Goal: Task Accomplishment & Management: Use online tool/utility

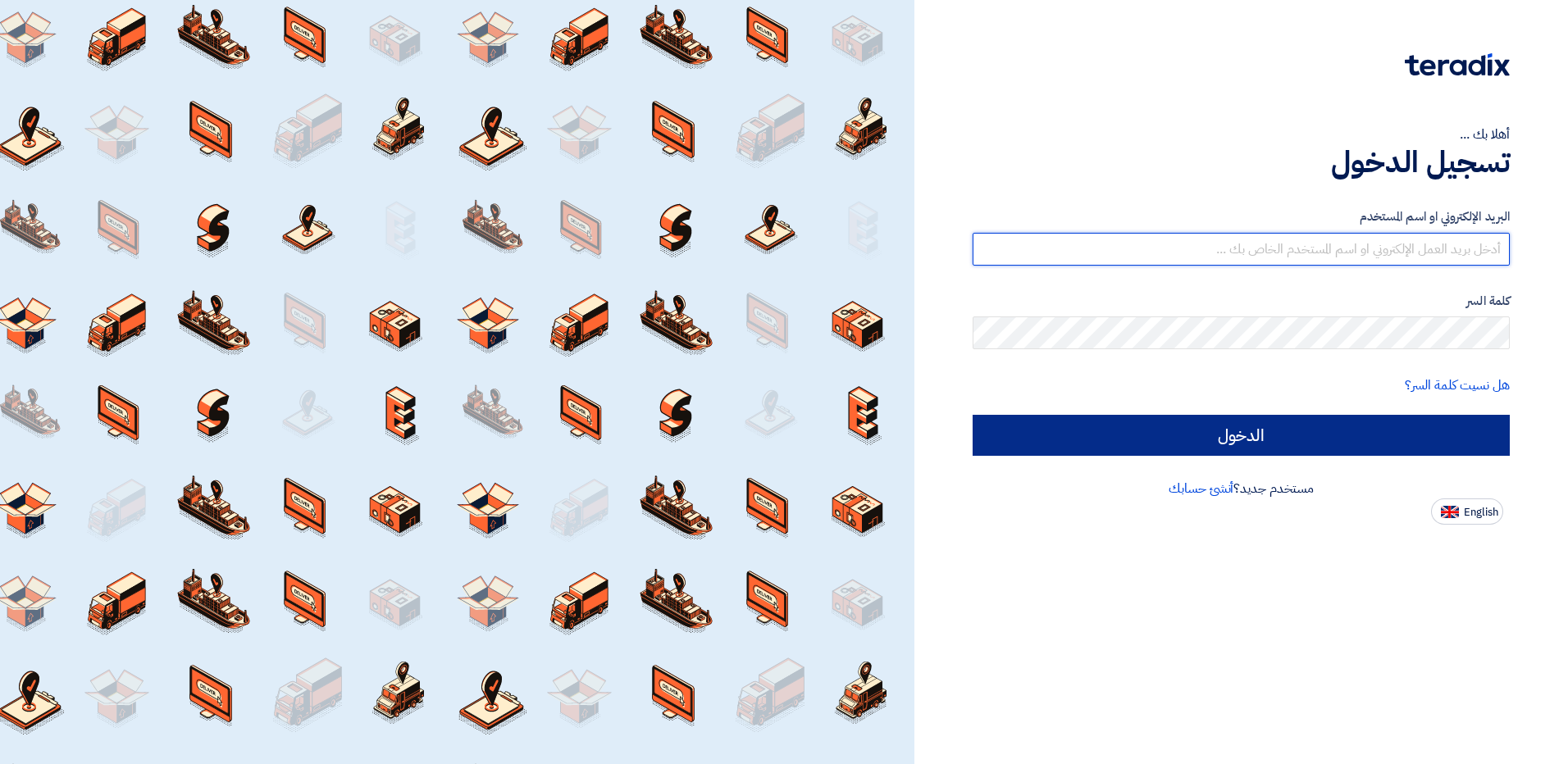
type input "[EMAIL_ADDRESS][DOMAIN_NAME]"
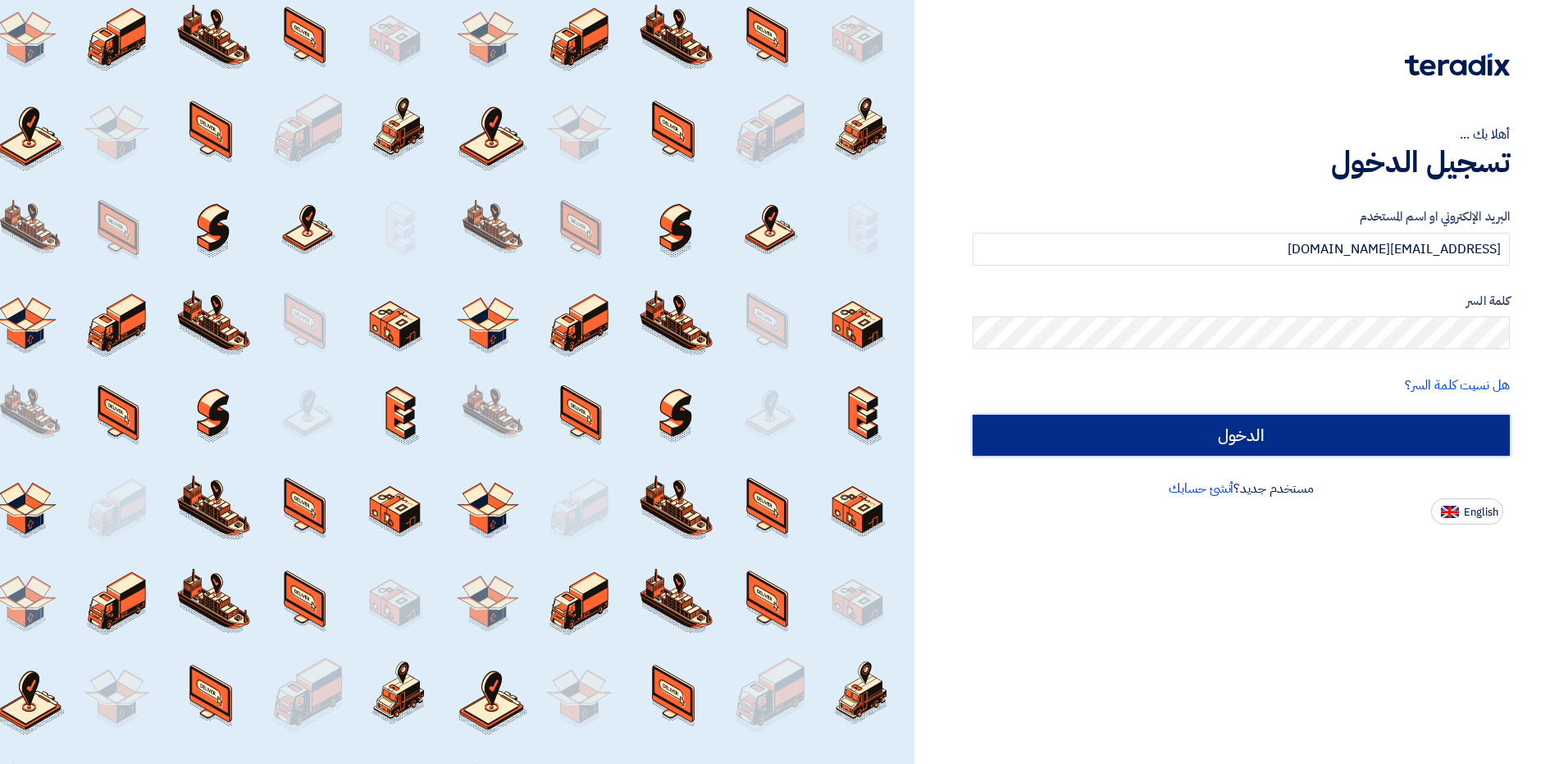
click at [1161, 432] on input "الدخول" at bounding box center [1241, 435] width 537 height 41
type input "Sign in"
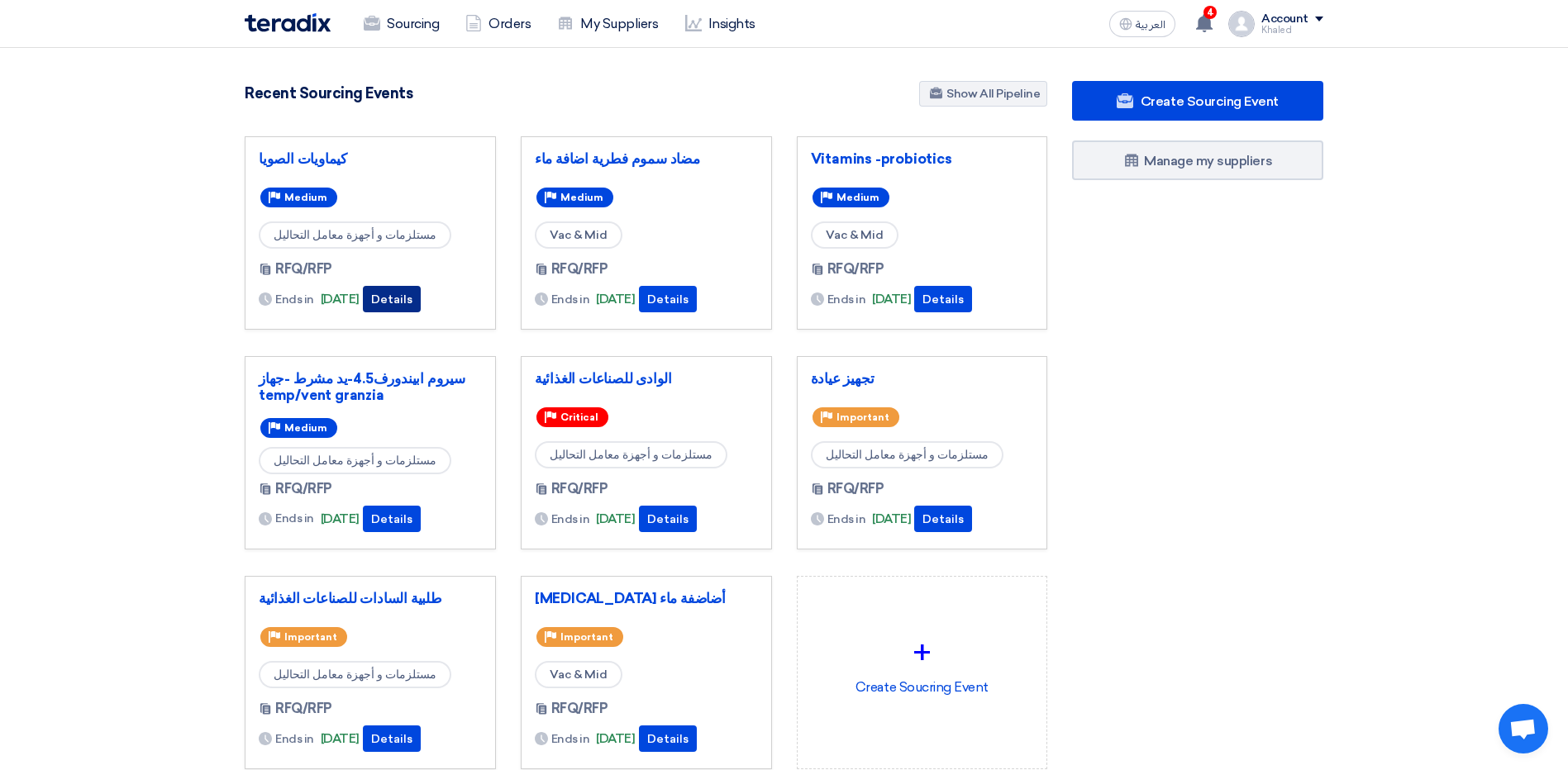
click at [421, 297] on button "Details" at bounding box center [391, 299] width 57 height 27
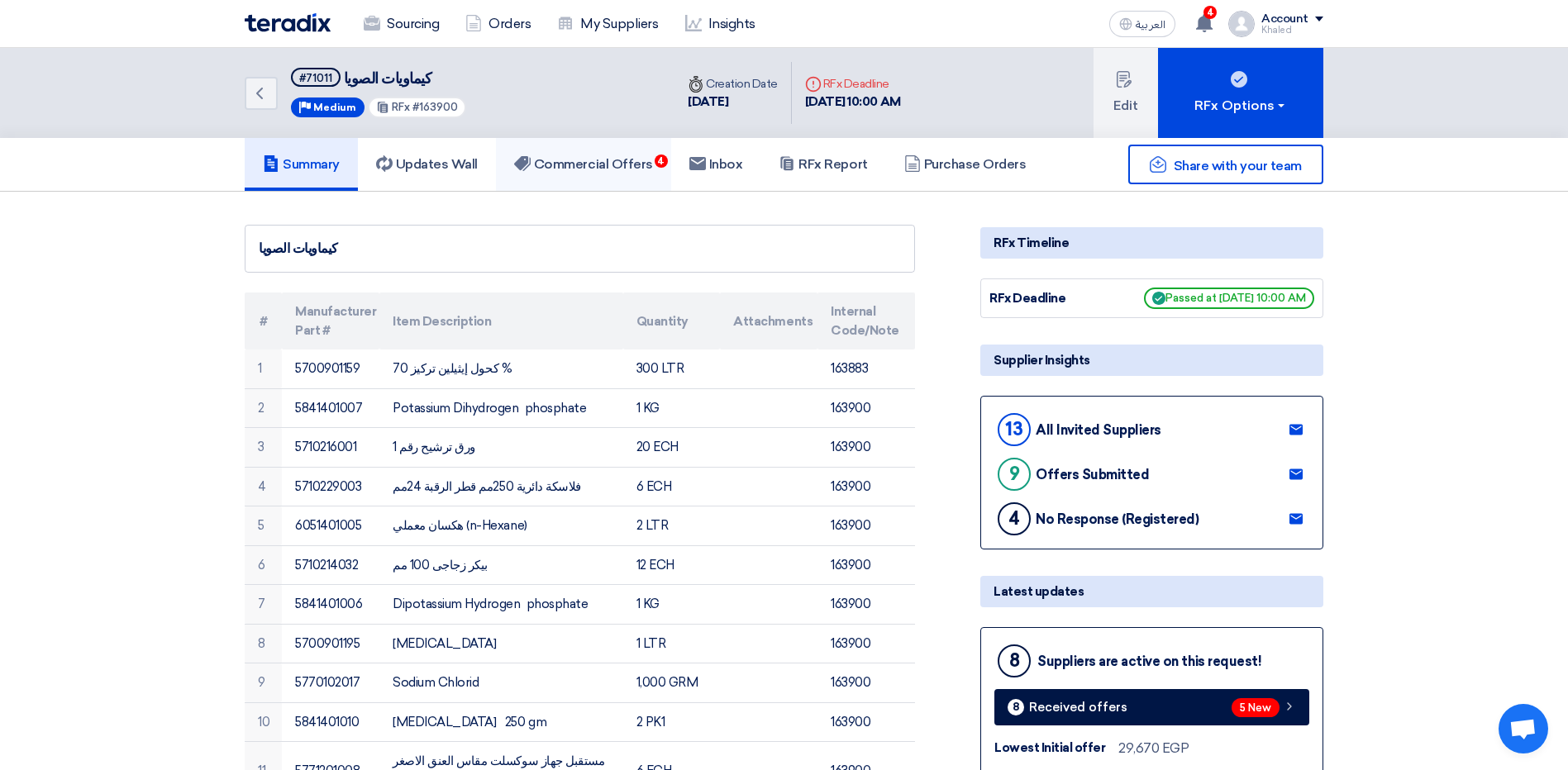
click at [612, 159] on h5 "Commercial Offers 4" at bounding box center [583, 165] width 139 height 17
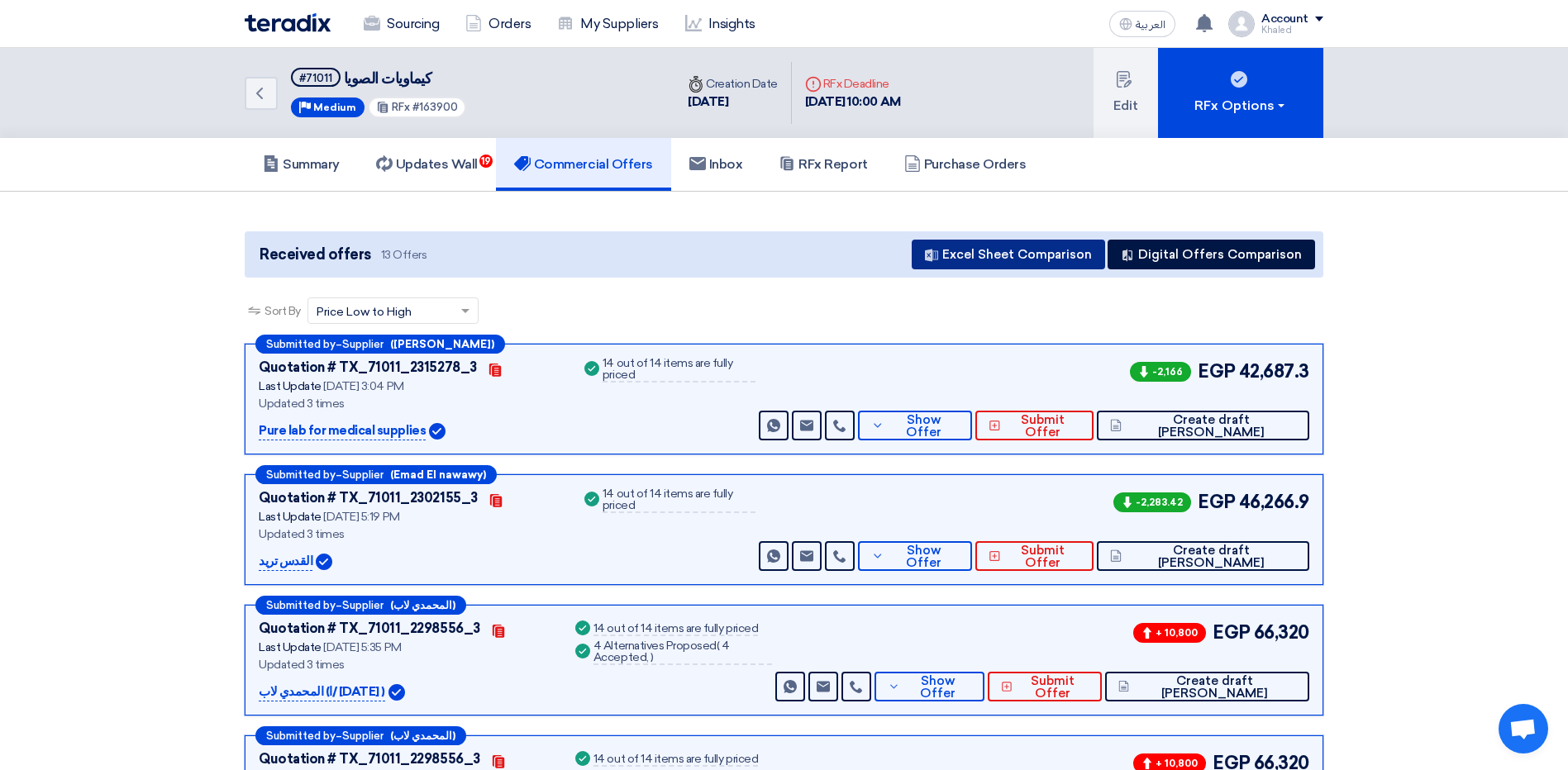
click at [1019, 258] on button "Excel Sheet Comparison" at bounding box center [1008, 255] width 193 height 30
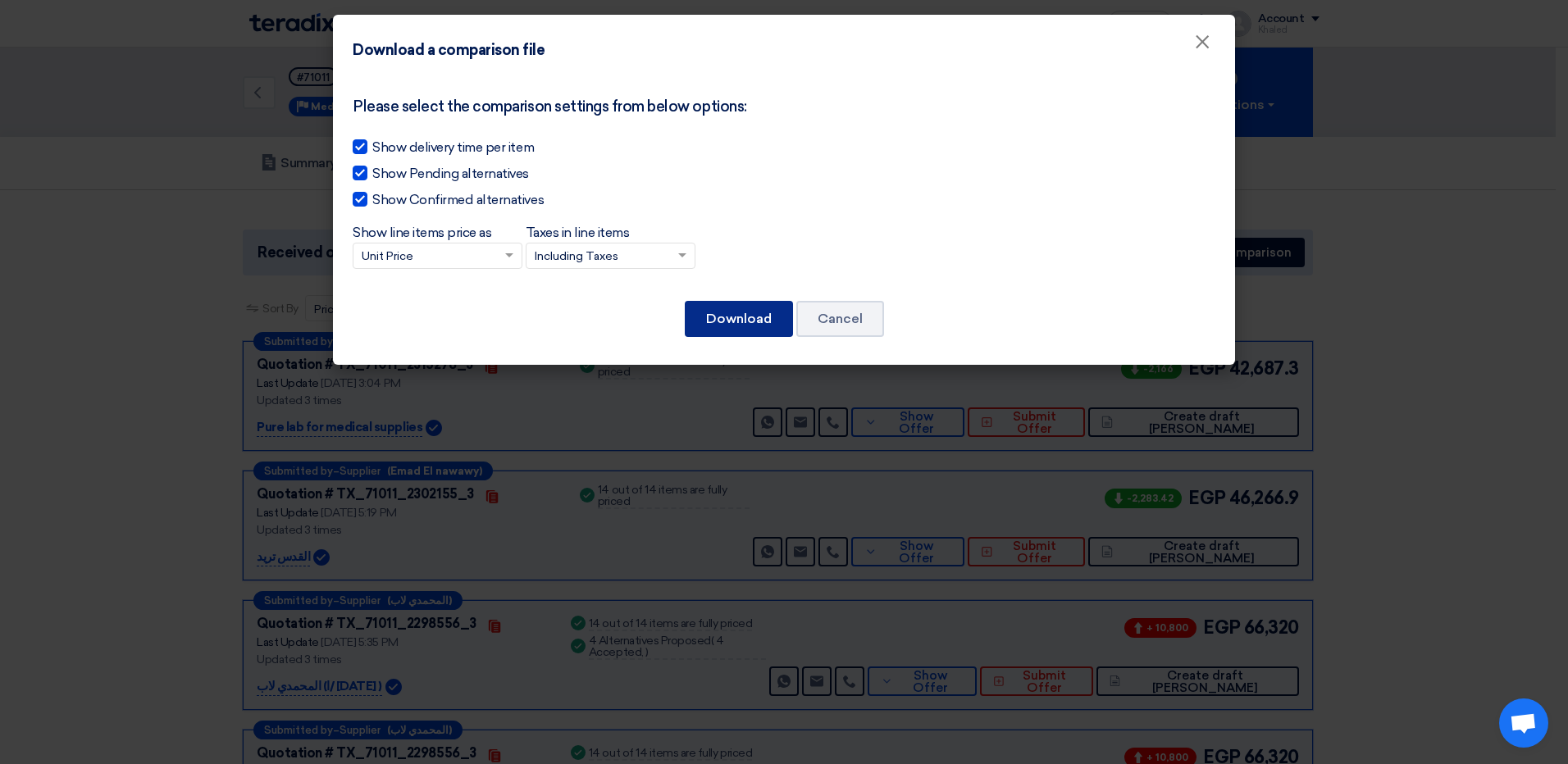
click at [734, 317] on button "Download" at bounding box center [739, 319] width 108 height 36
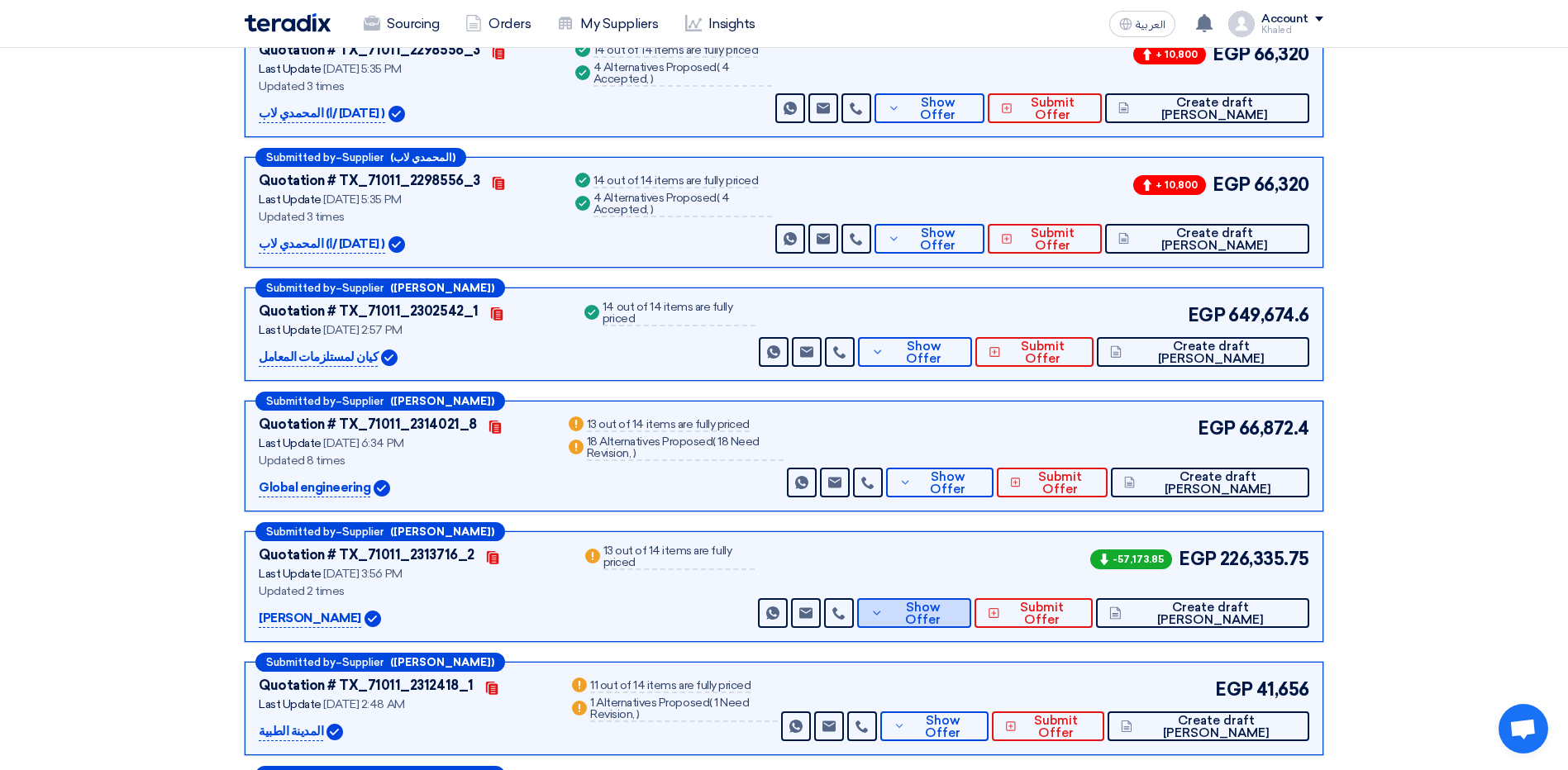
scroll to position [661, 0]
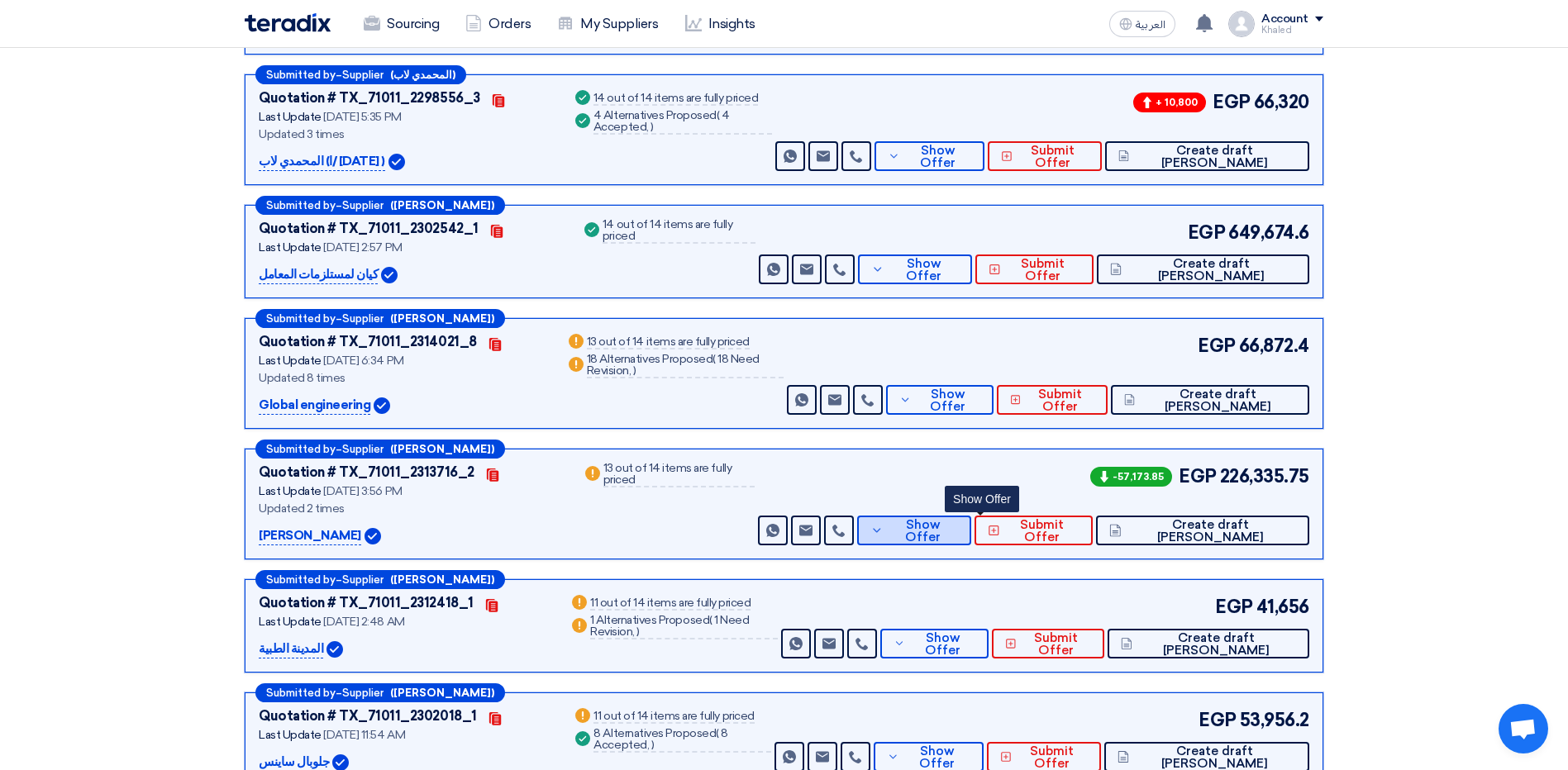
click at [958, 528] on span "Show Offer" at bounding box center [923, 531] width 71 height 25
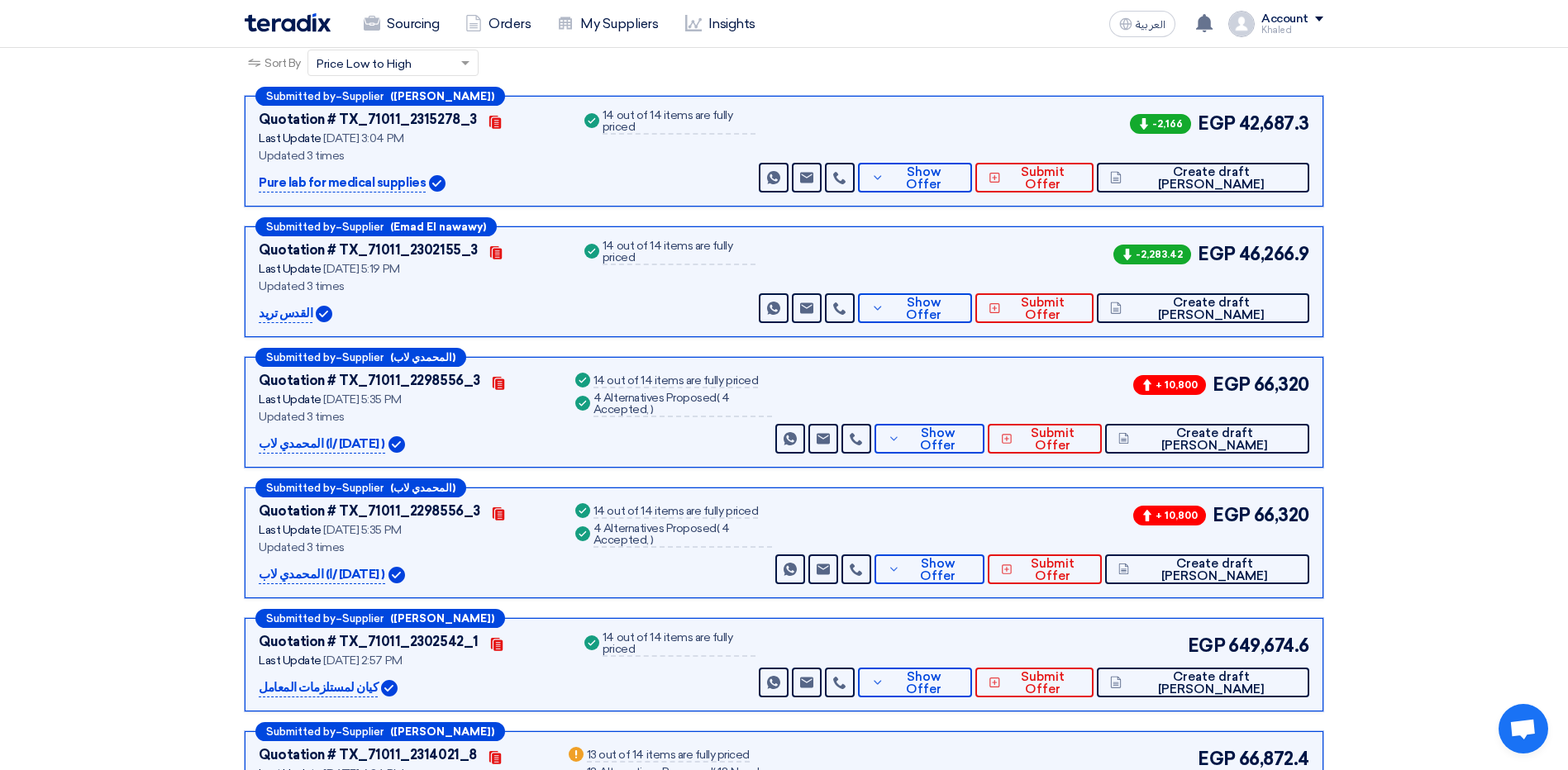
scroll to position [0, 0]
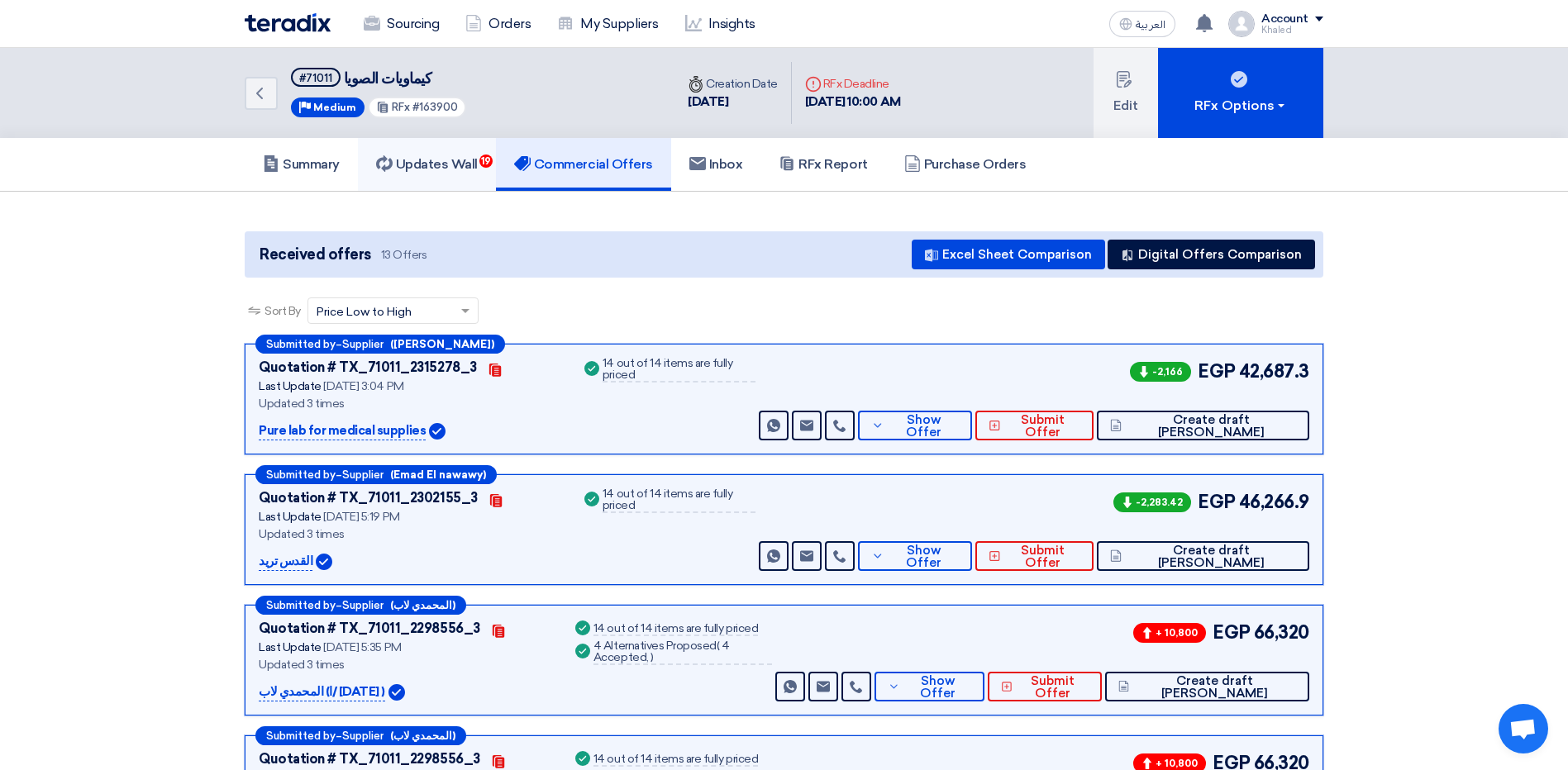
click at [457, 166] on h5 "Updates Wall 19" at bounding box center [427, 165] width 102 height 17
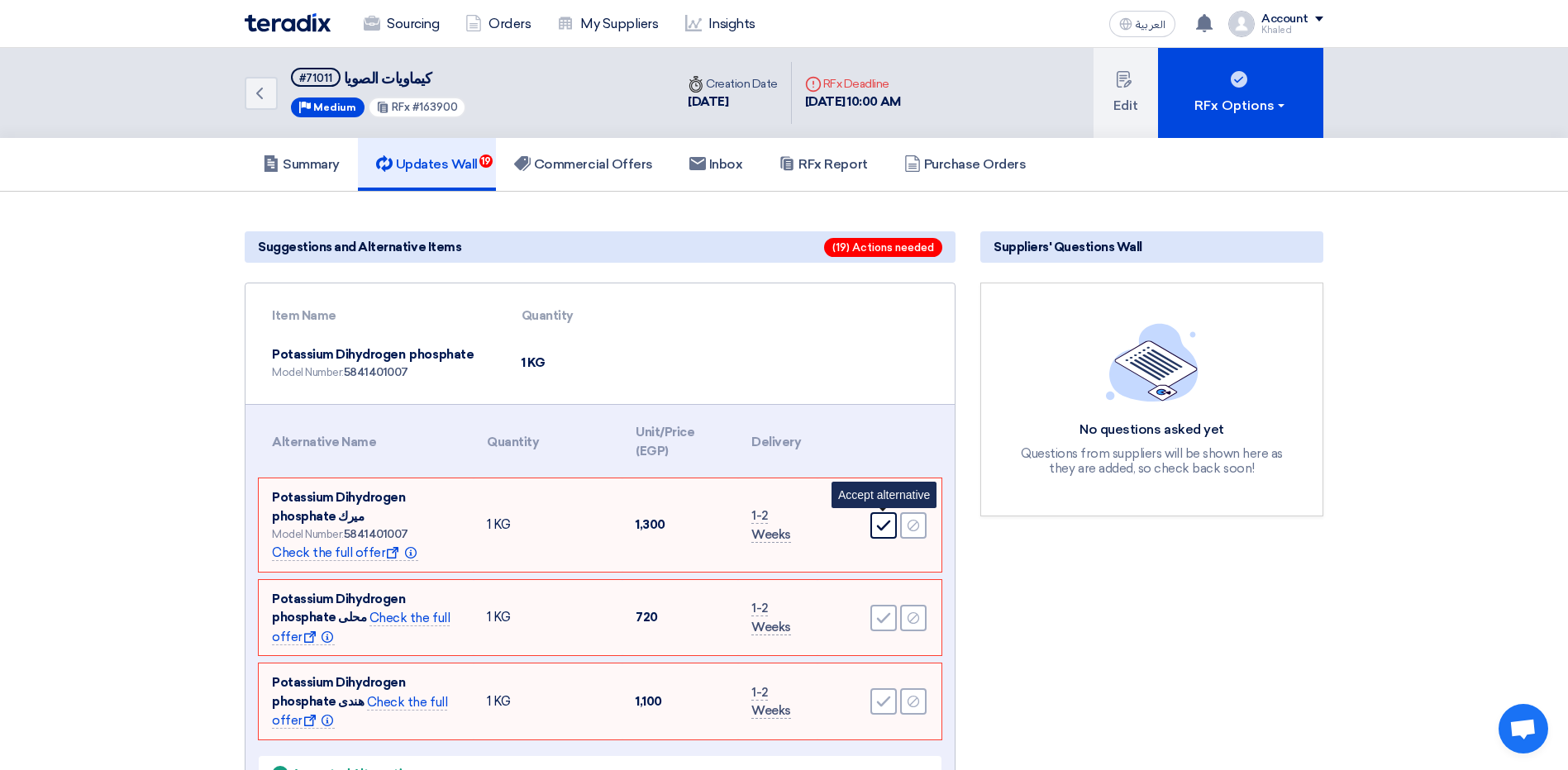
click at [881, 528] on use at bounding box center [884, 524] width 14 height 11
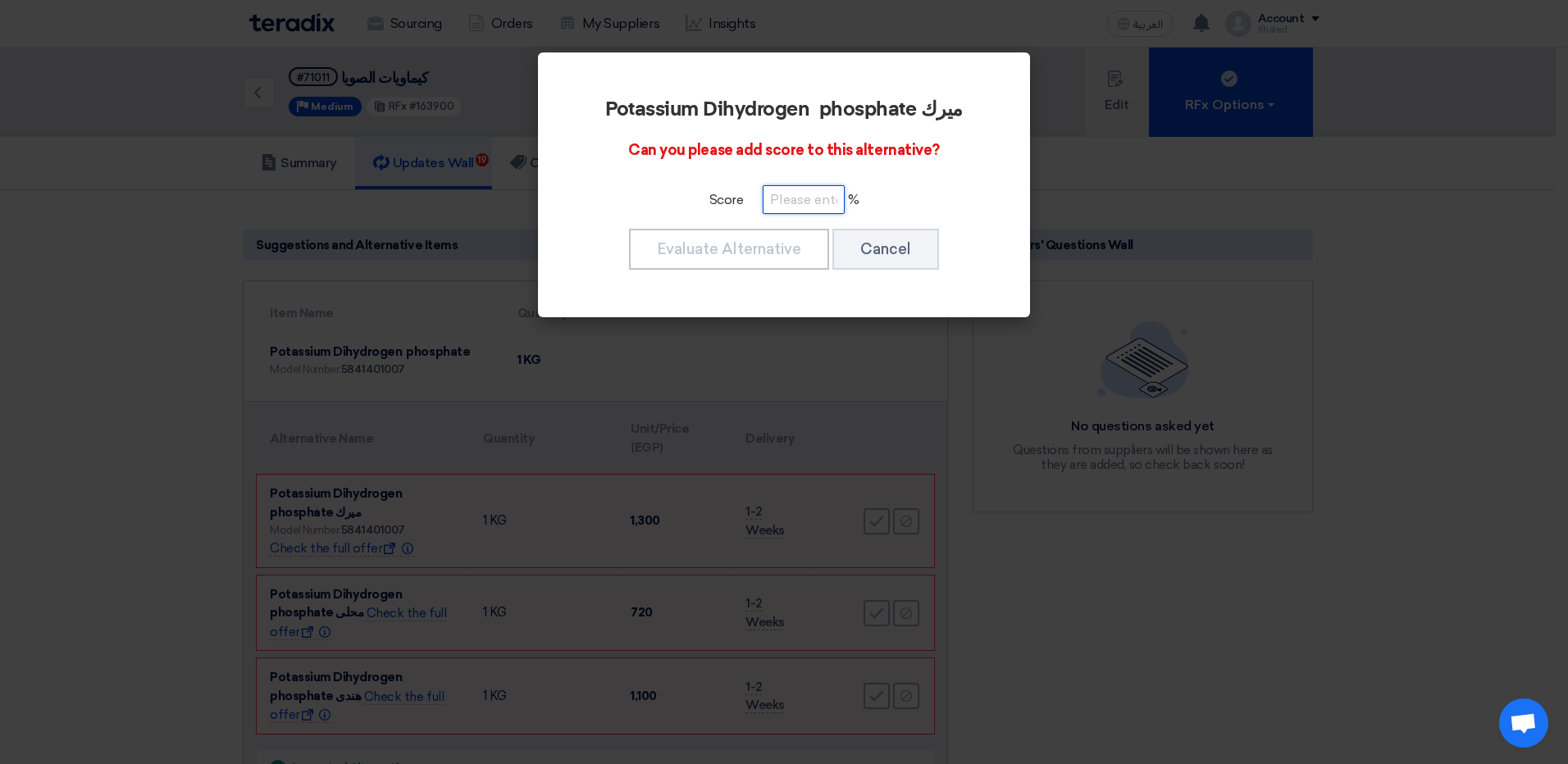
click at [803, 203] on input "number" at bounding box center [803, 199] width 82 height 29
type input "0"
type input "100"
click at [800, 240] on button "Evaluate Alternative" at bounding box center [729, 249] width 200 height 41
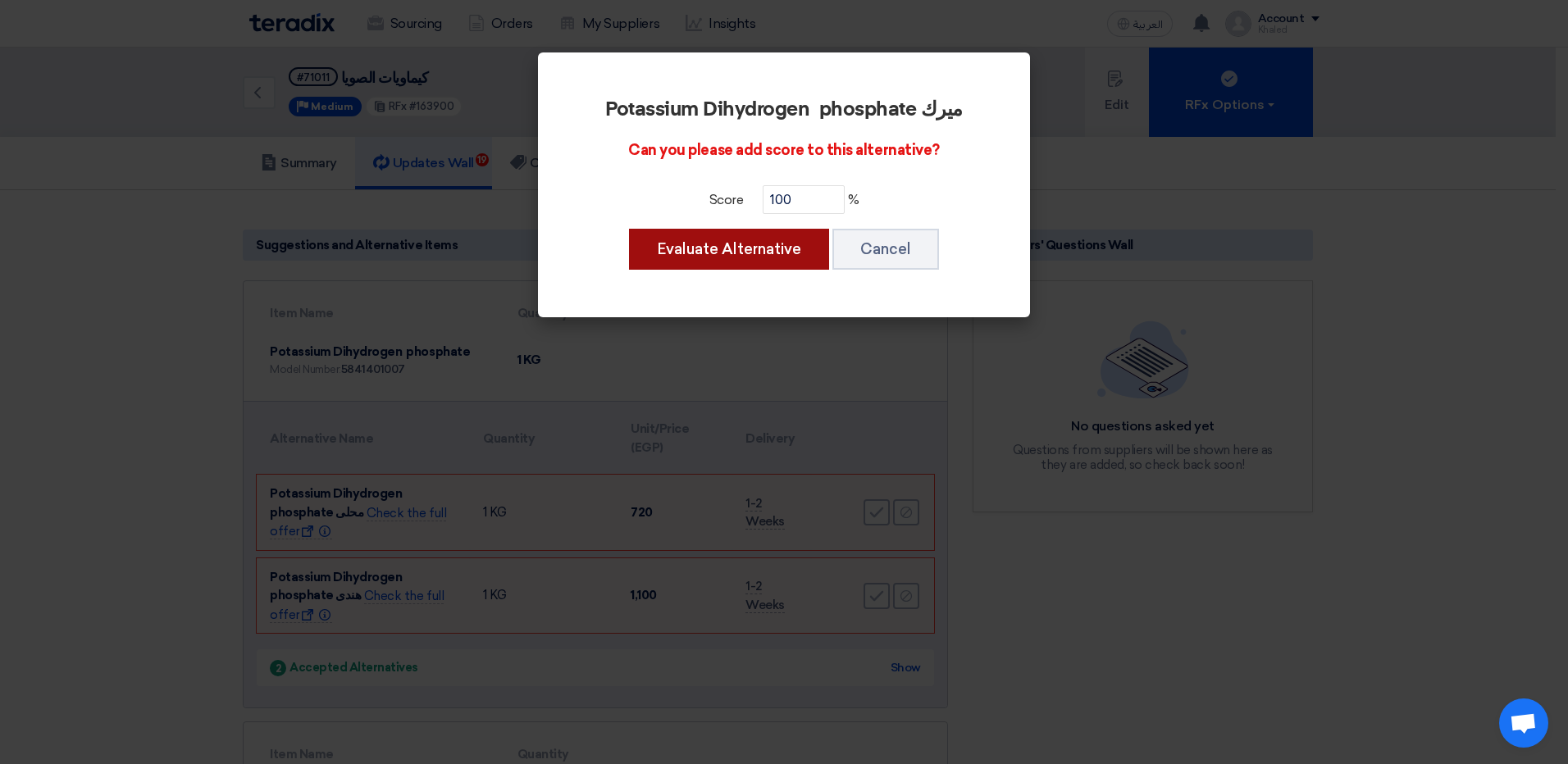
click at [767, 259] on button "Evaluate Alternative" at bounding box center [729, 249] width 200 height 41
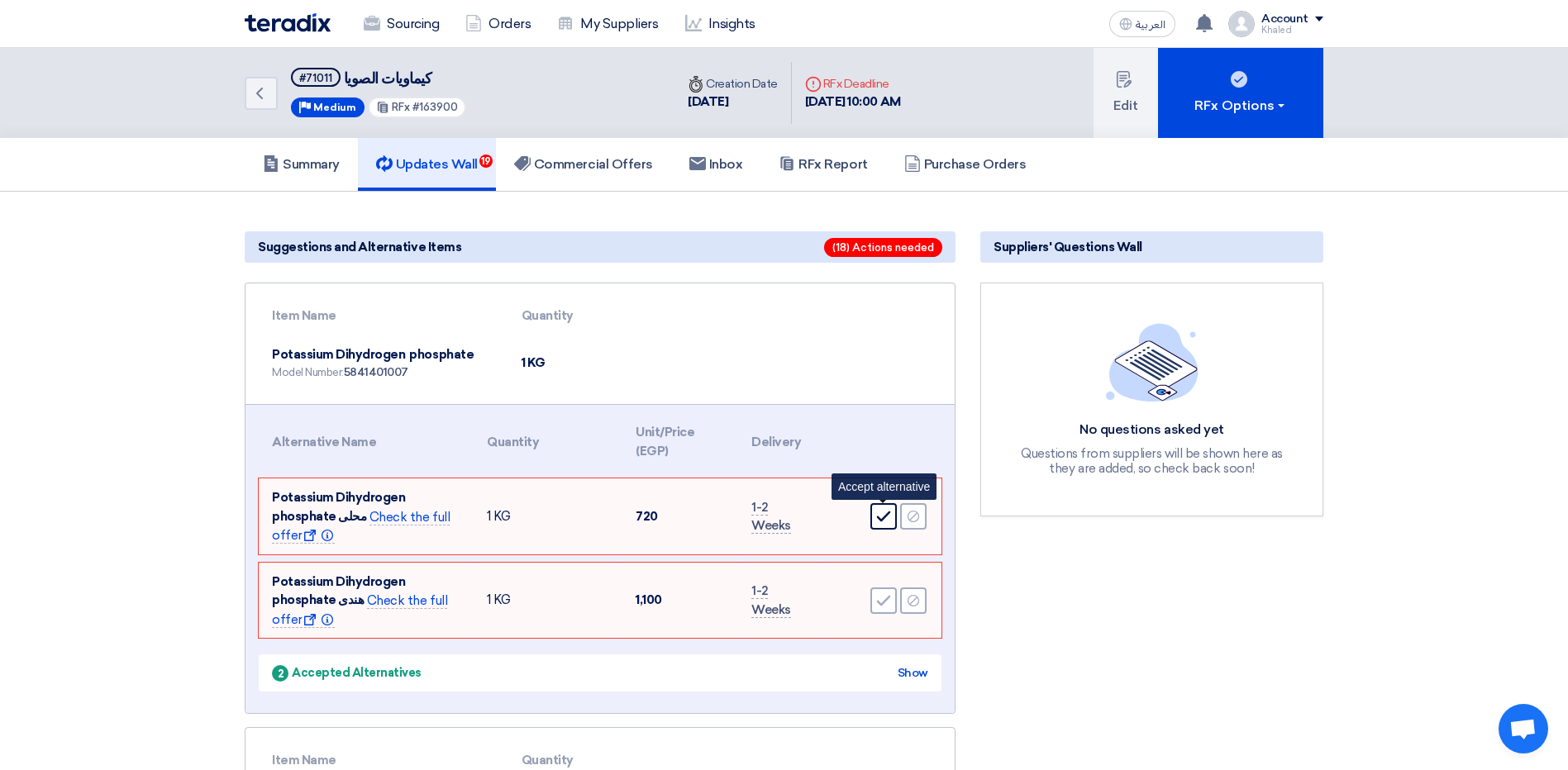
click at [874, 515] on div "Accept" at bounding box center [884, 516] width 27 height 27
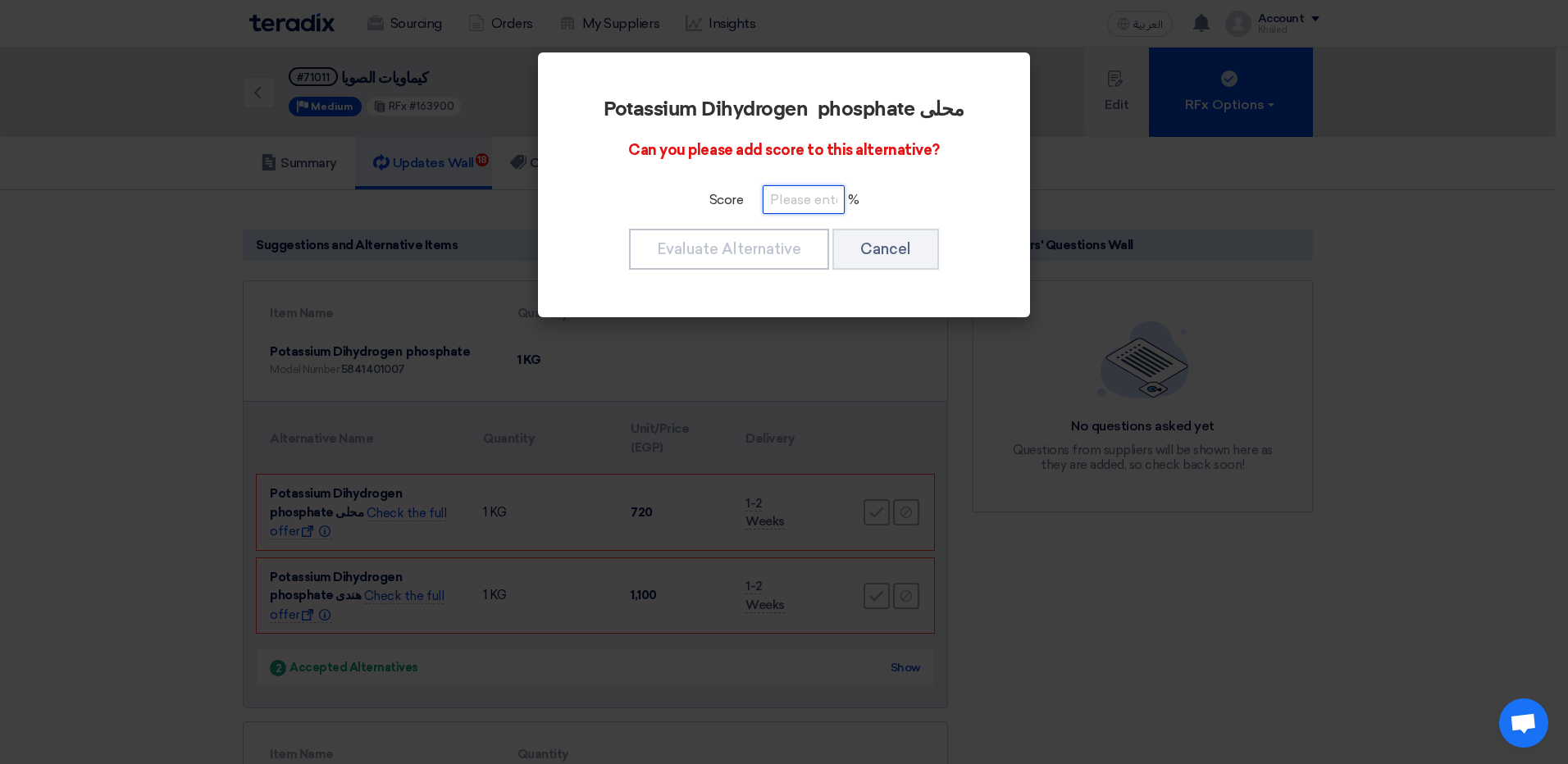
click at [814, 202] on input "number" at bounding box center [803, 199] width 82 height 29
type input "100"
click at [795, 254] on button "Evaluate Alternative" at bounding box center [729, 249] width 200 height 41
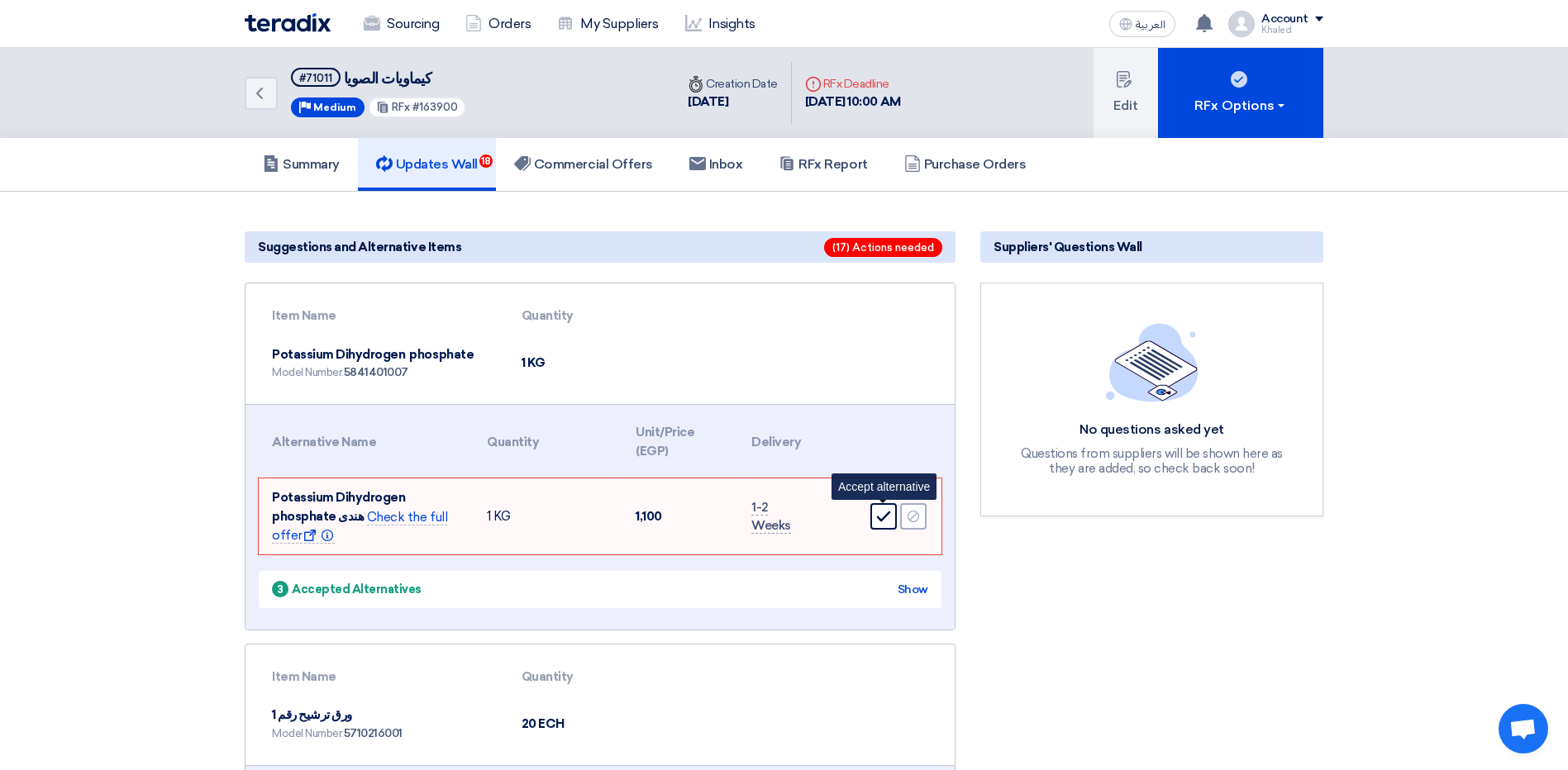
click at [880, 524] on icon "Accept" at bounding box center [884, 516] width 15 height 15
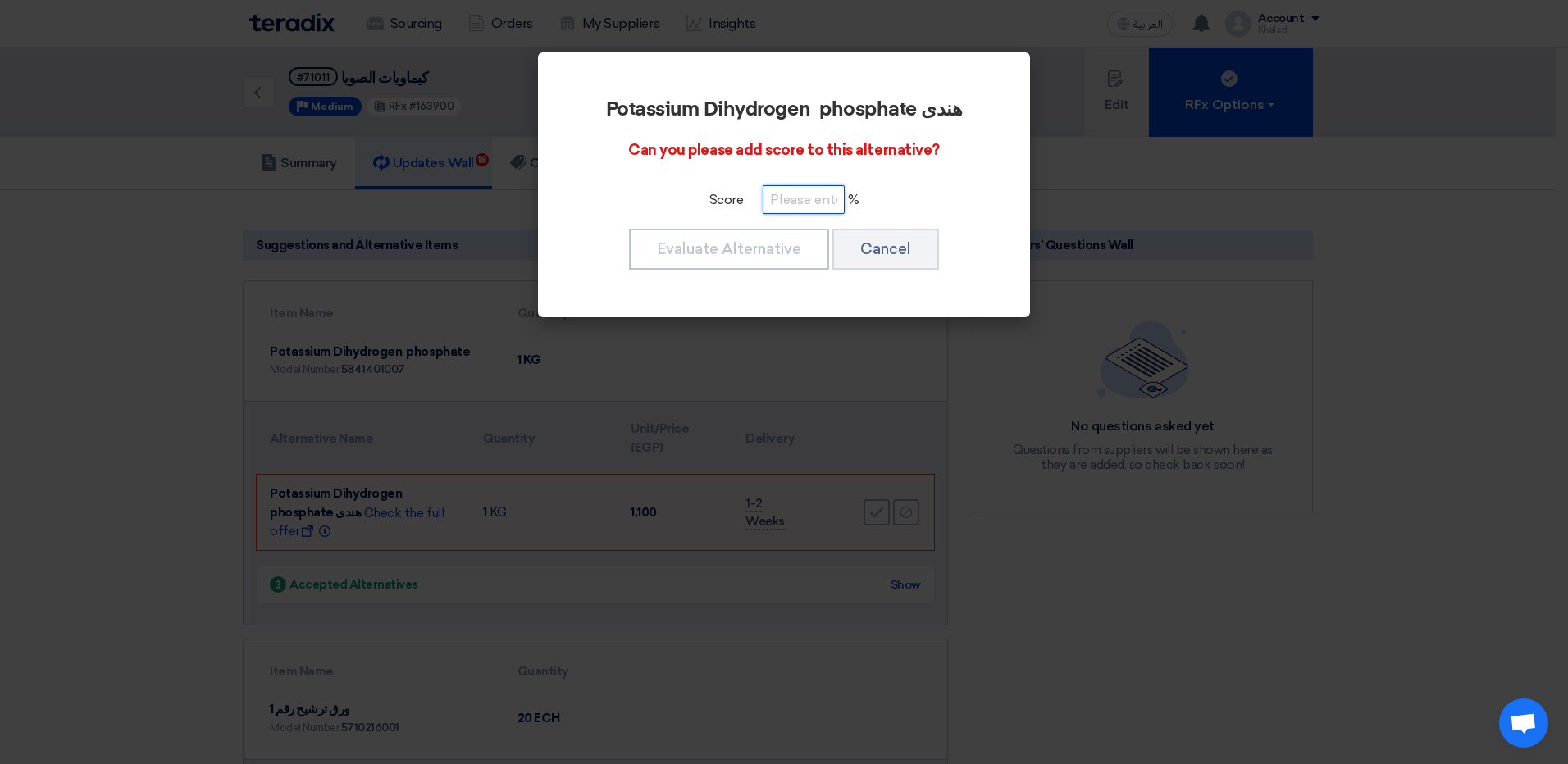
click at [801, 199] on input "number" at bounding box center [803, 199] width 82 height 29
type input "100"
click at [737, 262] on button "Evaluate Alternative" at bounding box center [729, 249] width 200 height 41
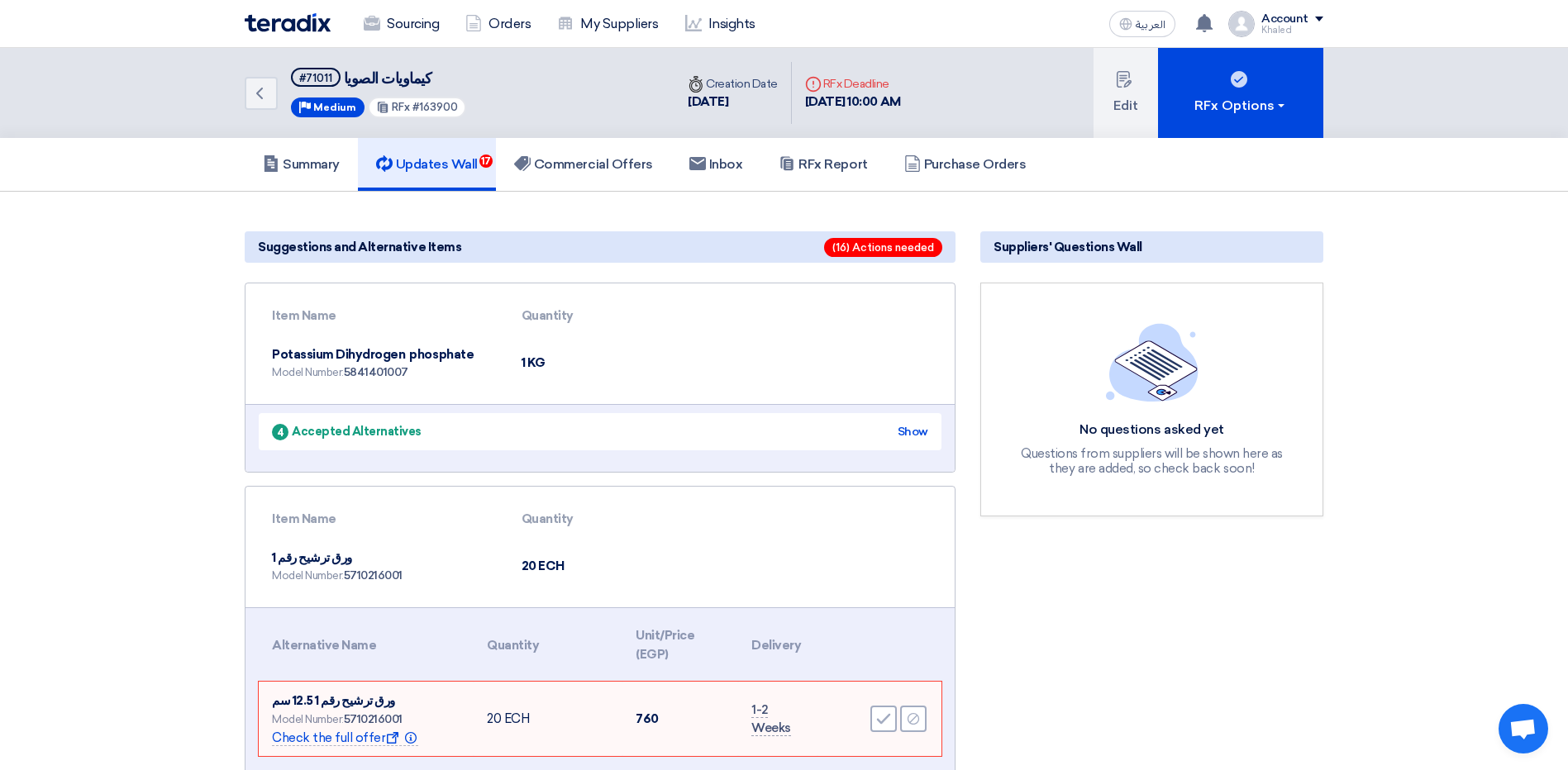
scroll to position [330, 0]
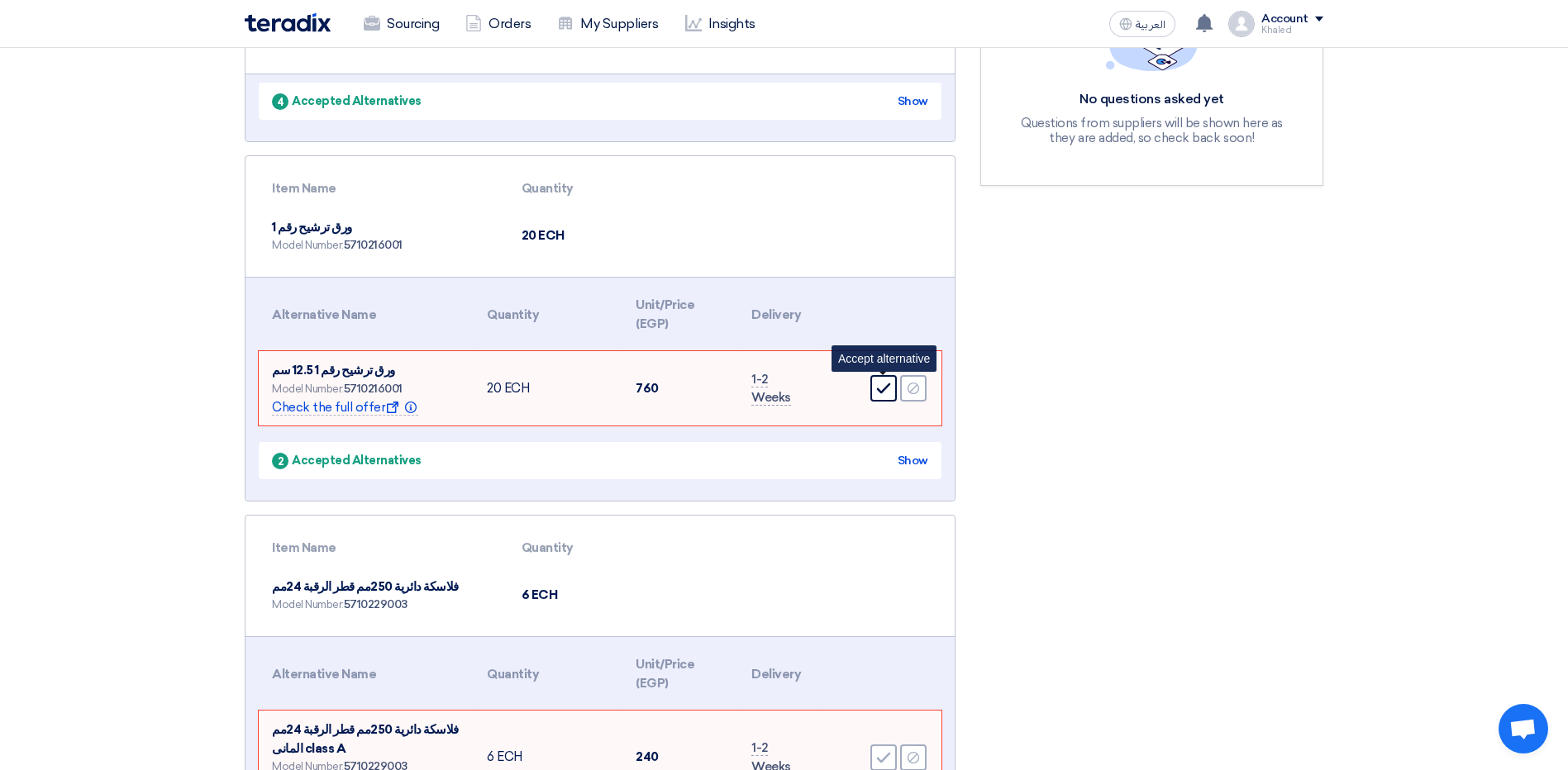
click at [883, 400] on div "Accept" at bounding box center [884, 389] width 27 height 27
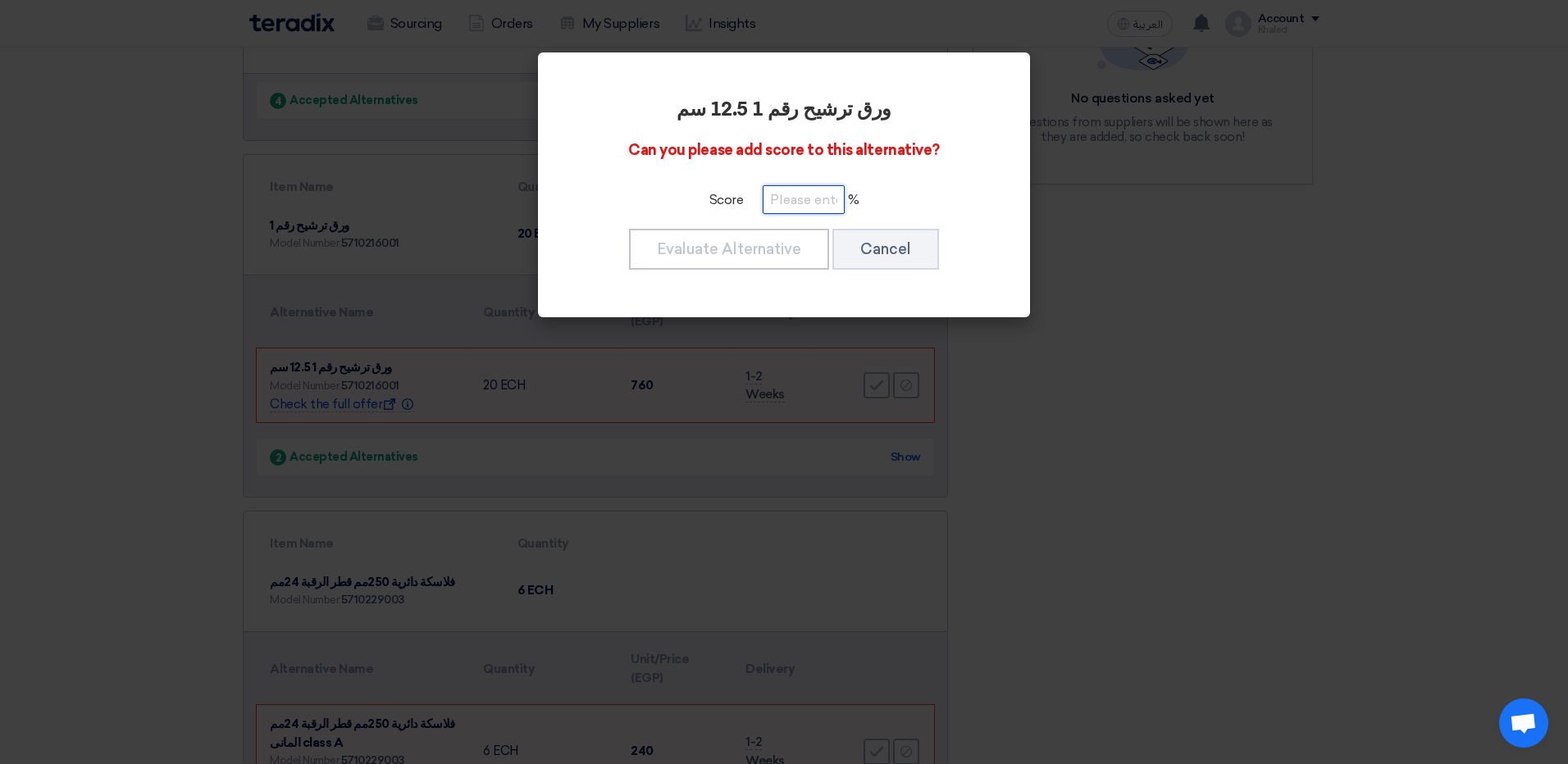
click at [811, 204] on input "number" at bounding box center [803, 199] width 82 height 29
type input "100"
click at [667, 250] on button "Evaluate Alternative" at bounding box center [729, 249] width 200 height 41
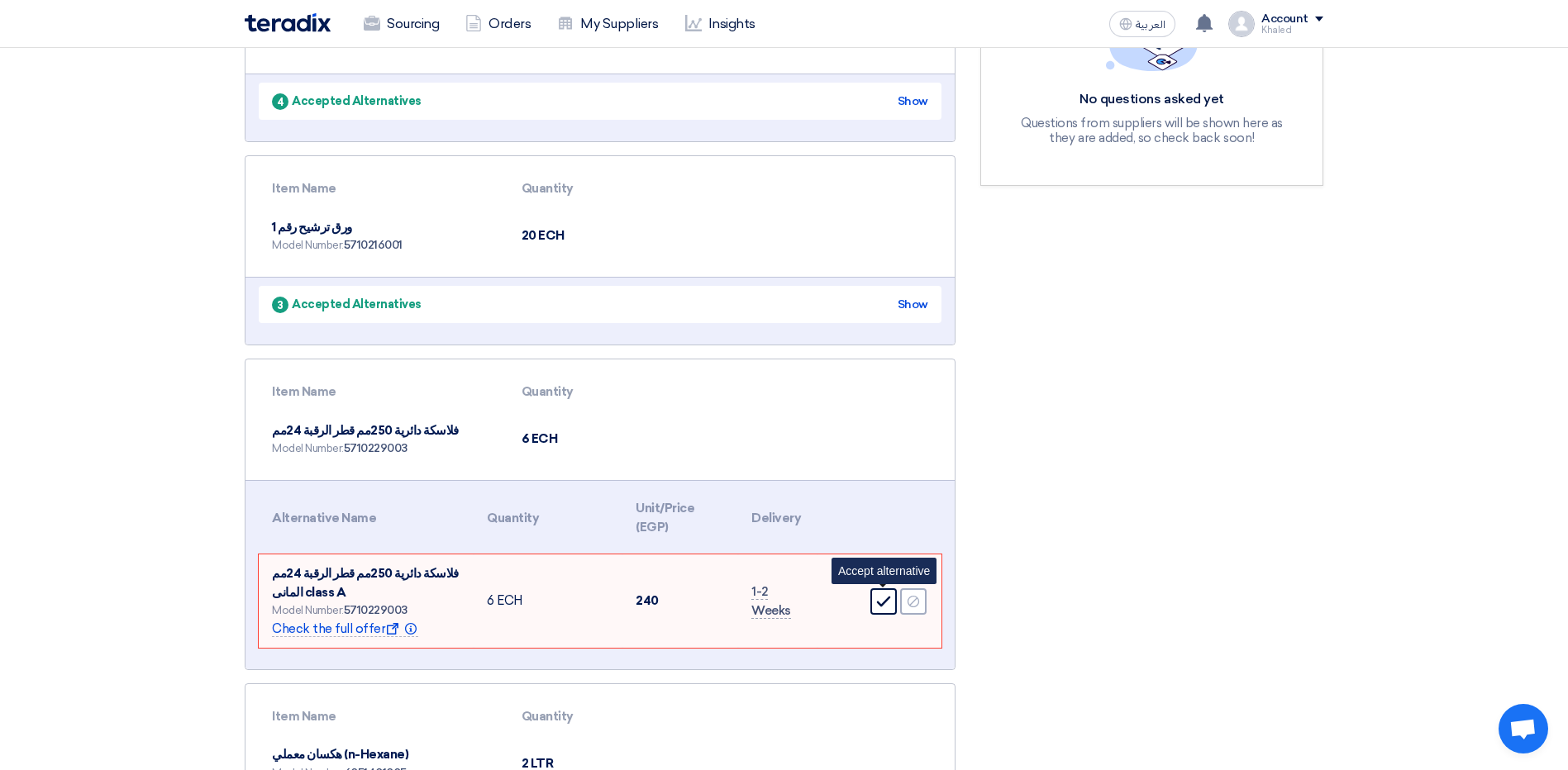
click at [886, 598] on icon "Accept" at bounding box center [884, 602] width 15 height 15
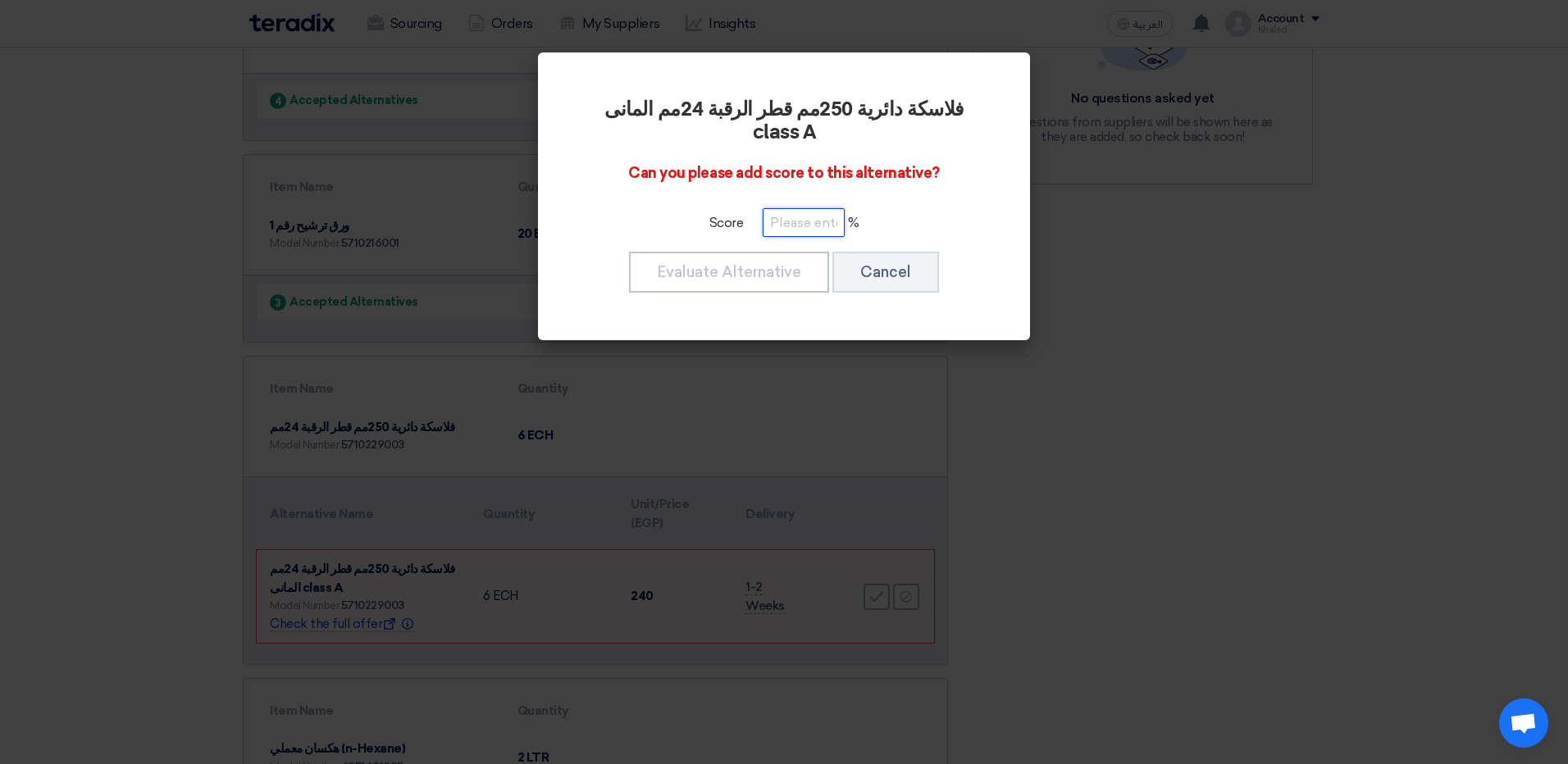
click at [776, 208] on input "number" at bounding box center [803, 222] width 82 height 29
type input "100"
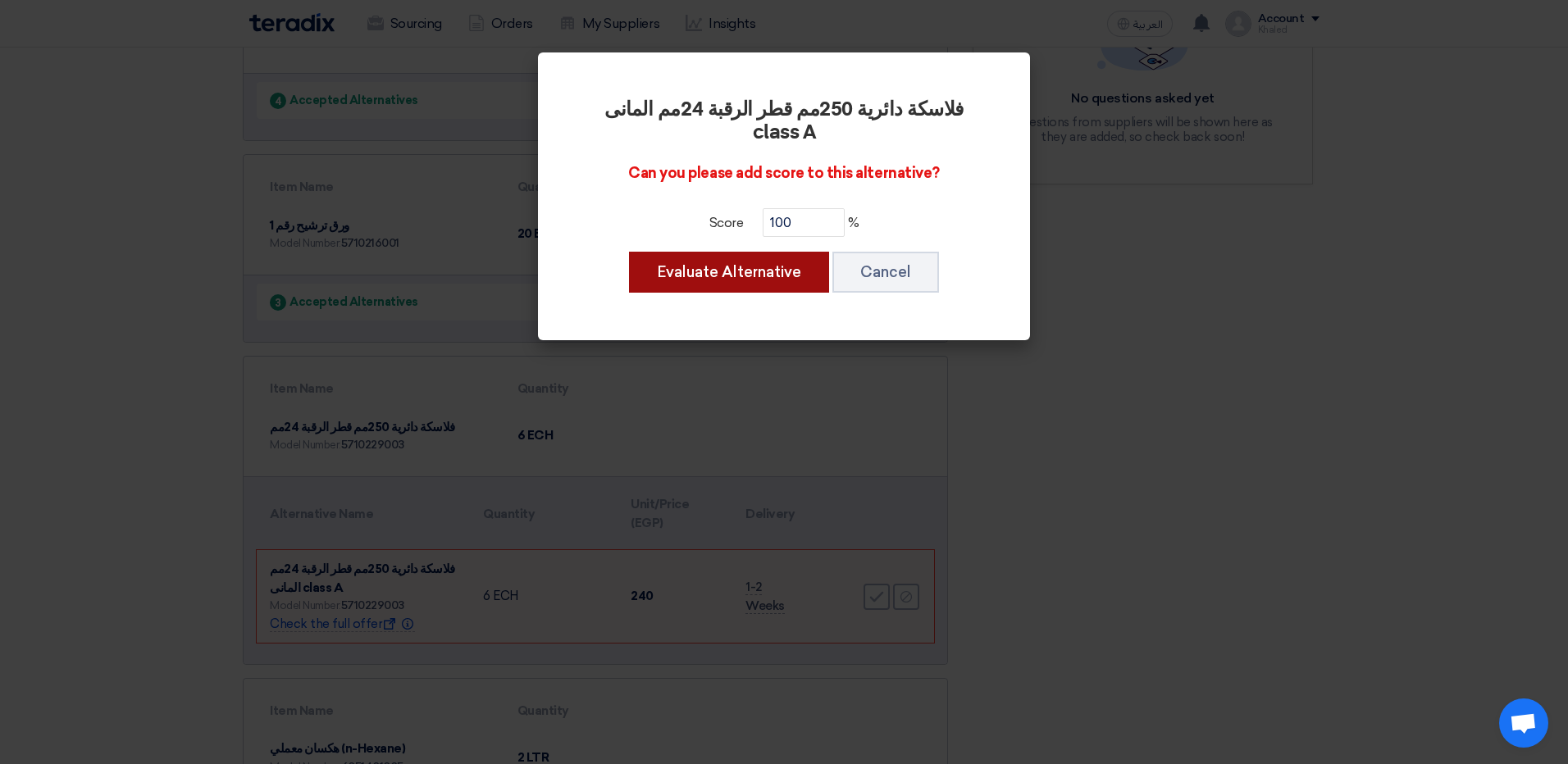
click at [713, 252] on button "Evaluate Alternative" at bounding box center [729, 273] width 200 height 41
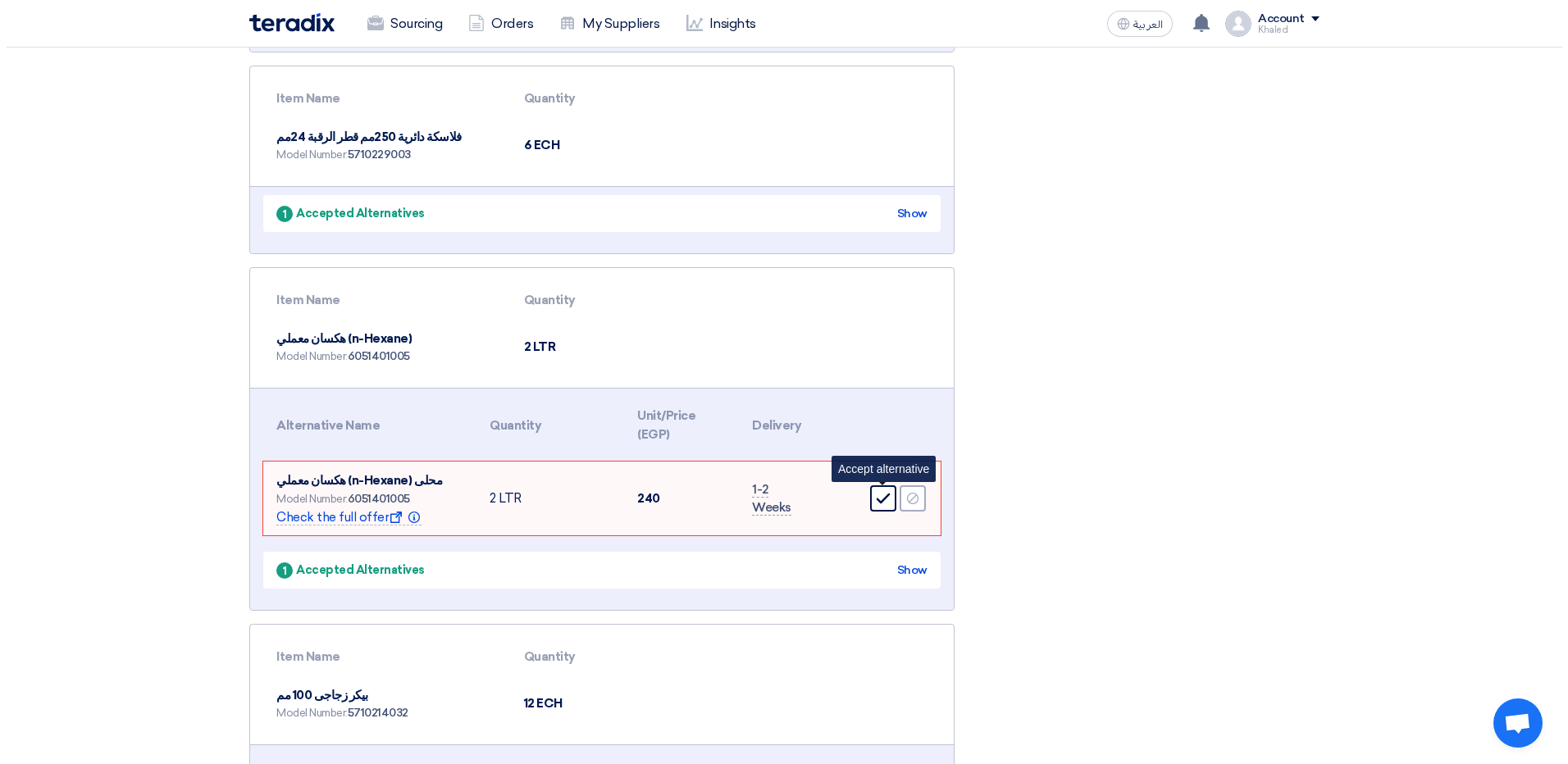
scroll to position [656, 0]
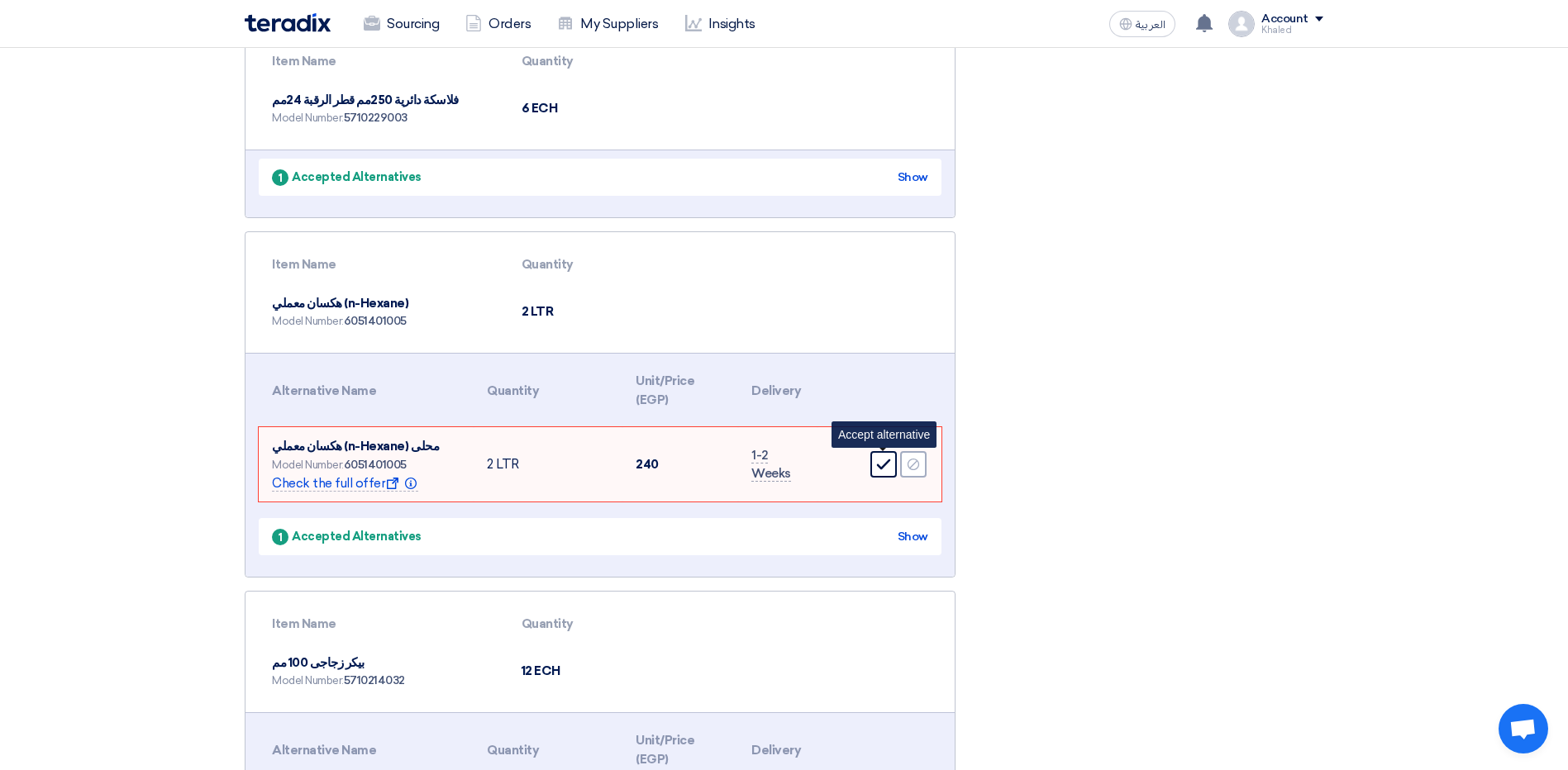
click at [889, 463] on icon "Accept" at bounding box center [884, 464] width 15 height 15
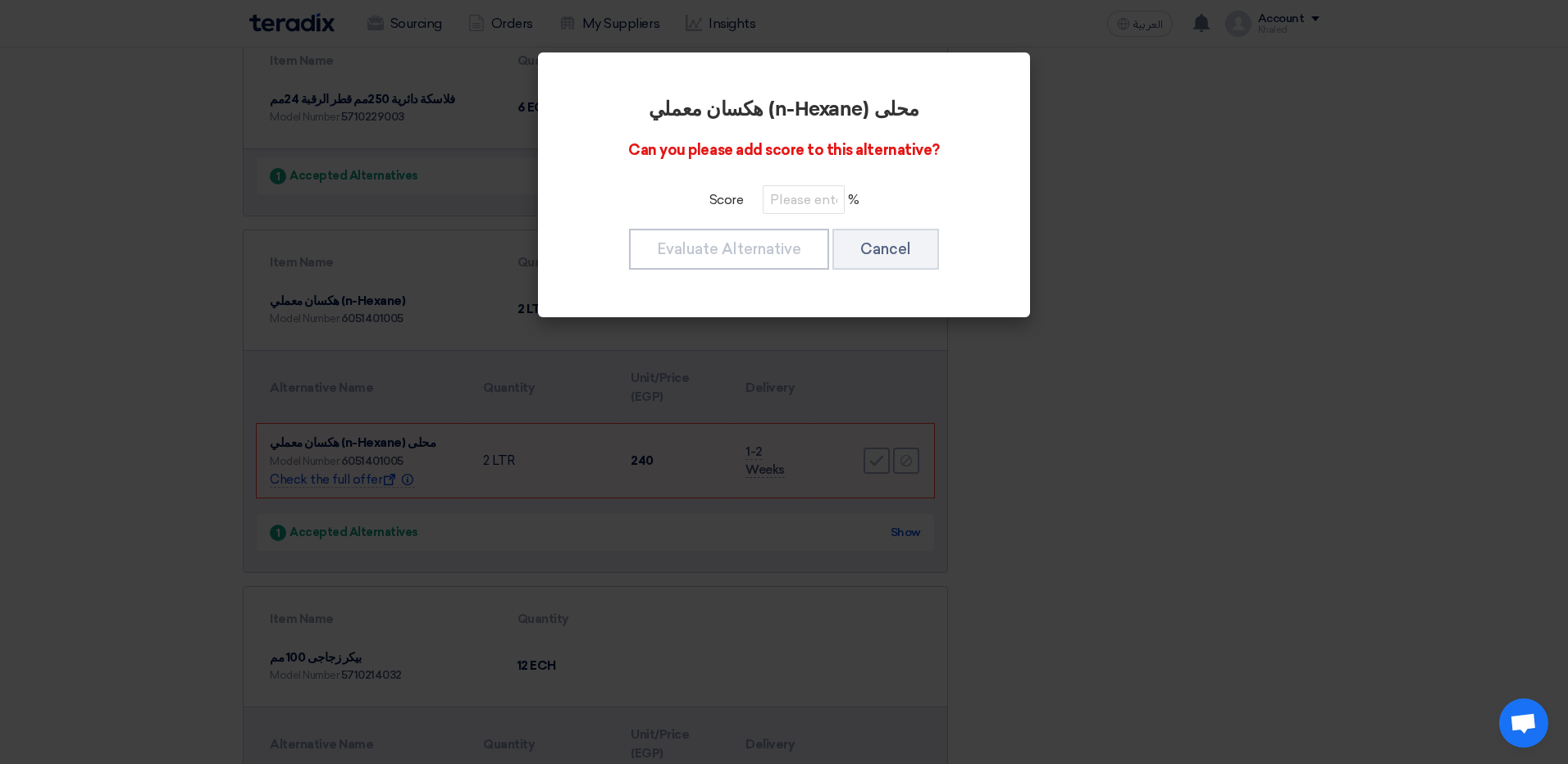
click at [786, 182] on div "هكسان معملي (n-Hexane) محلى Can you please add score to this alternative? Score…" at bounding box center [784, 184] width 453 height 225
click at [793, 195] on input "number" at bounding box center [803, 199] width 82 height 29
type input "100"
click at [762, 254] on button "Evaluate Alternative" at bounding box center [729, 249] width 200 height 41
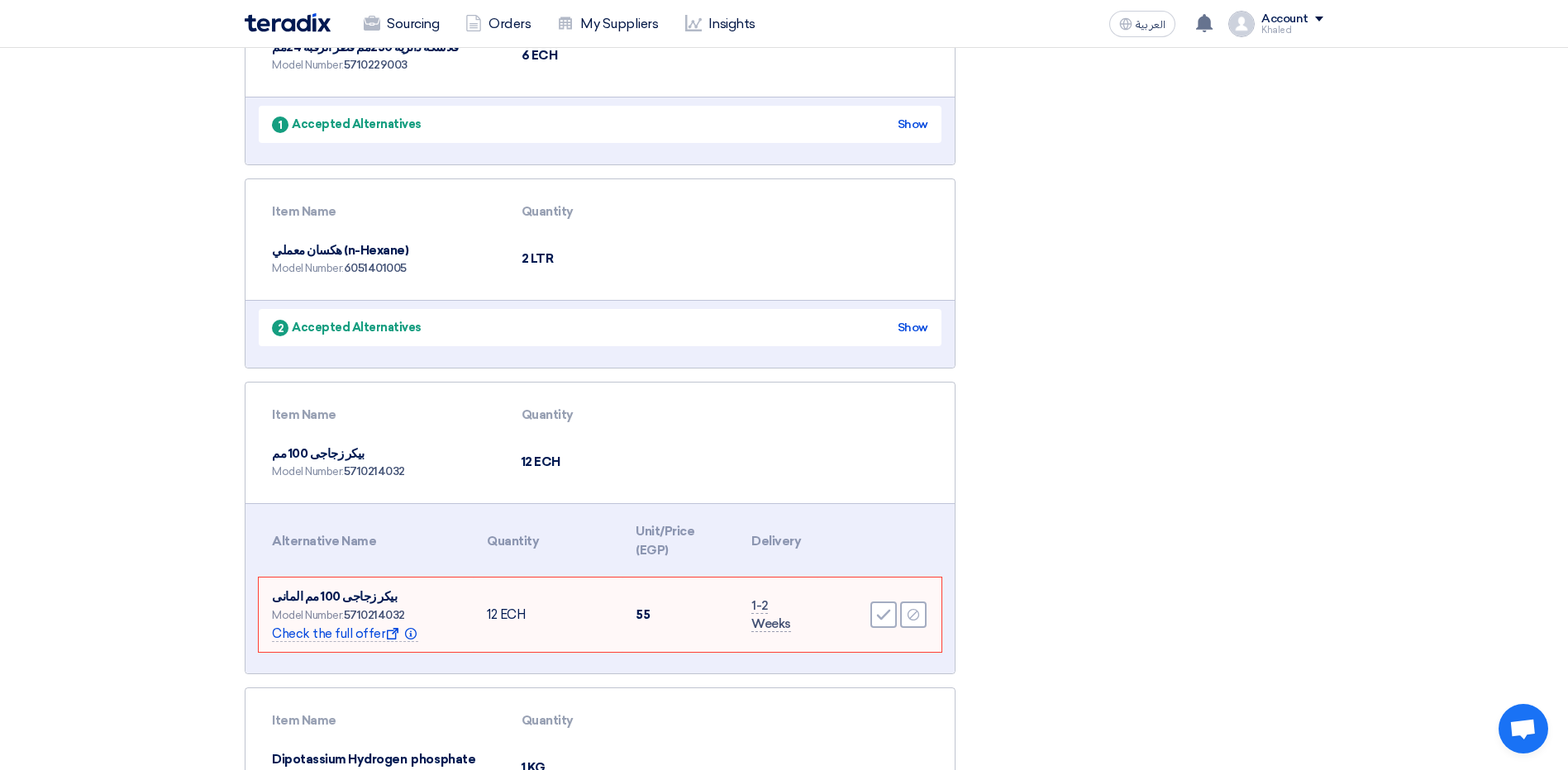
scroll to position [743, 0]
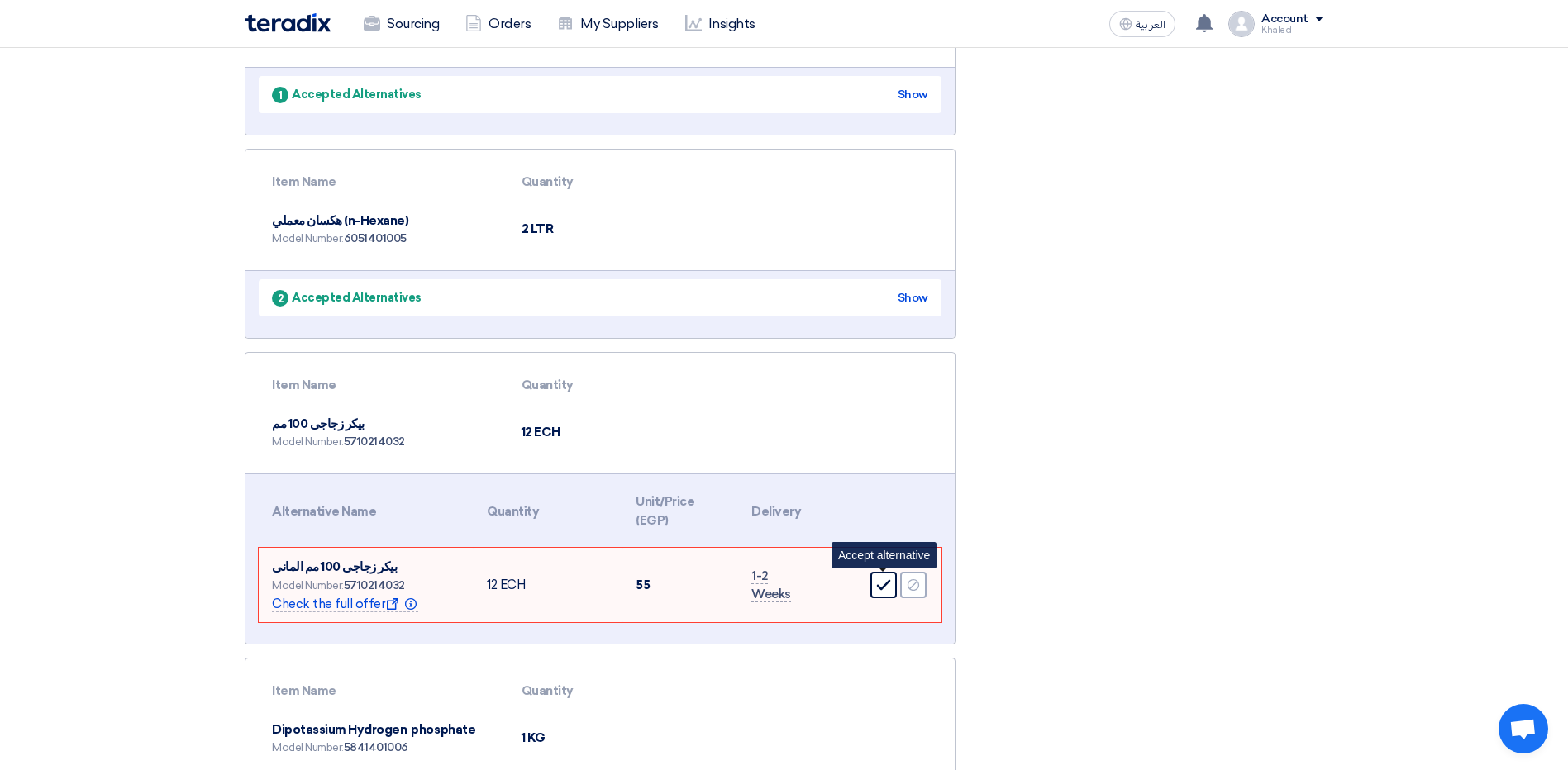
click at [894, 576] on div "Accept" at bounding box center [884, 585] width 27 height 27
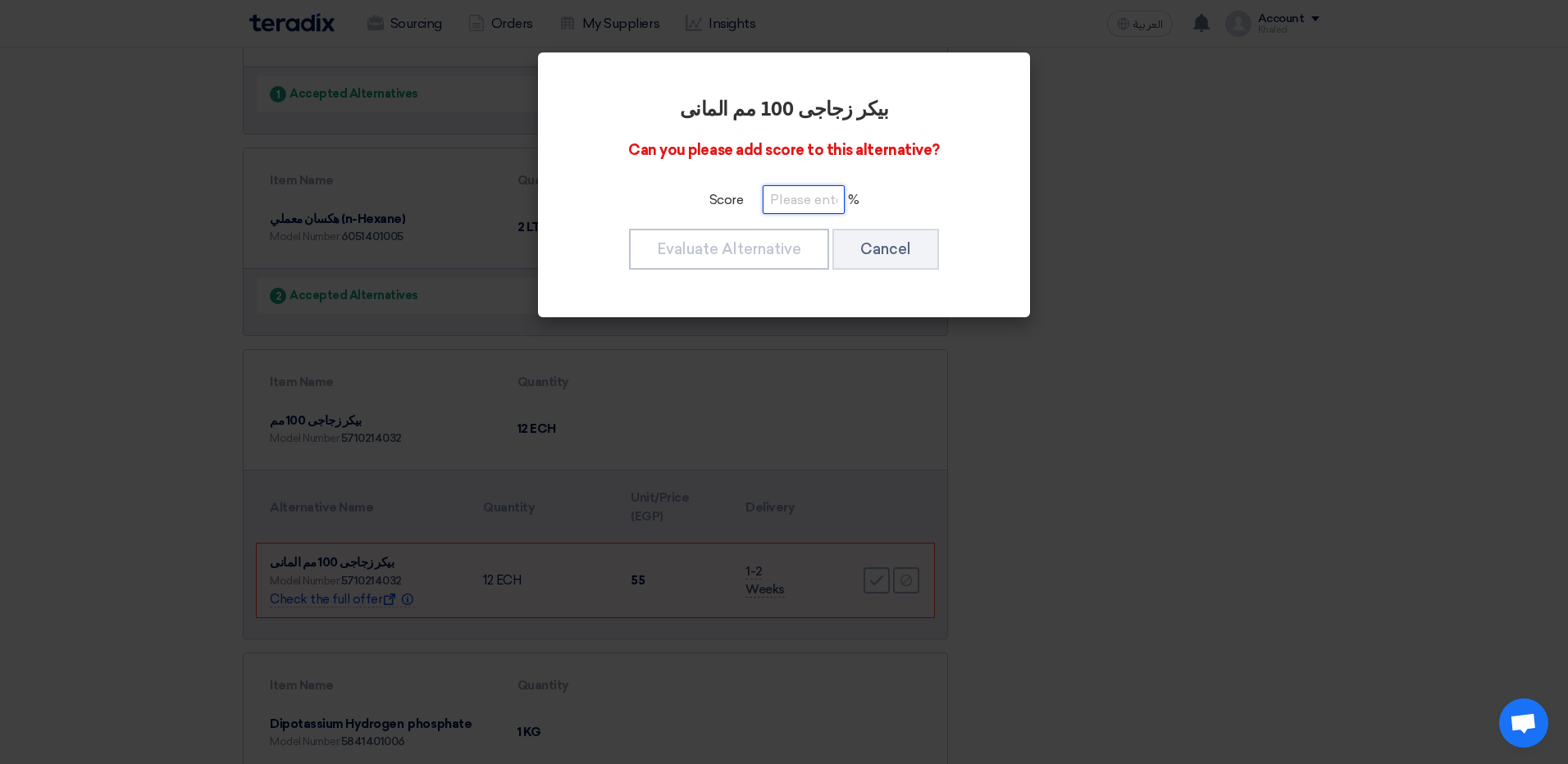
click at [796, 205] on input "number" at bounding box center [803, 199] width 82 height 29
type input "100"
click at [773, 243] on button "Evaluate Alternative" at bounding box center [729, 249] width 200 height 41
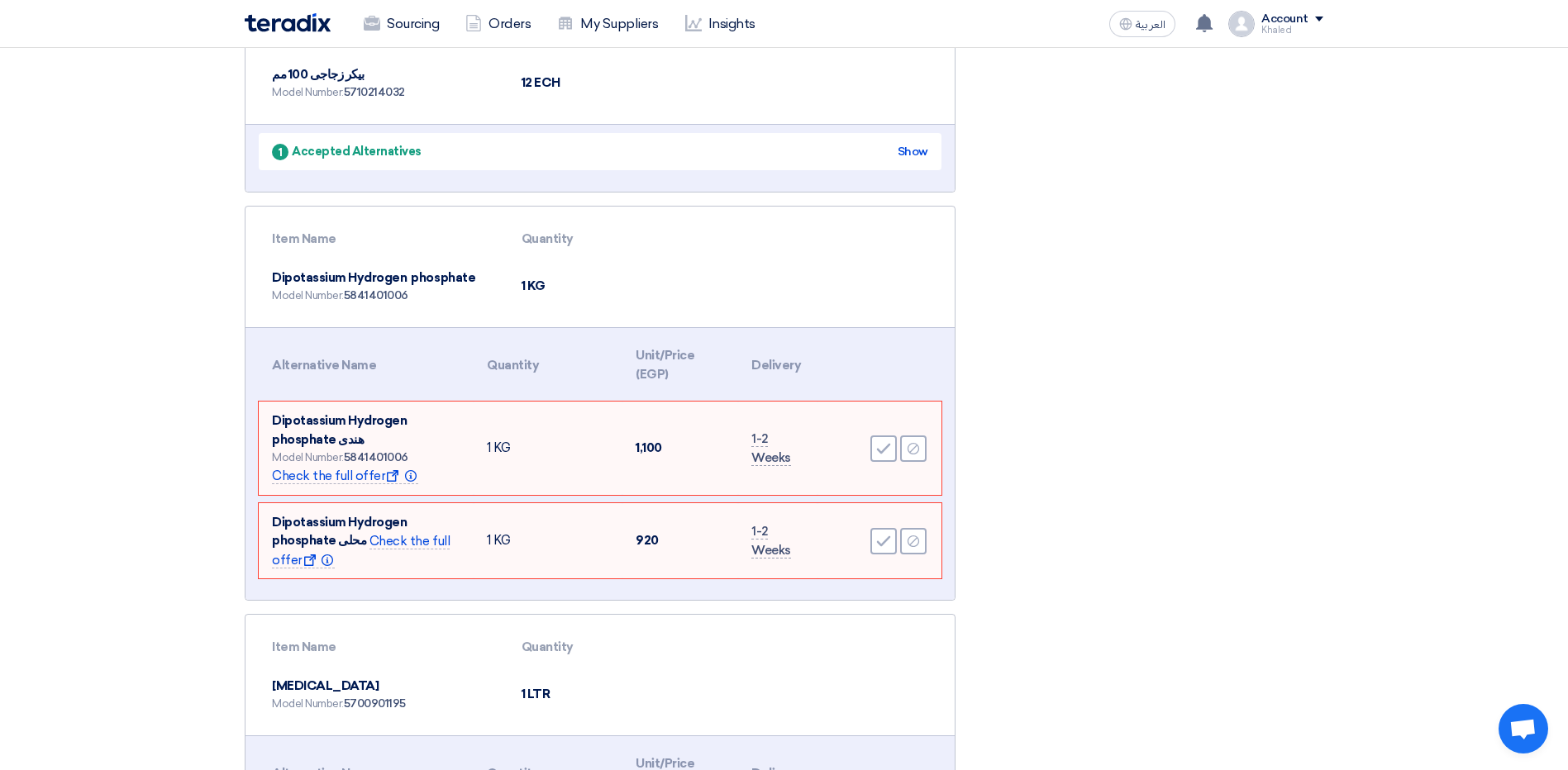
scroll to position [1239, 0]
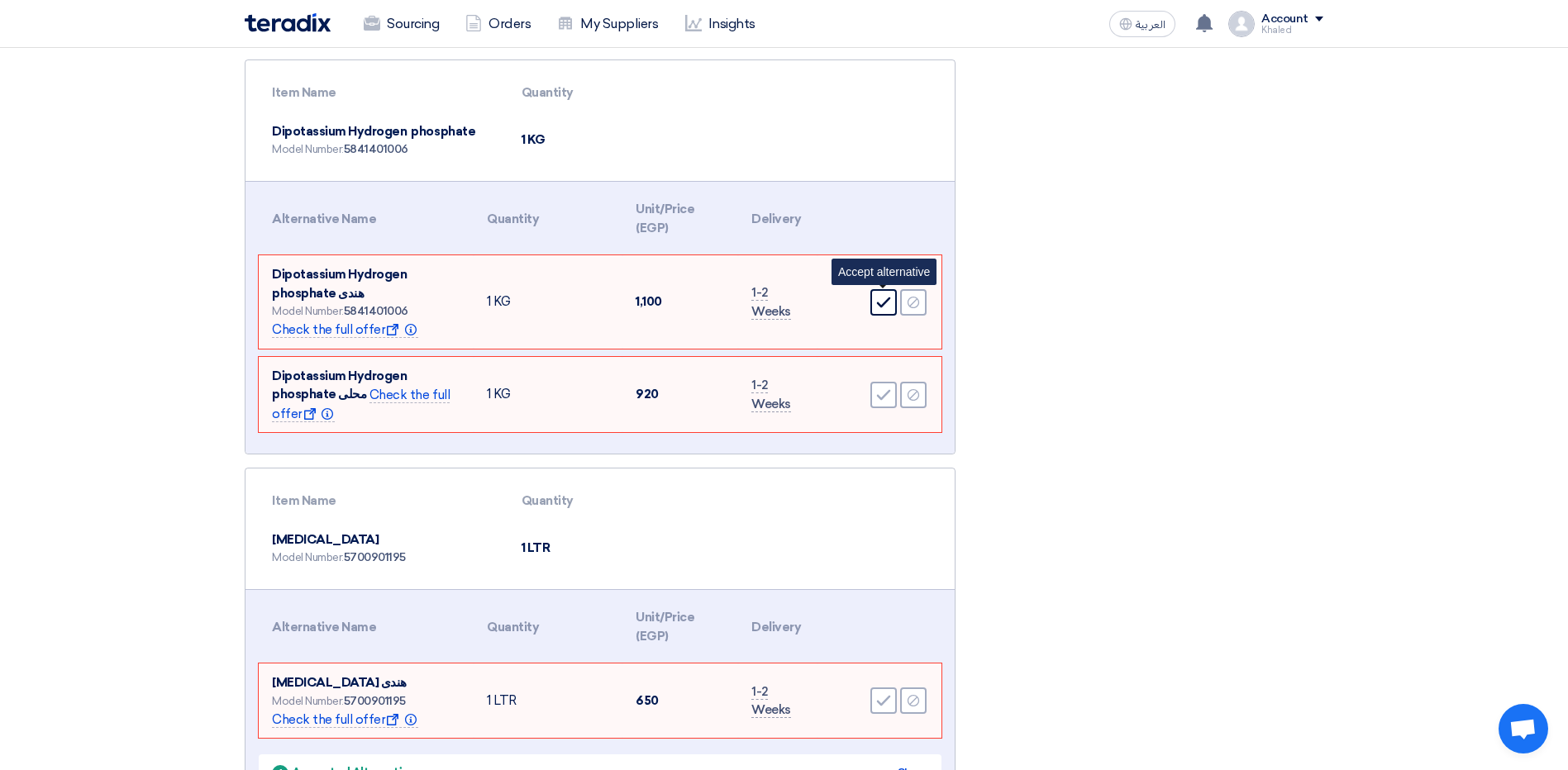
click at [873, 298] on div "Accept" at bounding box center [884, 302] width 27 height 27
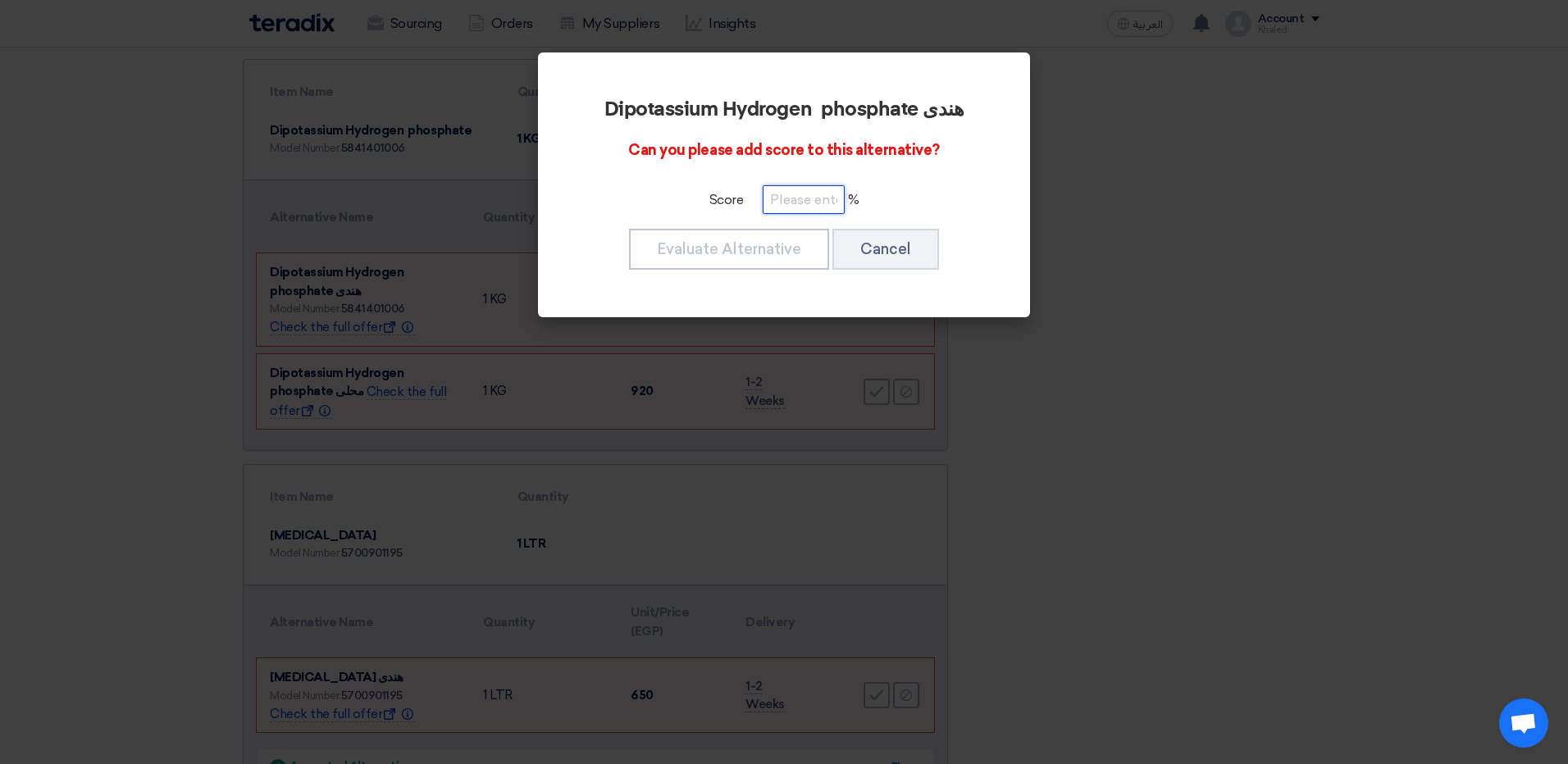
click at [812, 204] on input "number" at bounding box center [803, 199] width 82 height 29
type input "100"
click at [639, 251] on button "Evaluate Alternative" at bounding box center [729, 249] width 200 height 41
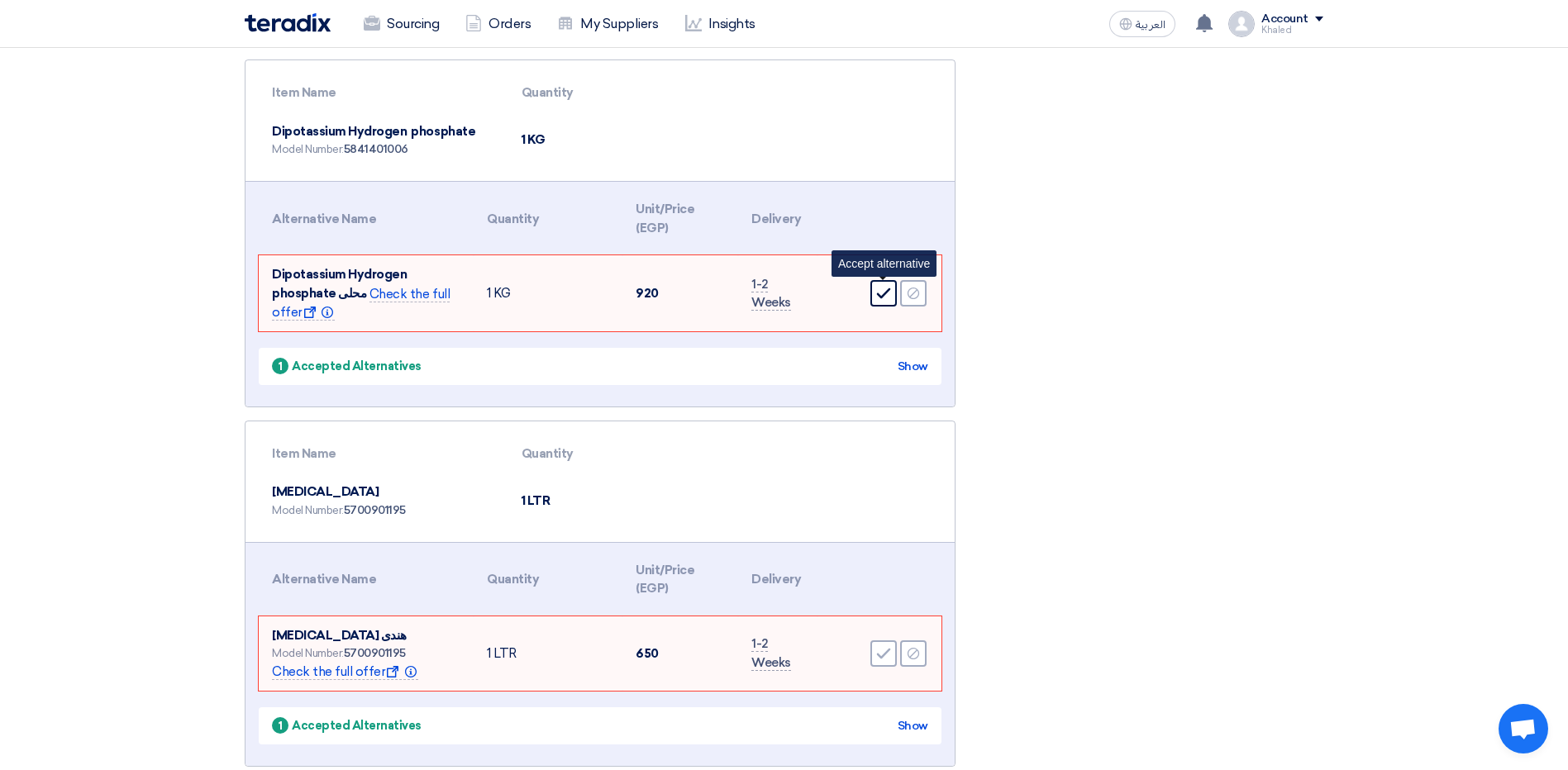
click at [888, 301] on div "Accept" at bounding box center [884, 293] width 27 height 27
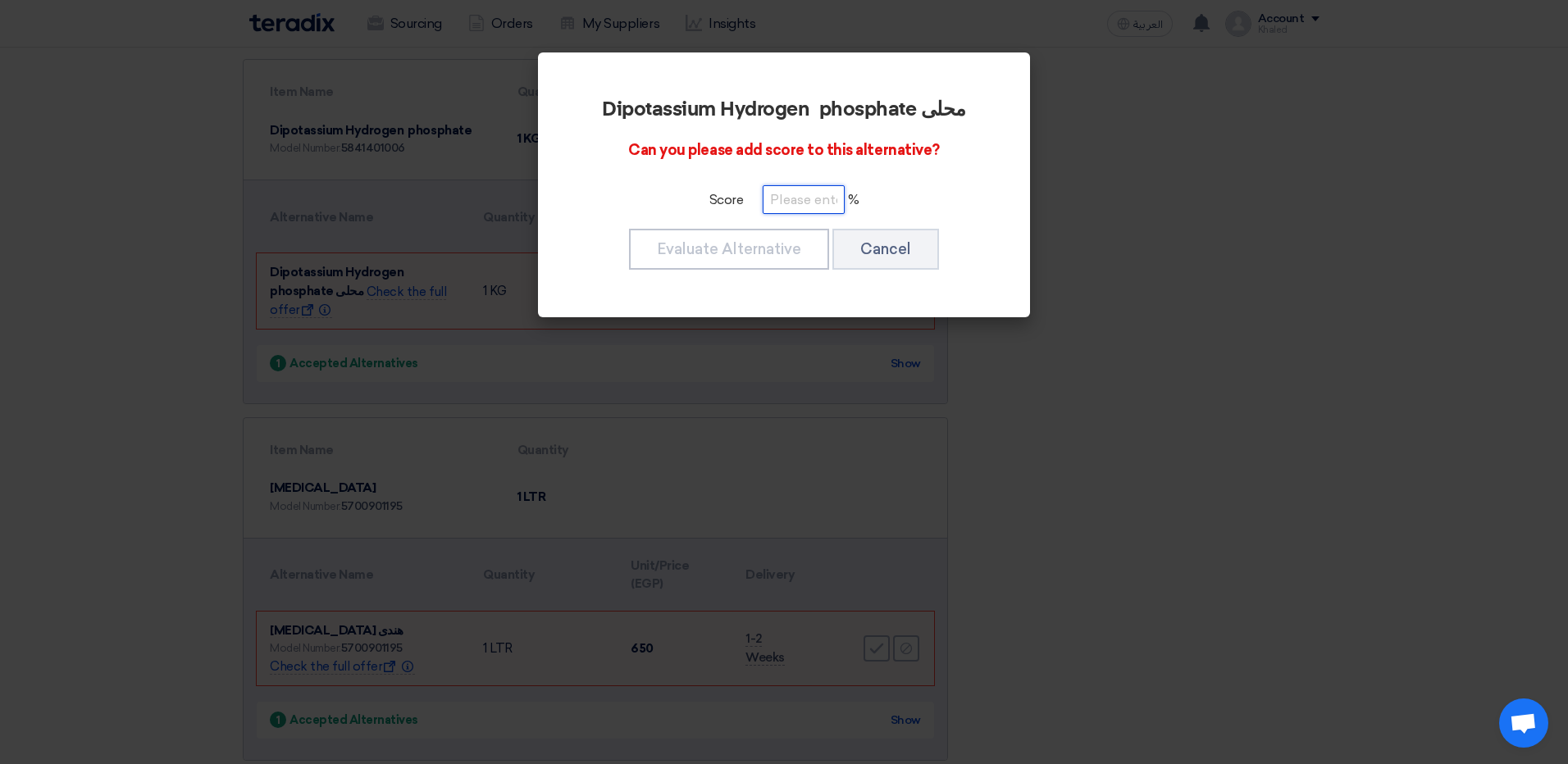
click at [805, 205] on input "number" at bounding box center [803, 199] width 82 height 29
type input "100"
click at [780, 249] on button "Evaluate Alternative" at bounding box center [729, 249] width 200 height 41
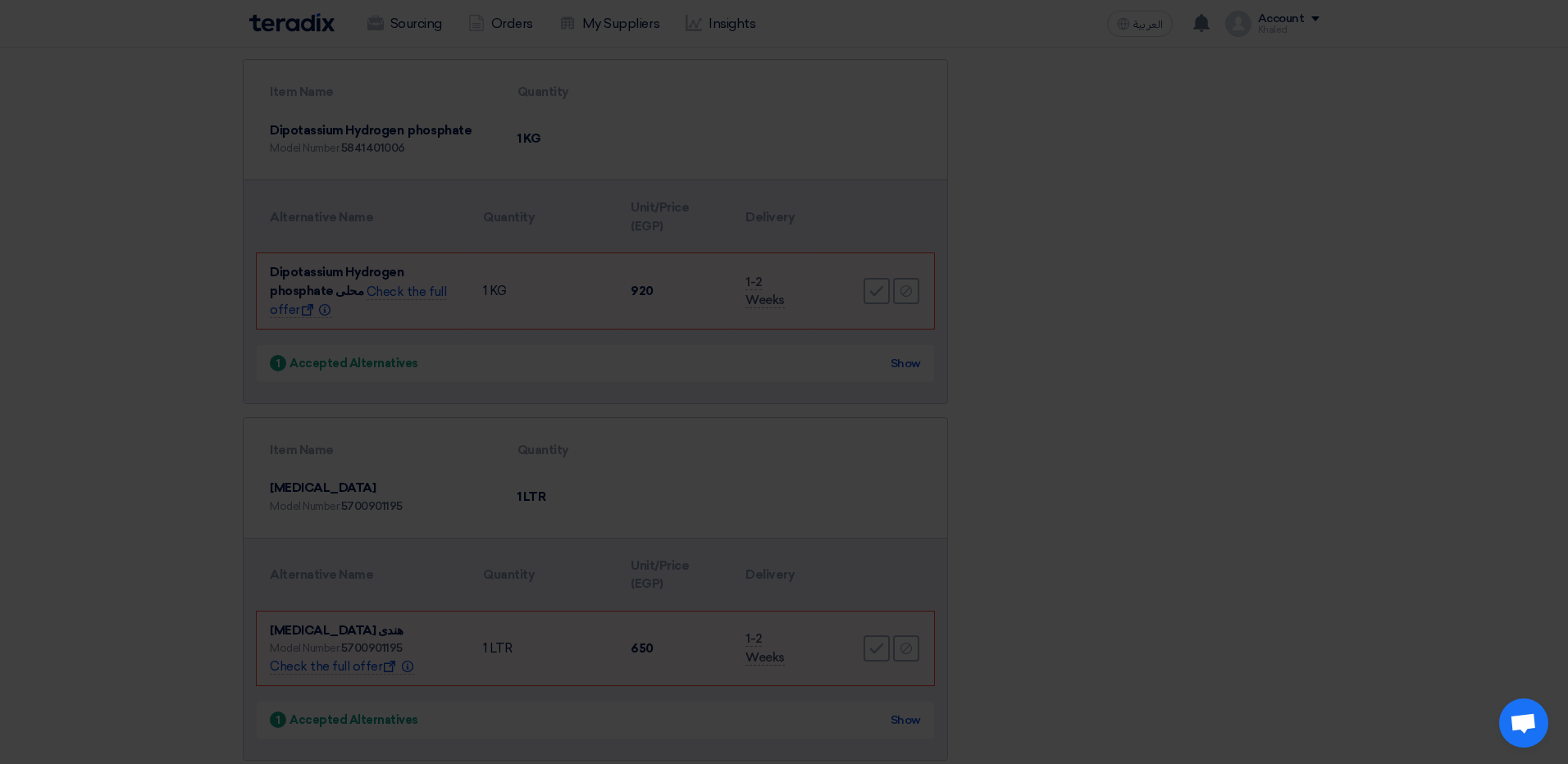
click at [763, 240] on div "Dipotassium Hydrogen phosphate محلى Can you please add score to this alternativ…" at bounding box center [784, 144] width 453 height 225
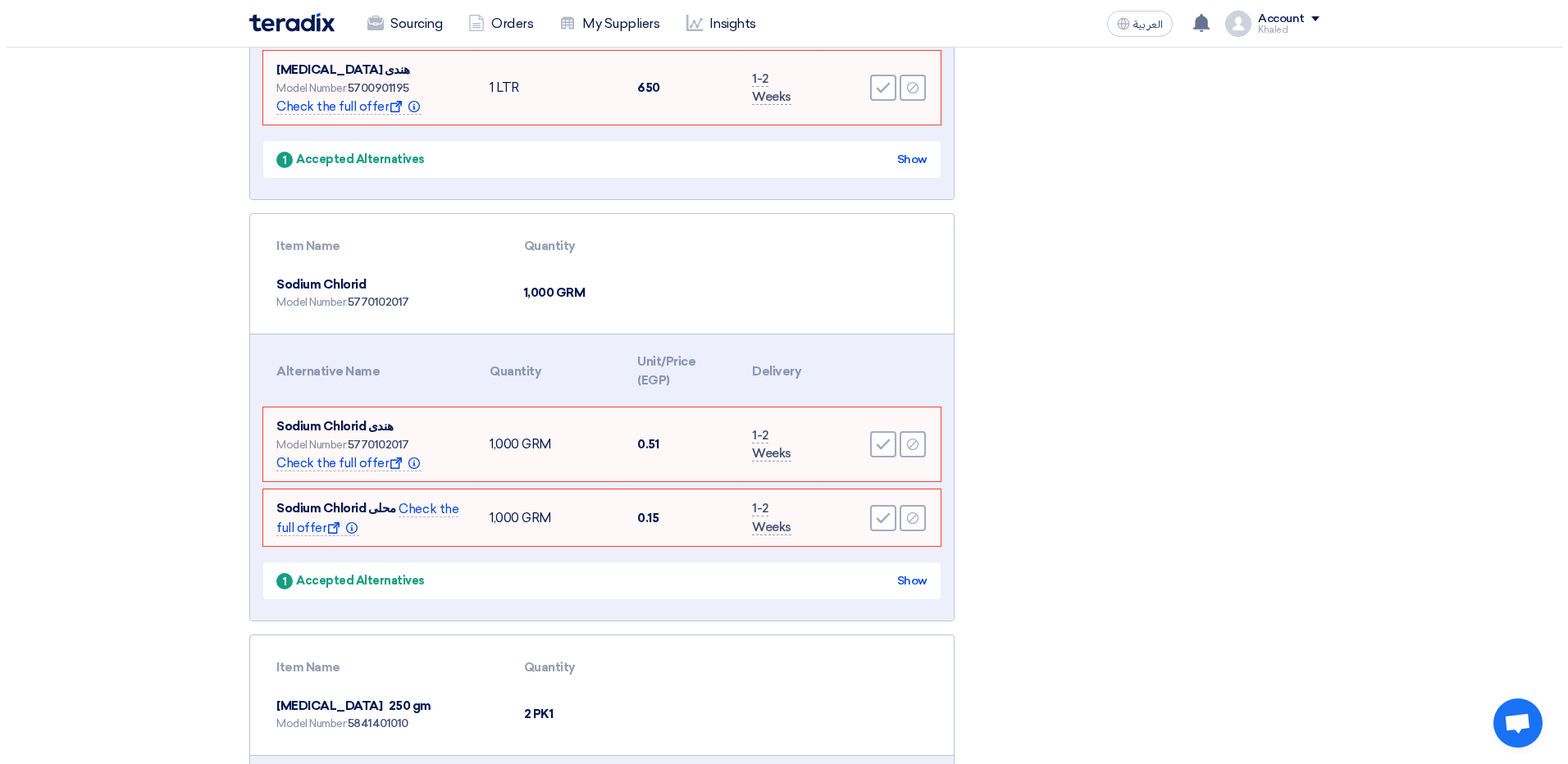
scroll to position [1640, 0]
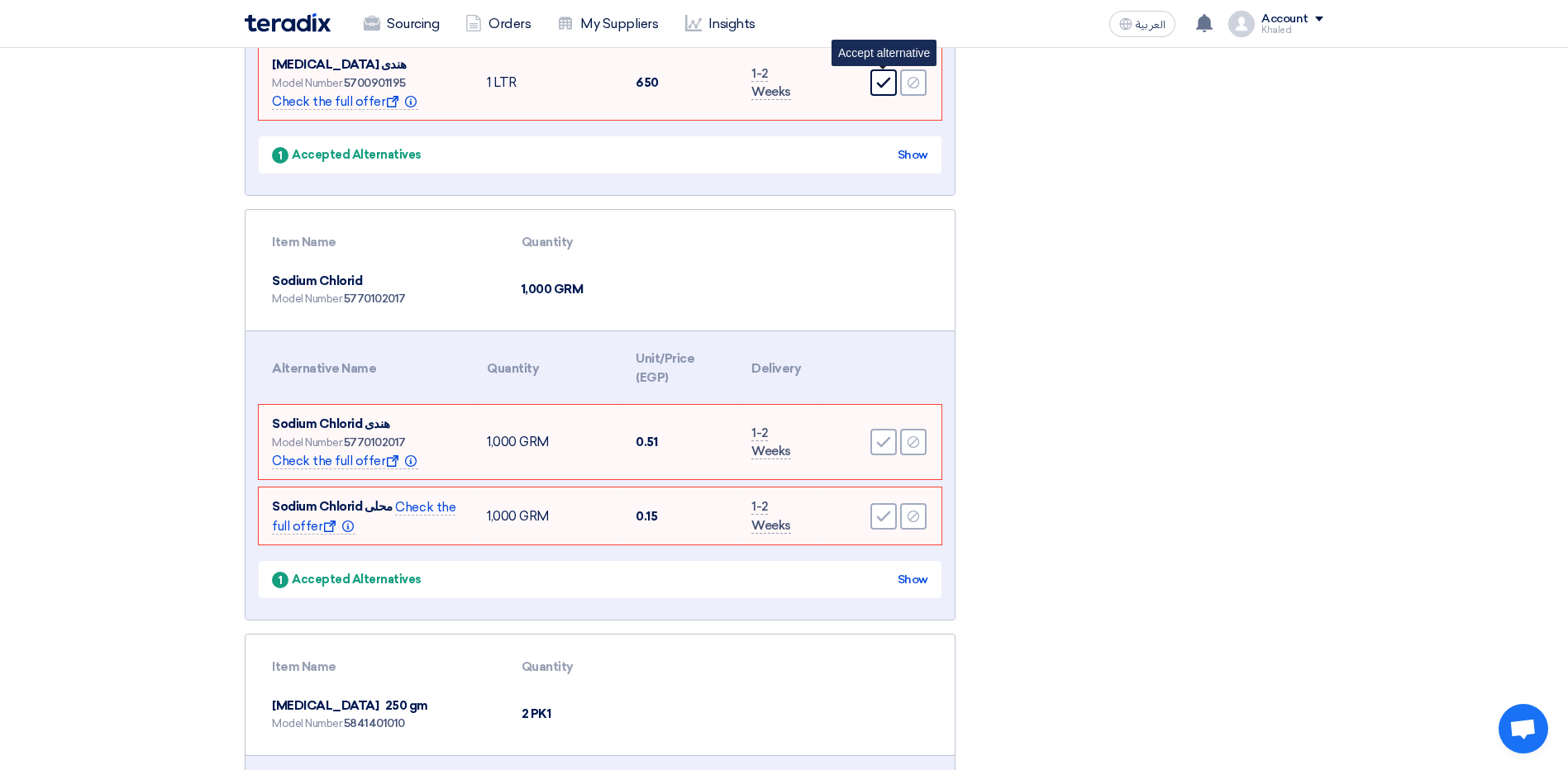
click at [889, 85] on icon "Accept" at bounding box center [884, 82] width 15 height 15
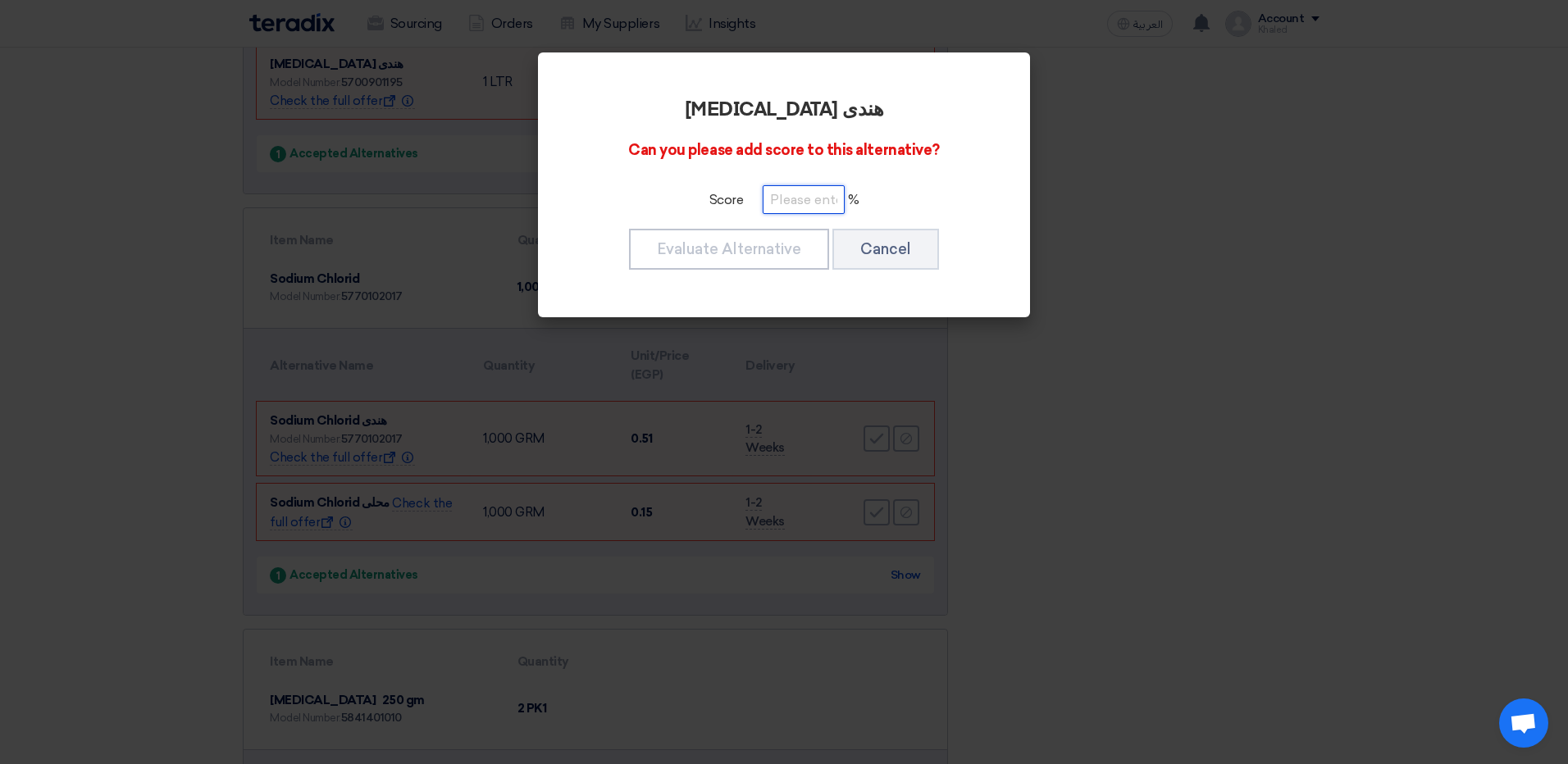
drag, startPoint x: 772, startPoint y: 201, endPoint x: 802, endPoint y: 207, distance: 30.6
click at [772, 201] on input "number" at bounding box center [803, 199] width 82 height 29
type input "100"
click at [763, 234] on button "Evaluate Alternative" at bounding box center [729, 249] width 200 height 41
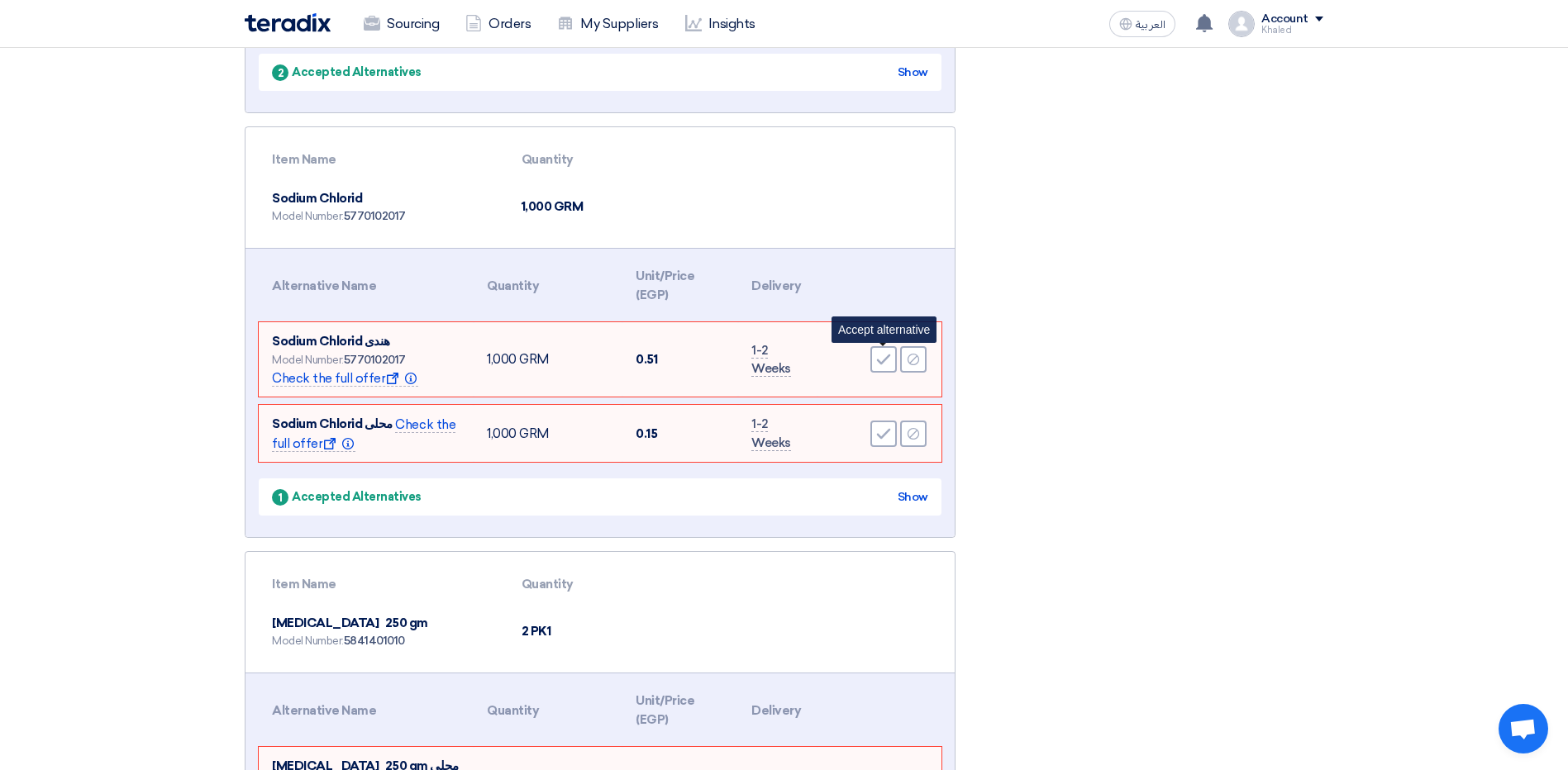
click at [884, 356] on icon "Accept" at bounding box center [884, 360] width 15 height 15
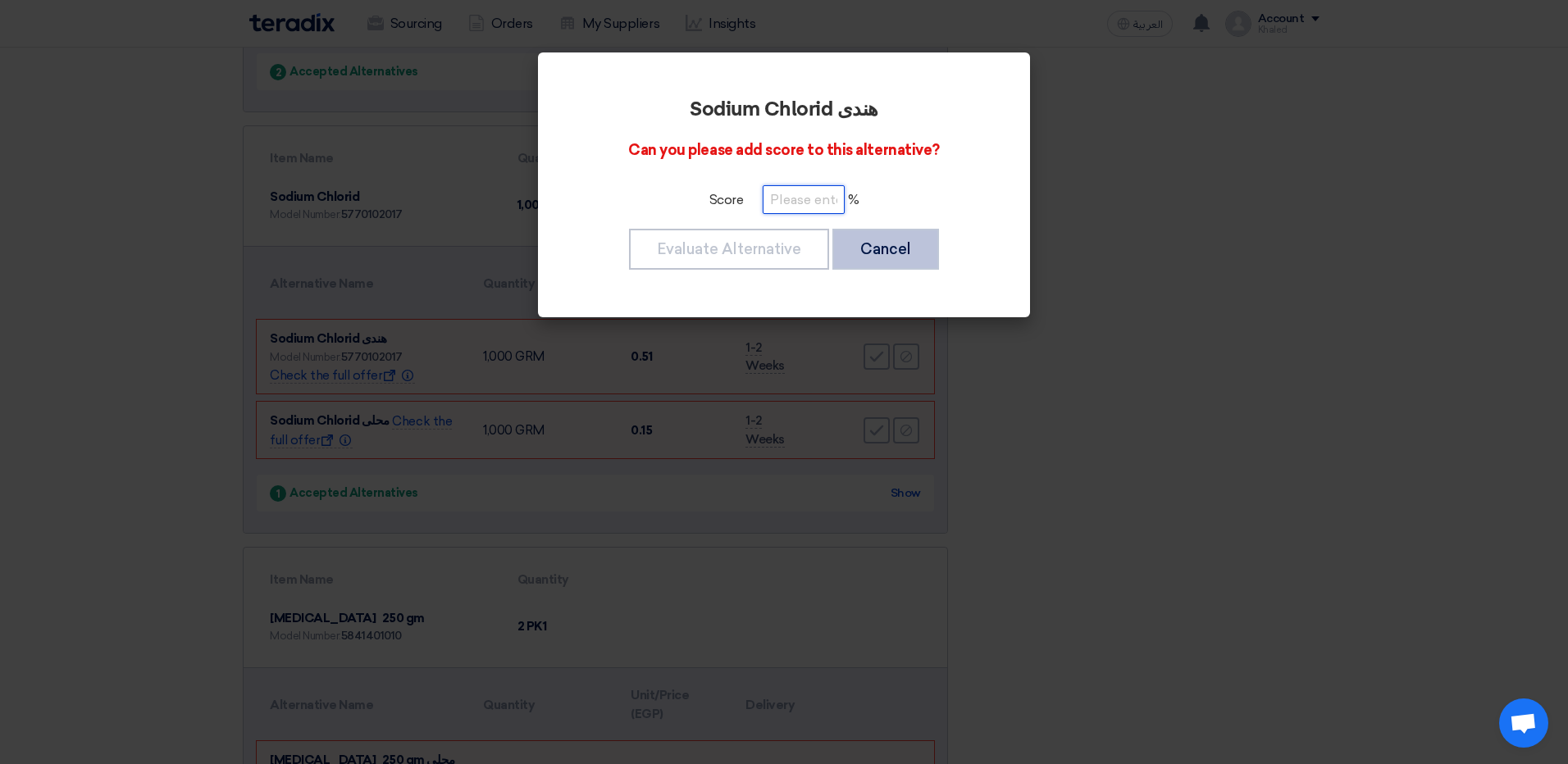
drag, startPoint x: 809, startPoint y: 197, endPoint x: 840, endPoint y: 242, distance: 54.6
click at [810, 197] on input "number" at bounding box center [803, 199] width 82 height 29
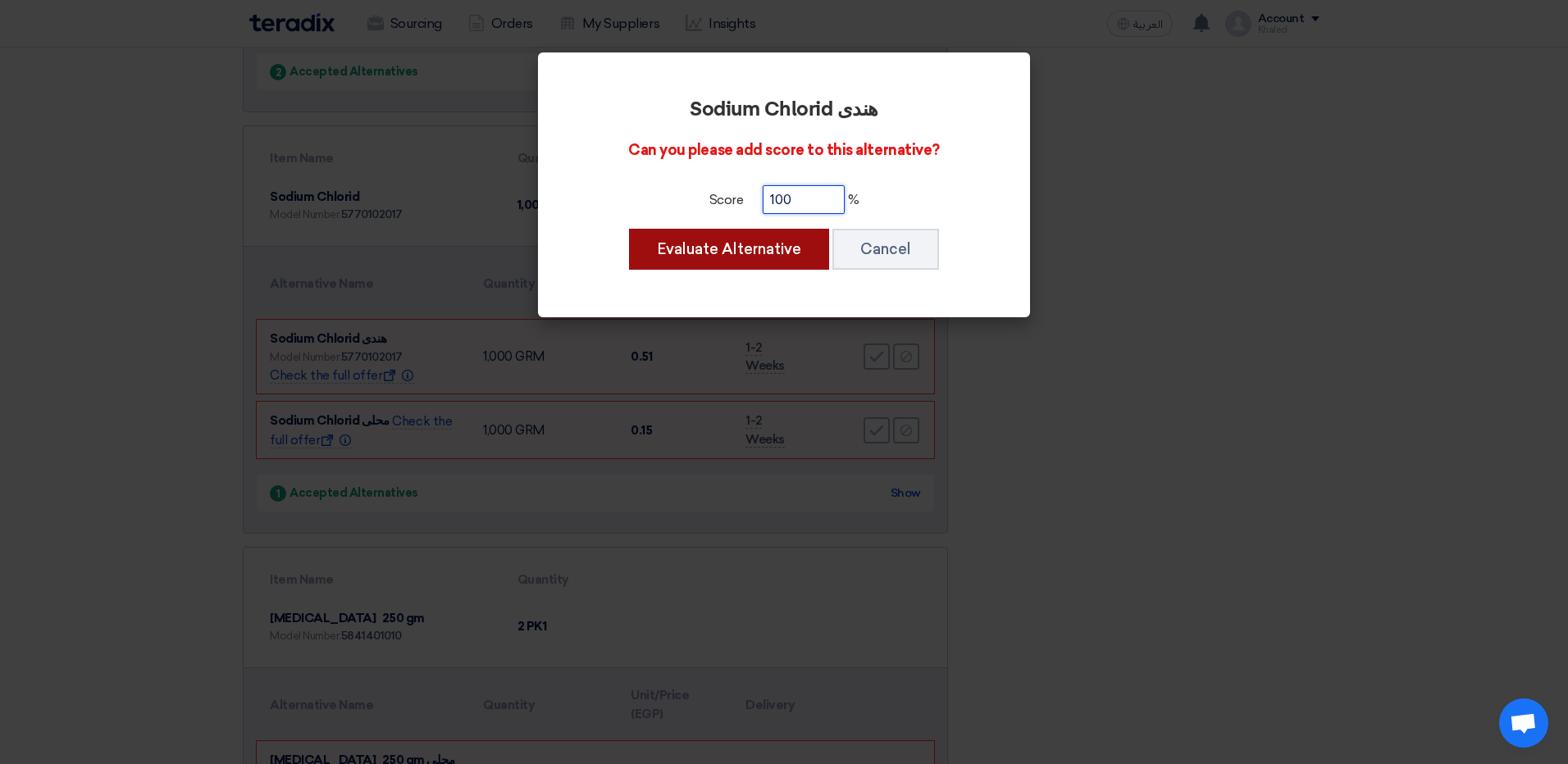
type input "100"
click at [805, 241] on button "Evaluate Alternative" at bounding box center [729, 249] width 200 height 41
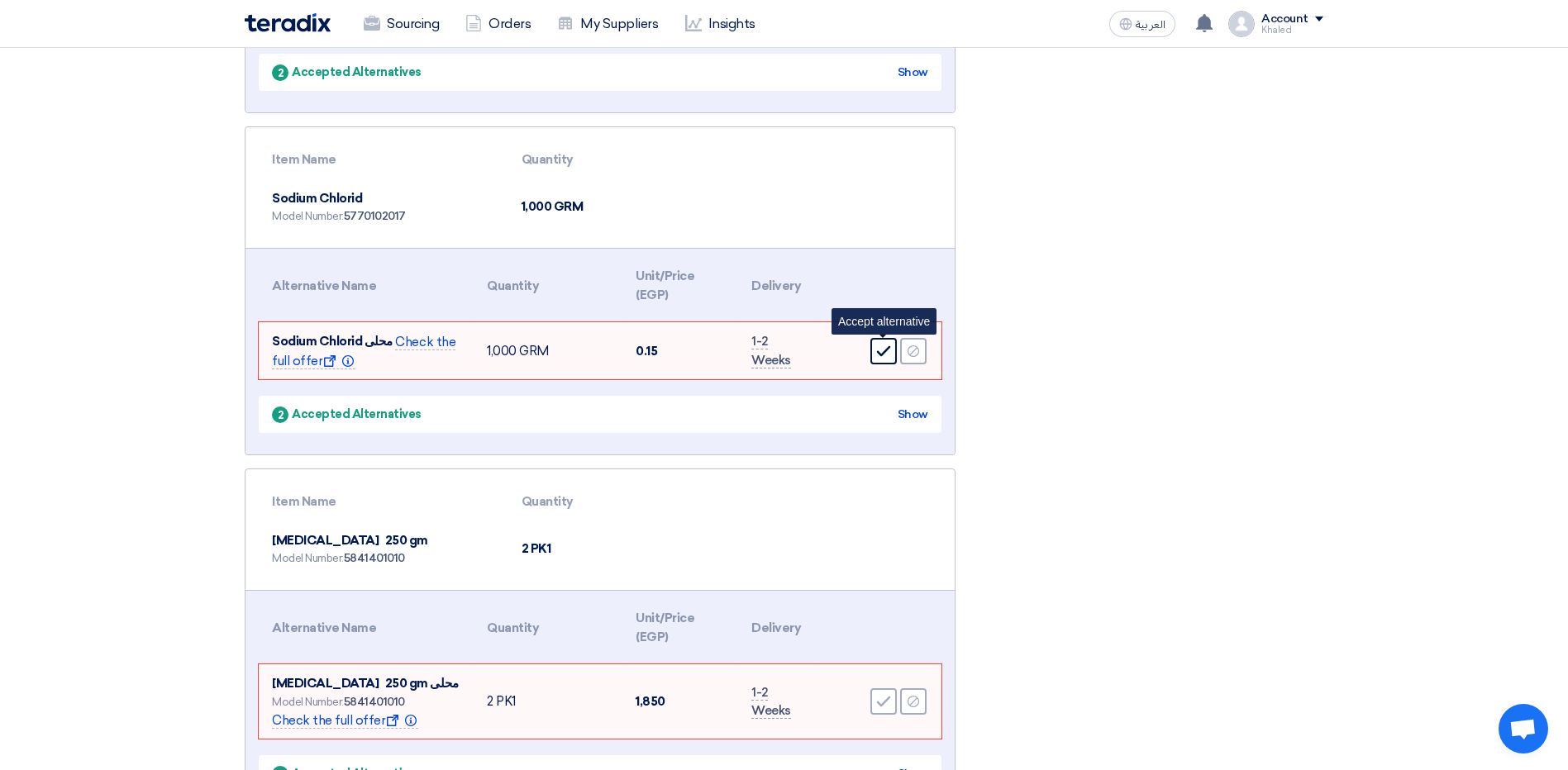
click at [883, 346] on icon "Accept" at bounding box center [884, 351] width 15 height 15
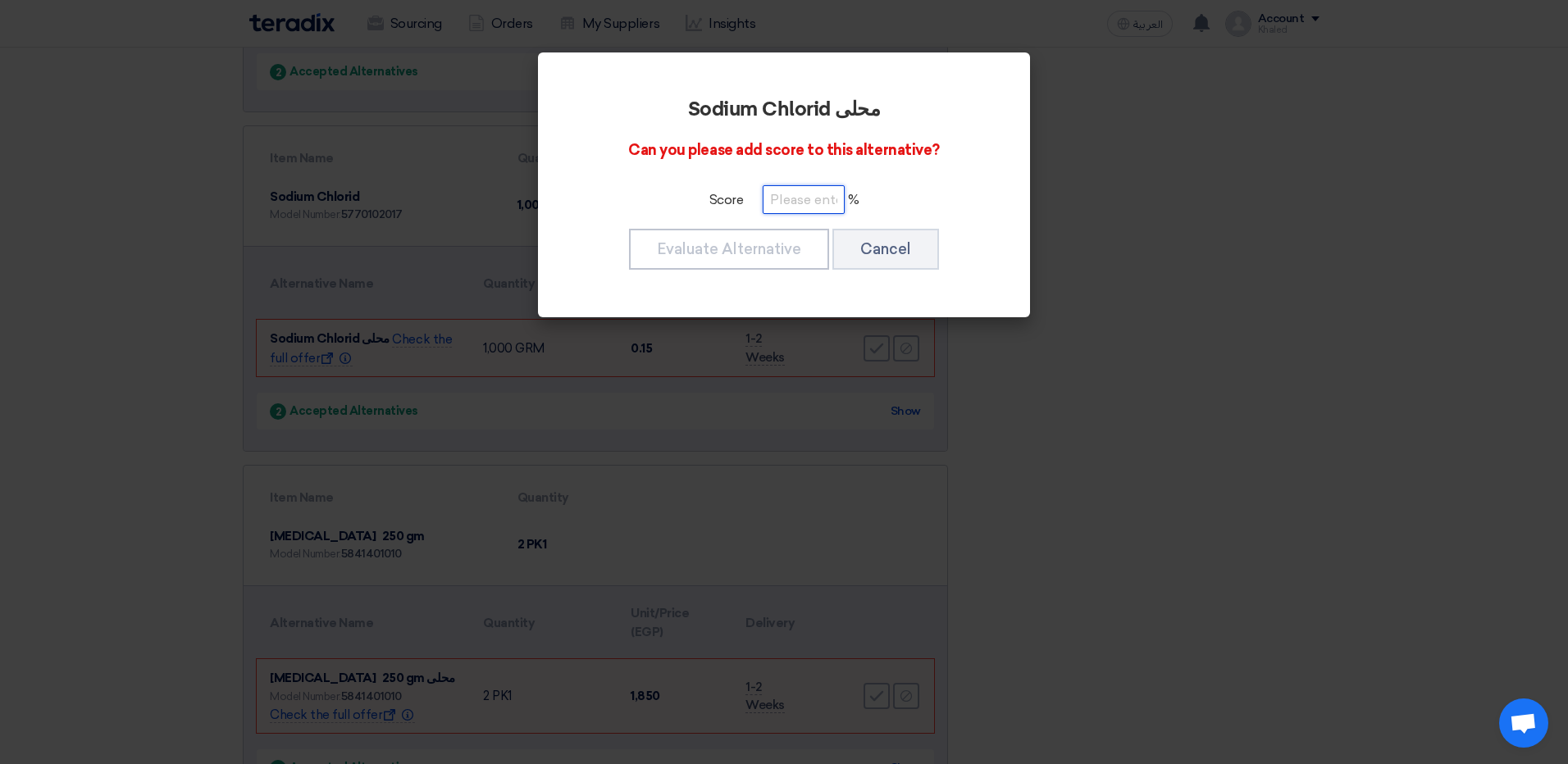
click at [814, 206] on input "number" at bounding box center [803, 199] width 82 height 29
type input "100"
click at [725, 235] on button "Evaluate Alternative" at bounding box center [729, 249] width 200 height 41
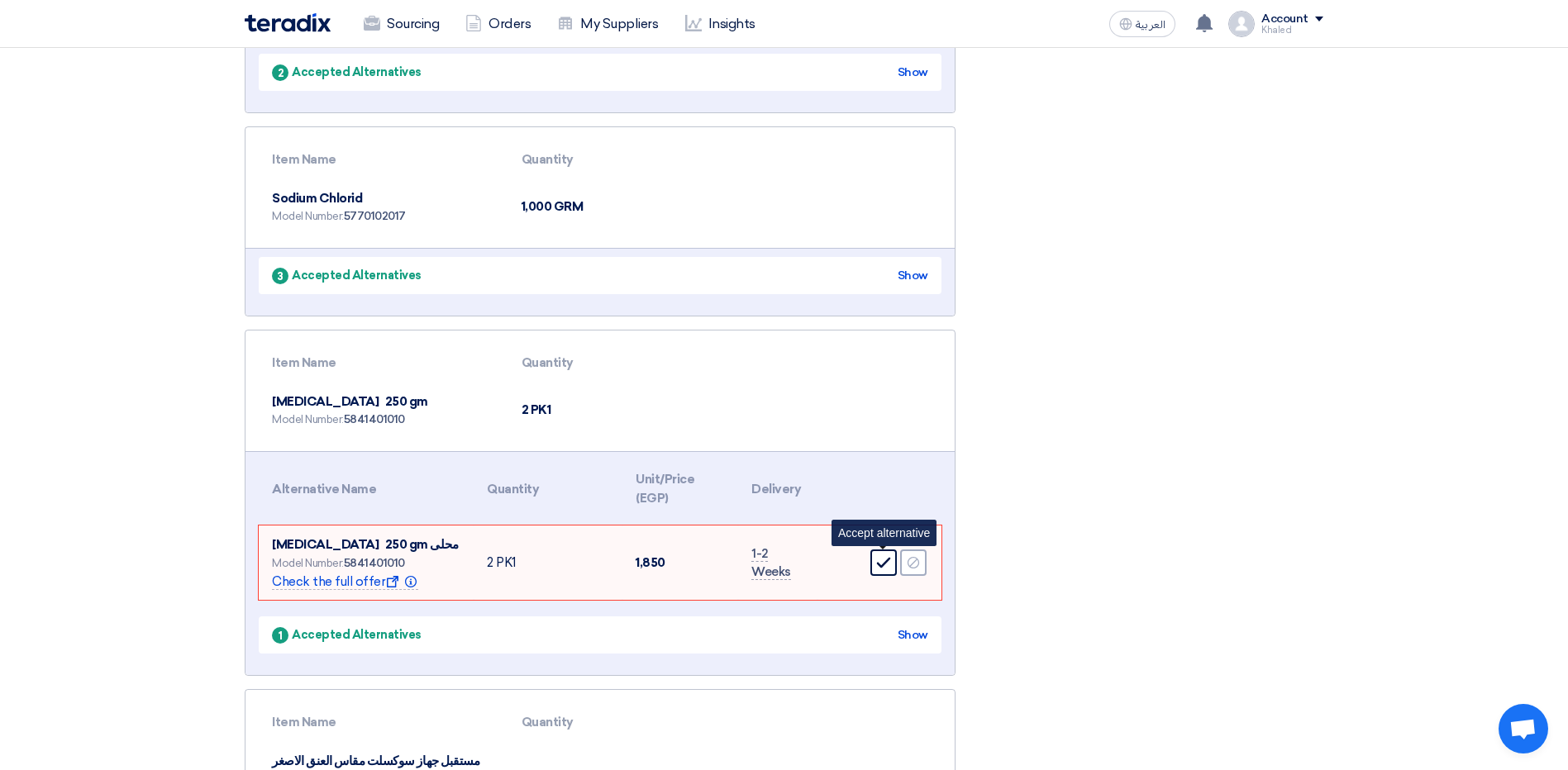
click at [878, 564] on use at bounding box center [884, 563] width 14 height 11
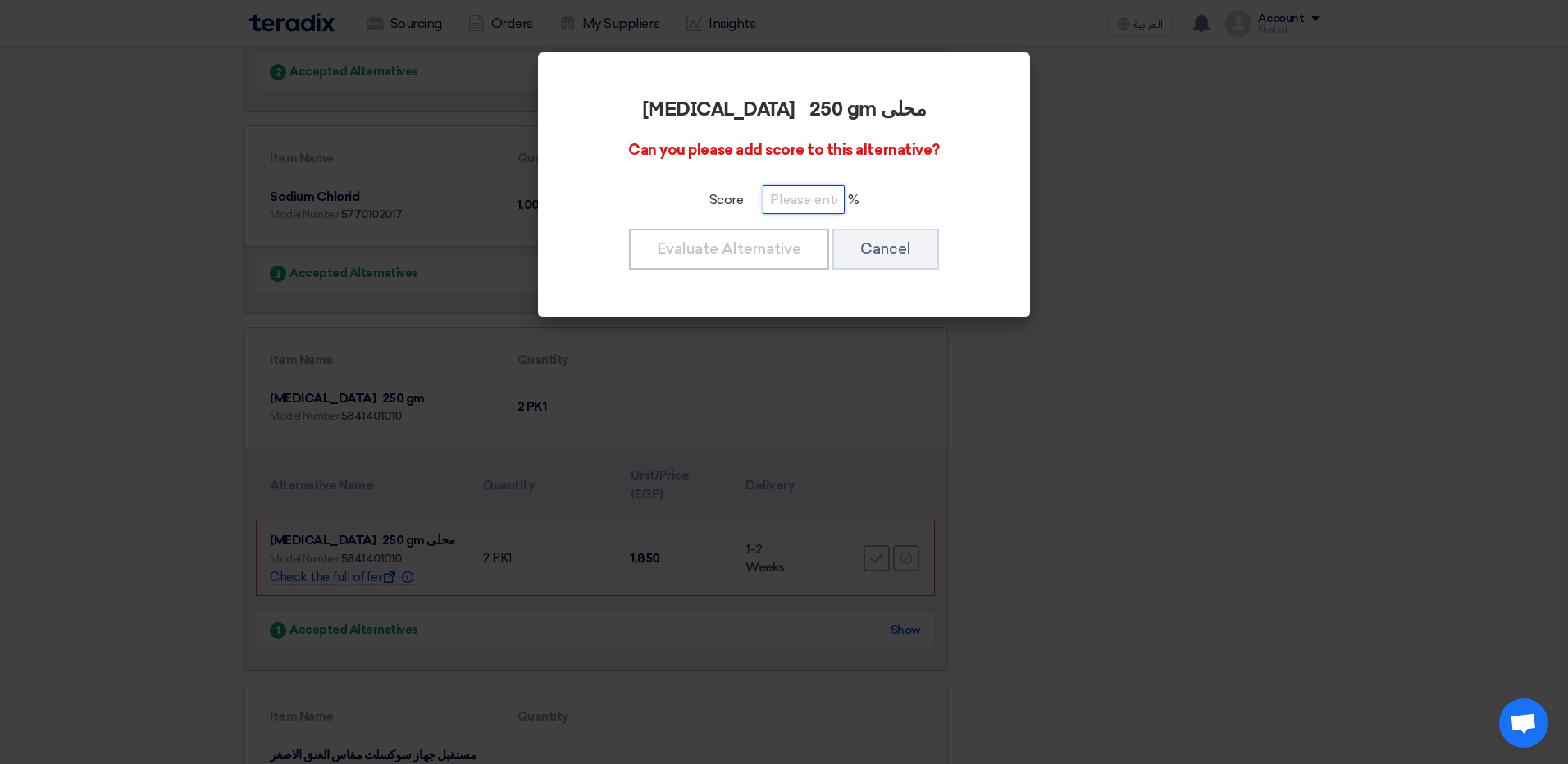
click at [772, 196] on input "number" at bounding box center [803, 199] width 82 height 29
type input "100"
click at [752, 230] on button "Evaluate Alternative" at bounding box center [729, 249] width 200 height 41
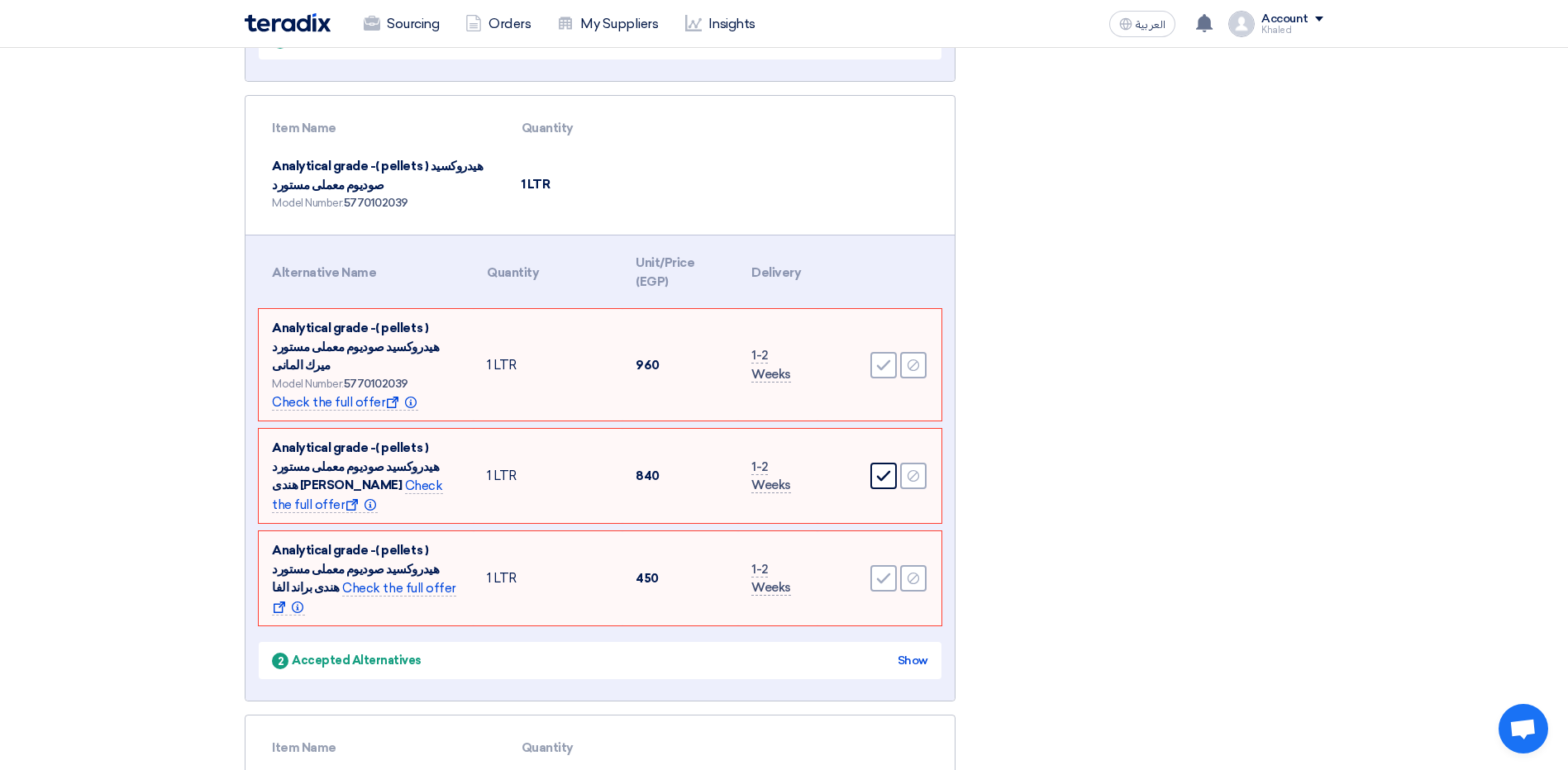
scroll to position [2240, 0]
click at [884, 357] on icon "Accept" at bounding box center [884, 365] width 15 height 15
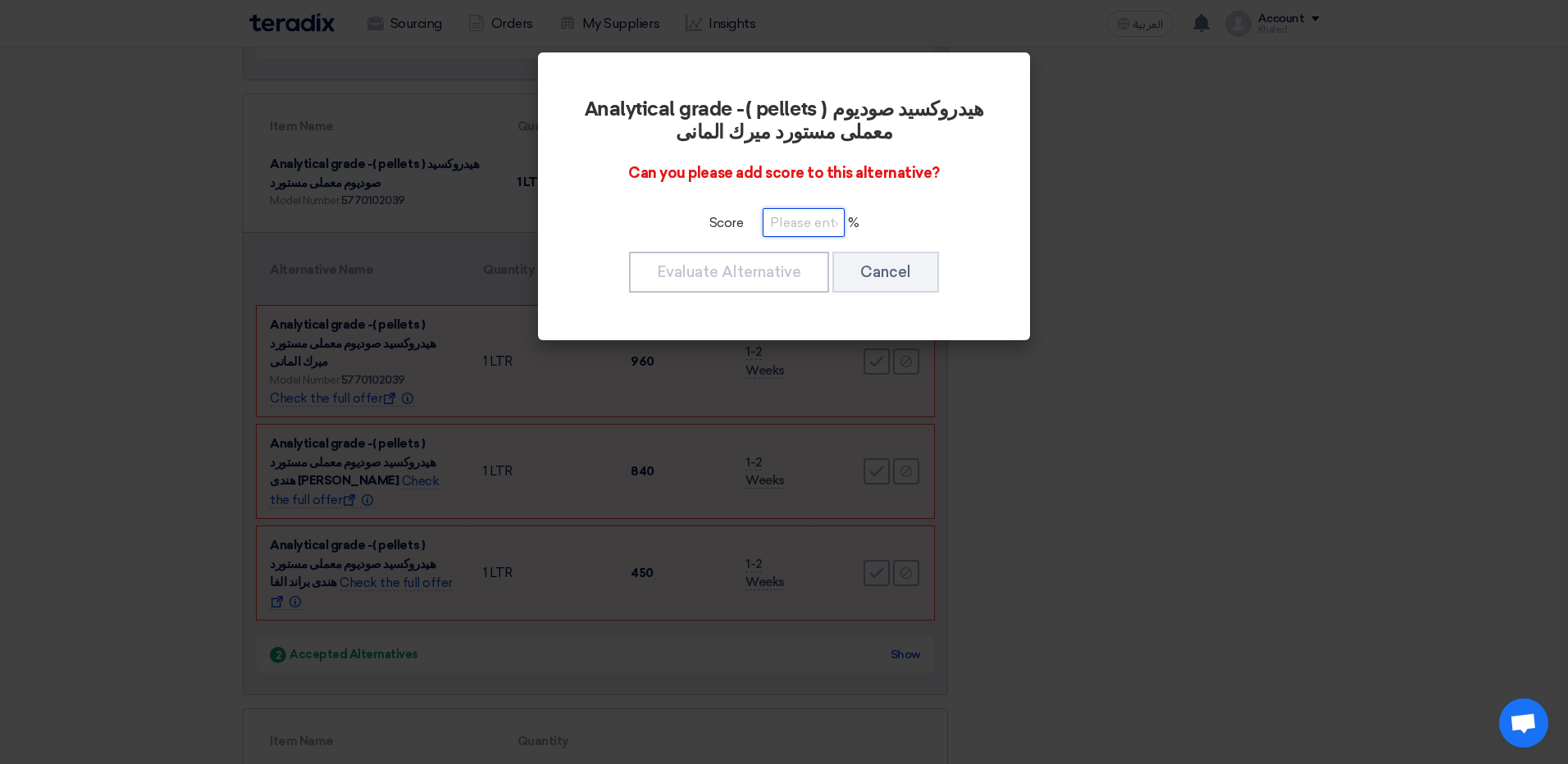
click at [807, 216] on input "number" at bounding box center [803, 222] width 82 height 29
type input "100"
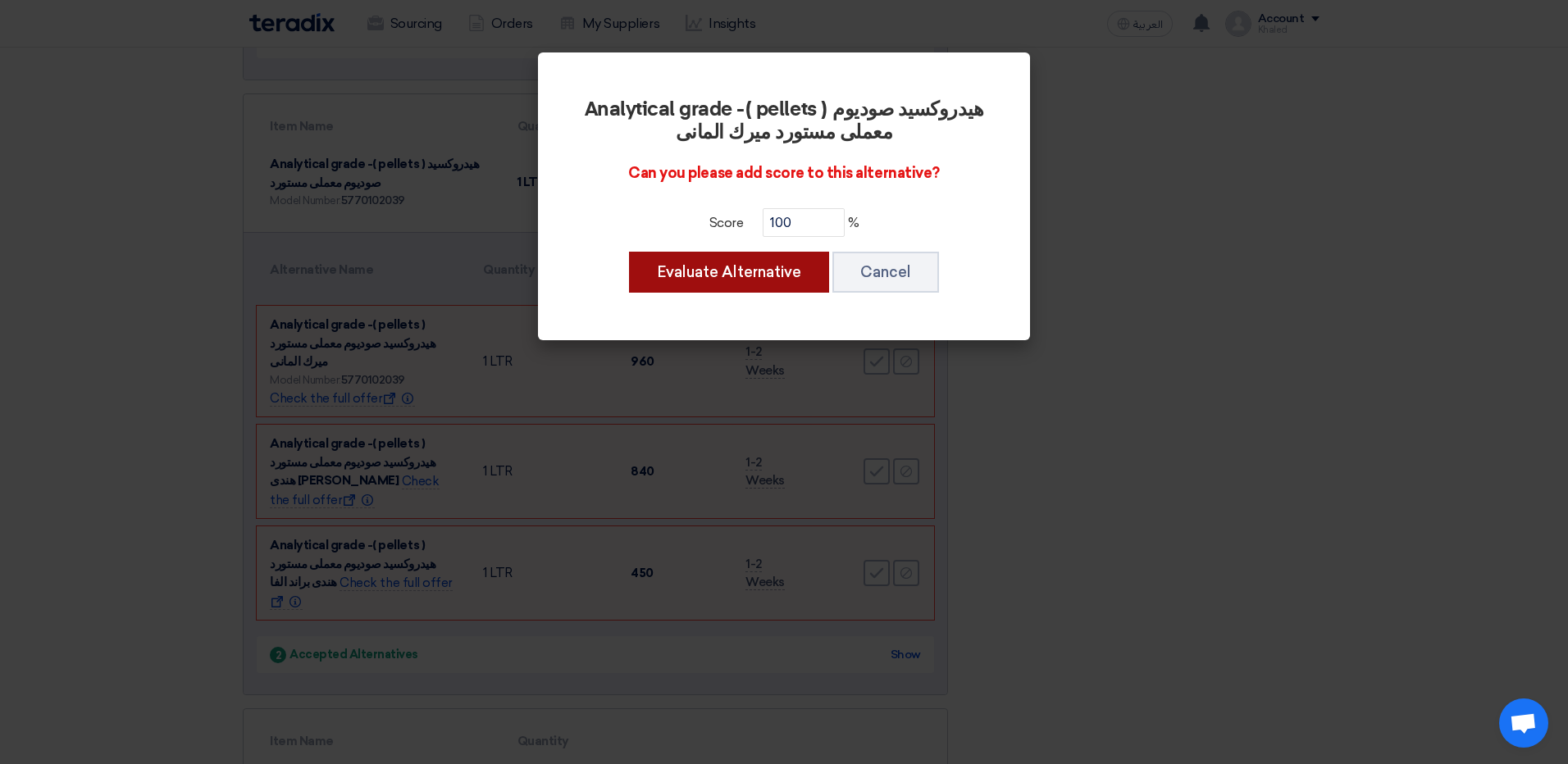
click at [692, 267] on button "Evaluate Alternative" at bounding box center [729, 273] width 200 height 41
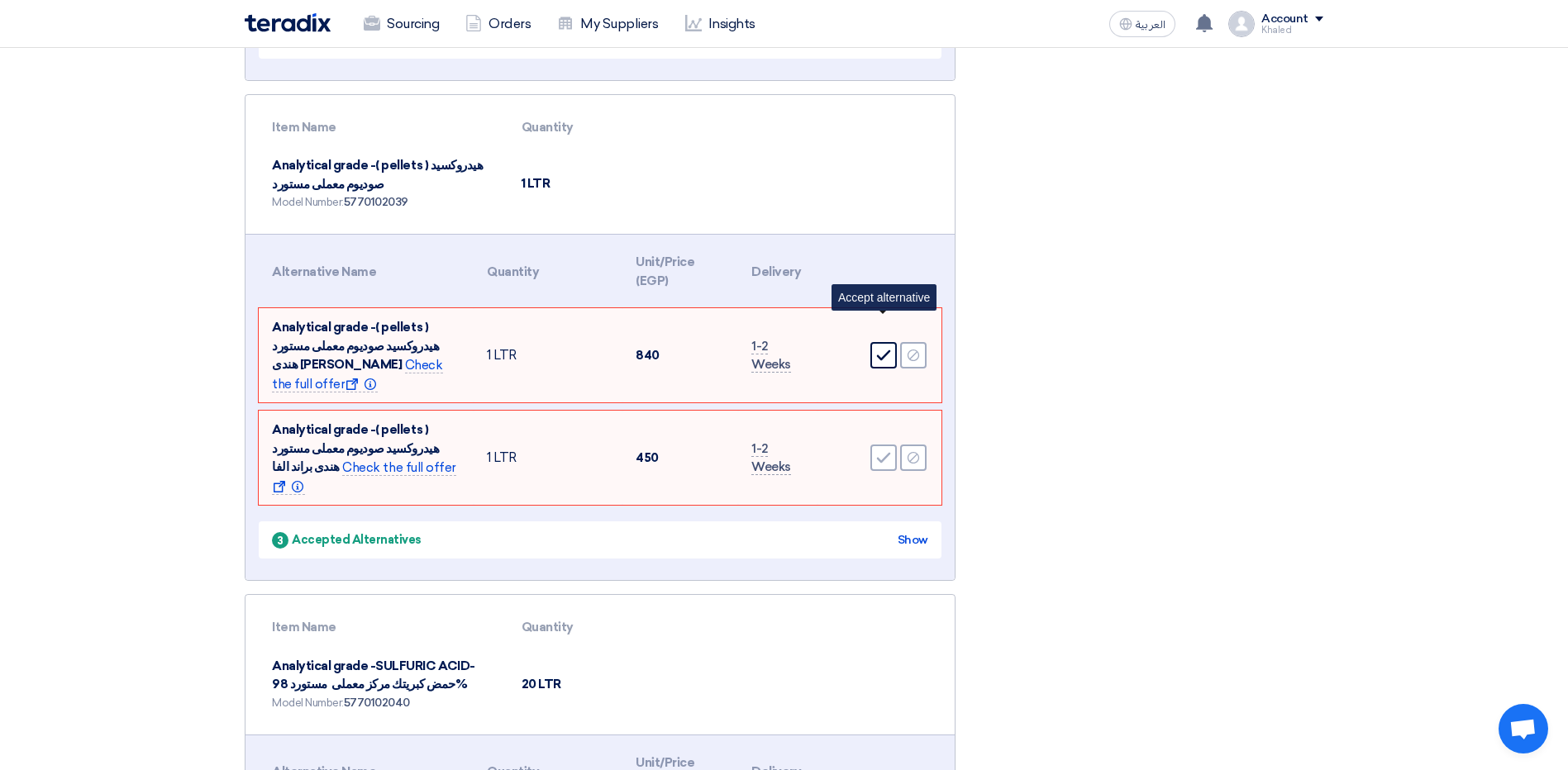
click at [880, 350] on use at bounding box center [884, 355] width 14 height 11
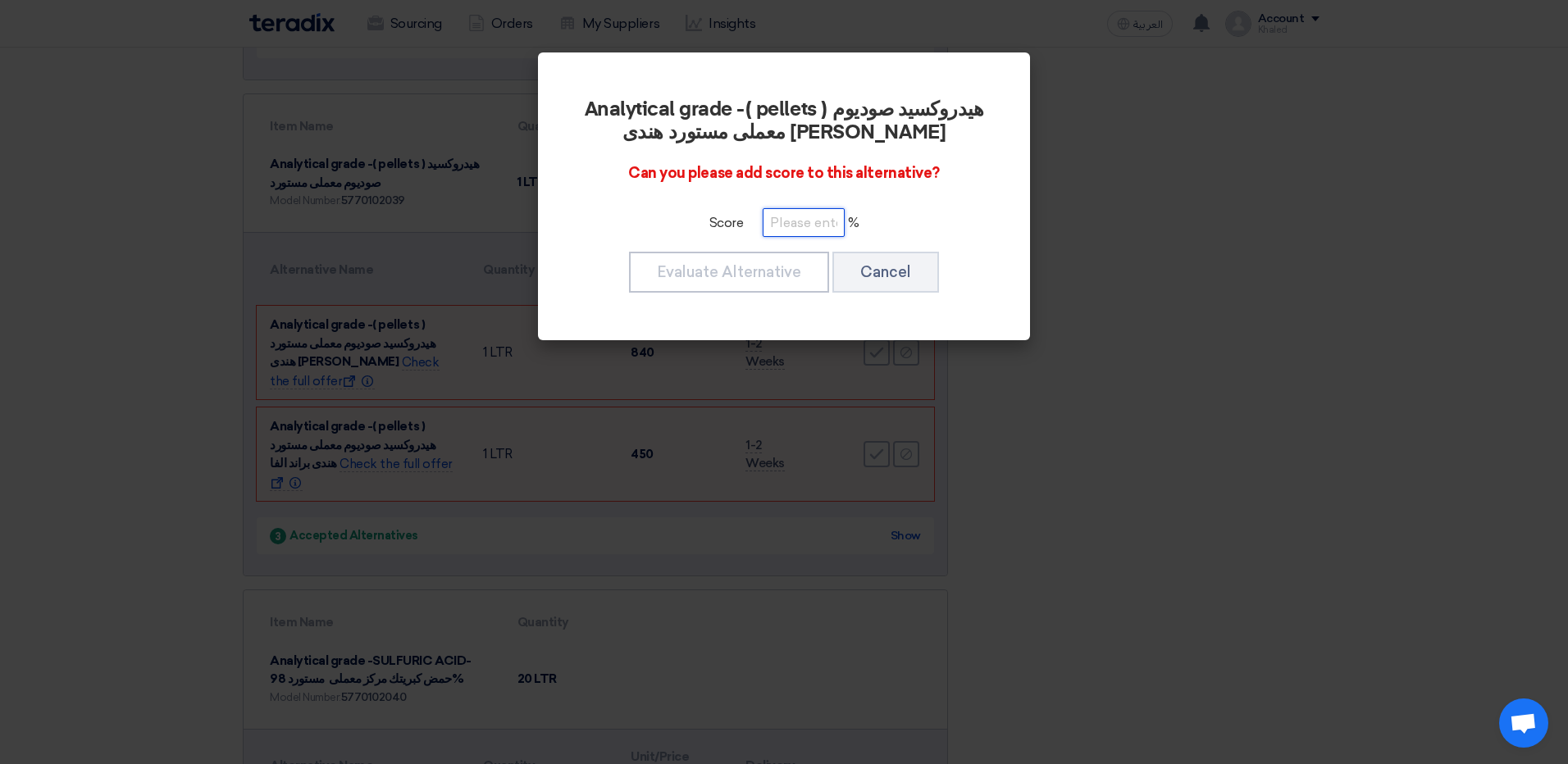
click at [787, 223] on input "number" at bounding box center [803, 222] width 82 height 29
type input "100"
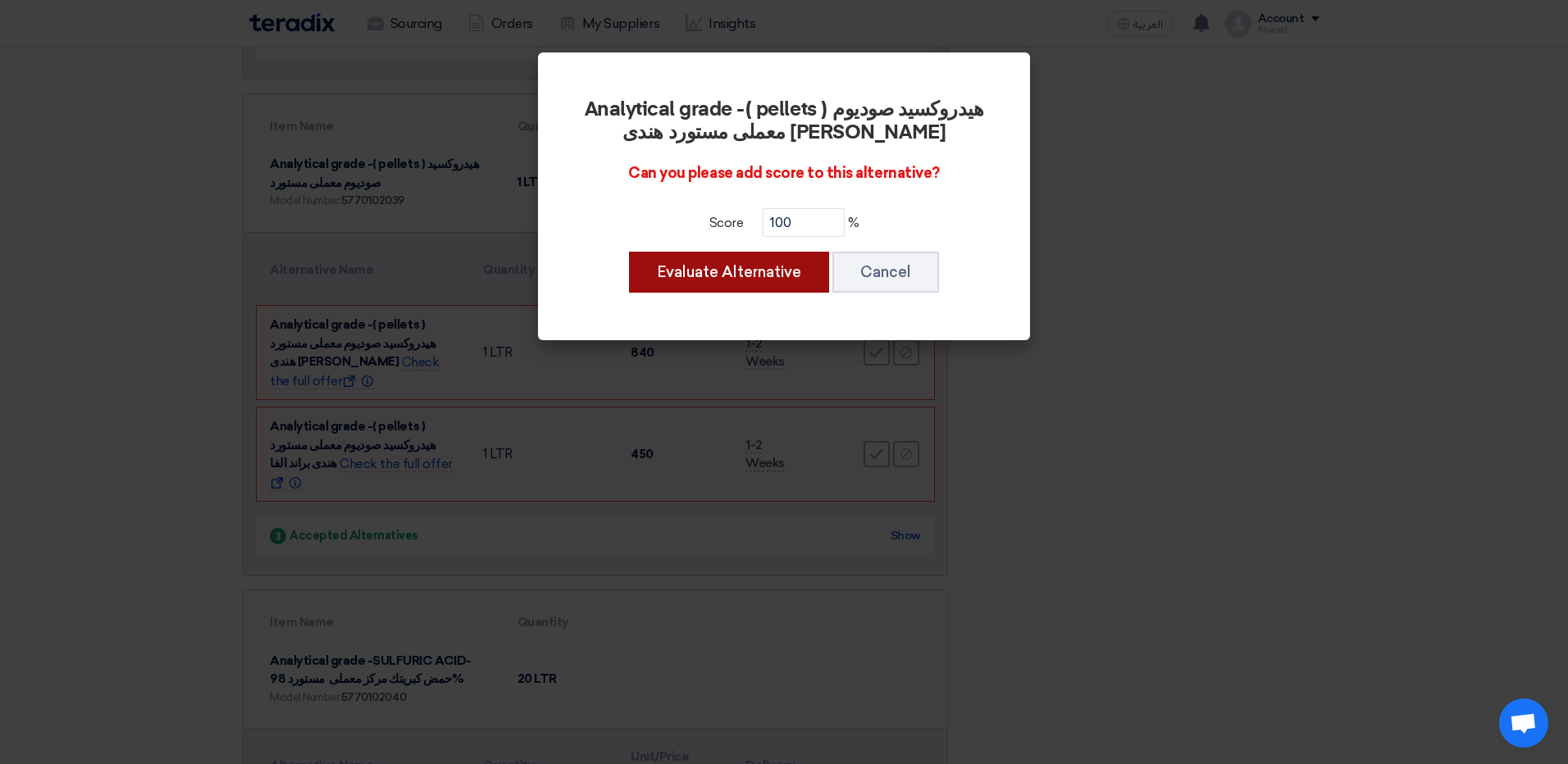
click at [764, 282] on button "Evaluate Alternative" at bounding box center [729, 273] width 200 height 41
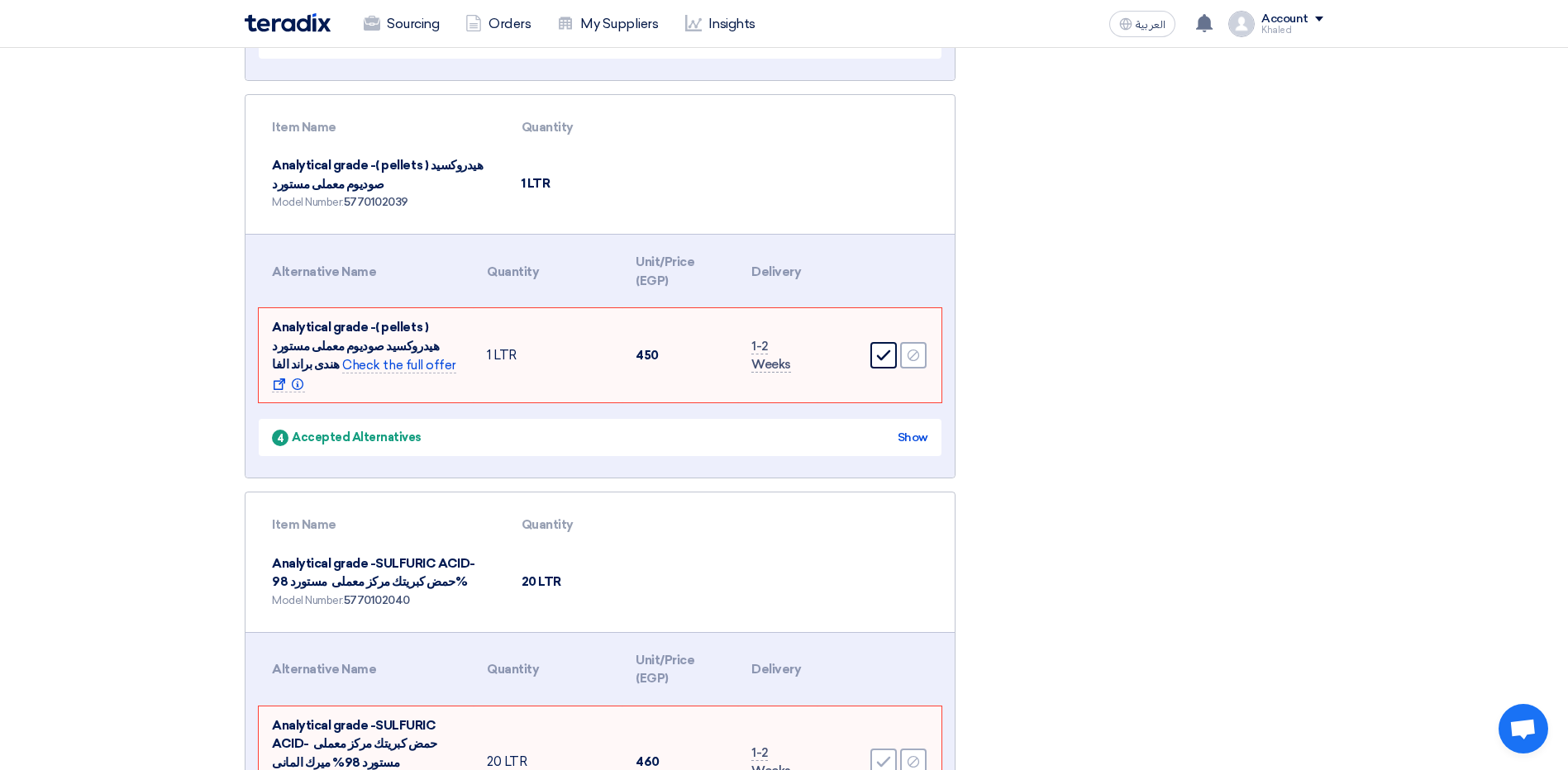
click at [874, 342] on div "Accept" at bounding box center [884, 355] width 27 height 27
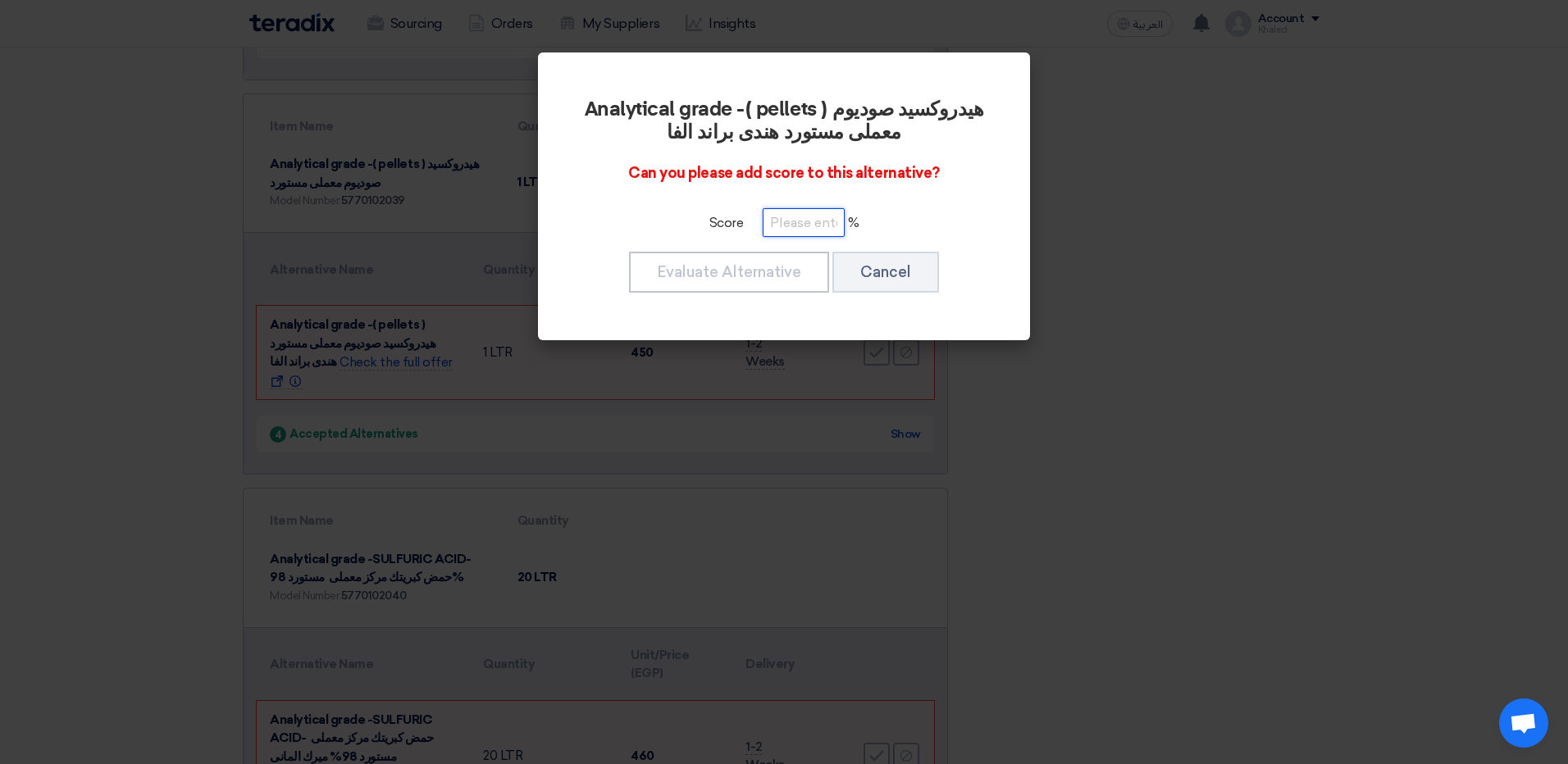
drag, startPoint x: 805, startPoint y: 225, endPoint x: 825, endPoint y: 233, distance: 21.5
click at [808, 225] on input "number" at bounding box center [803, 222] width 82 height 29
type input "100"
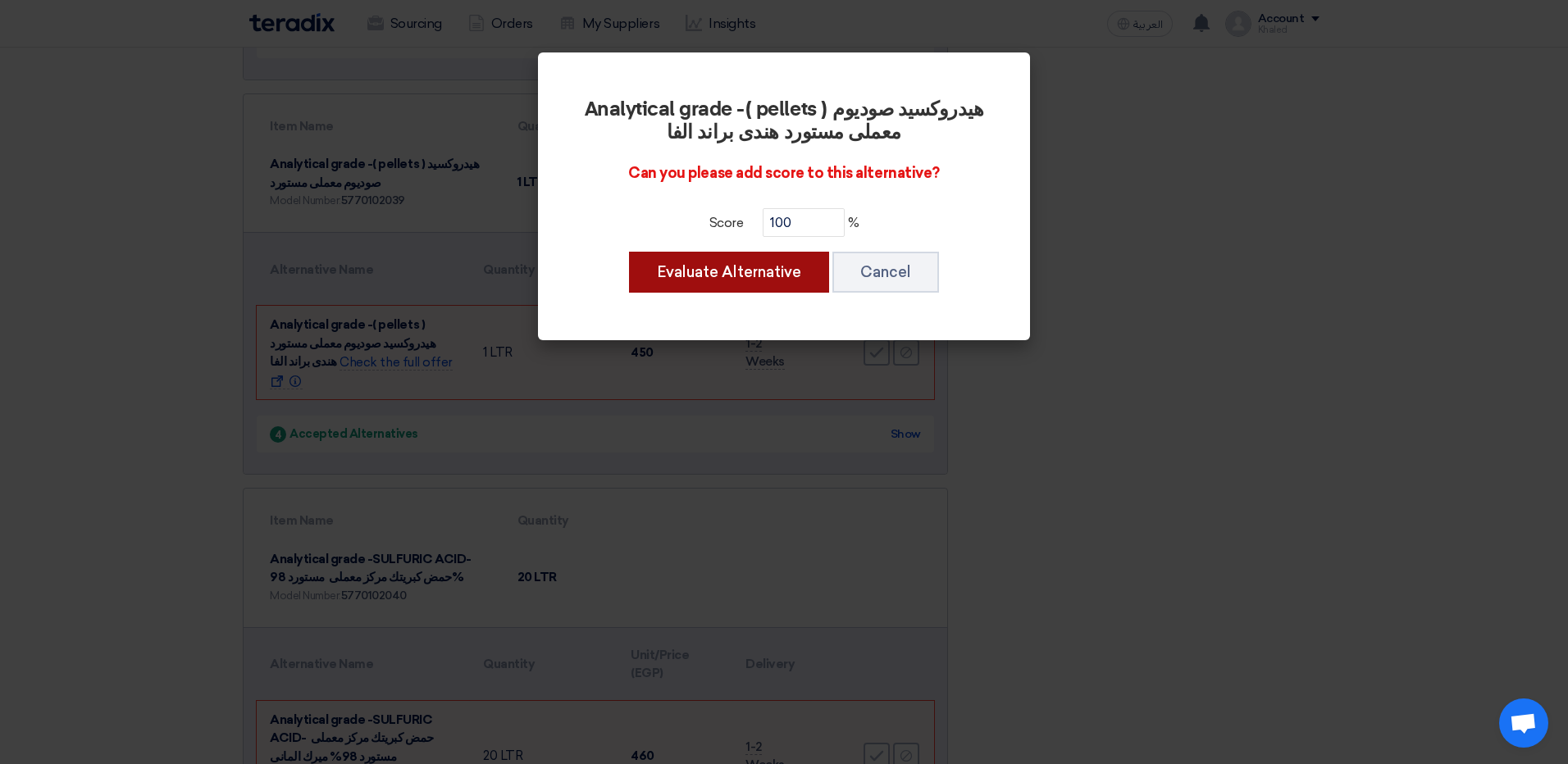
click at [782, 267] on button "Evaluate Alternative" at bounding box center [729, 273] width 200 height 41
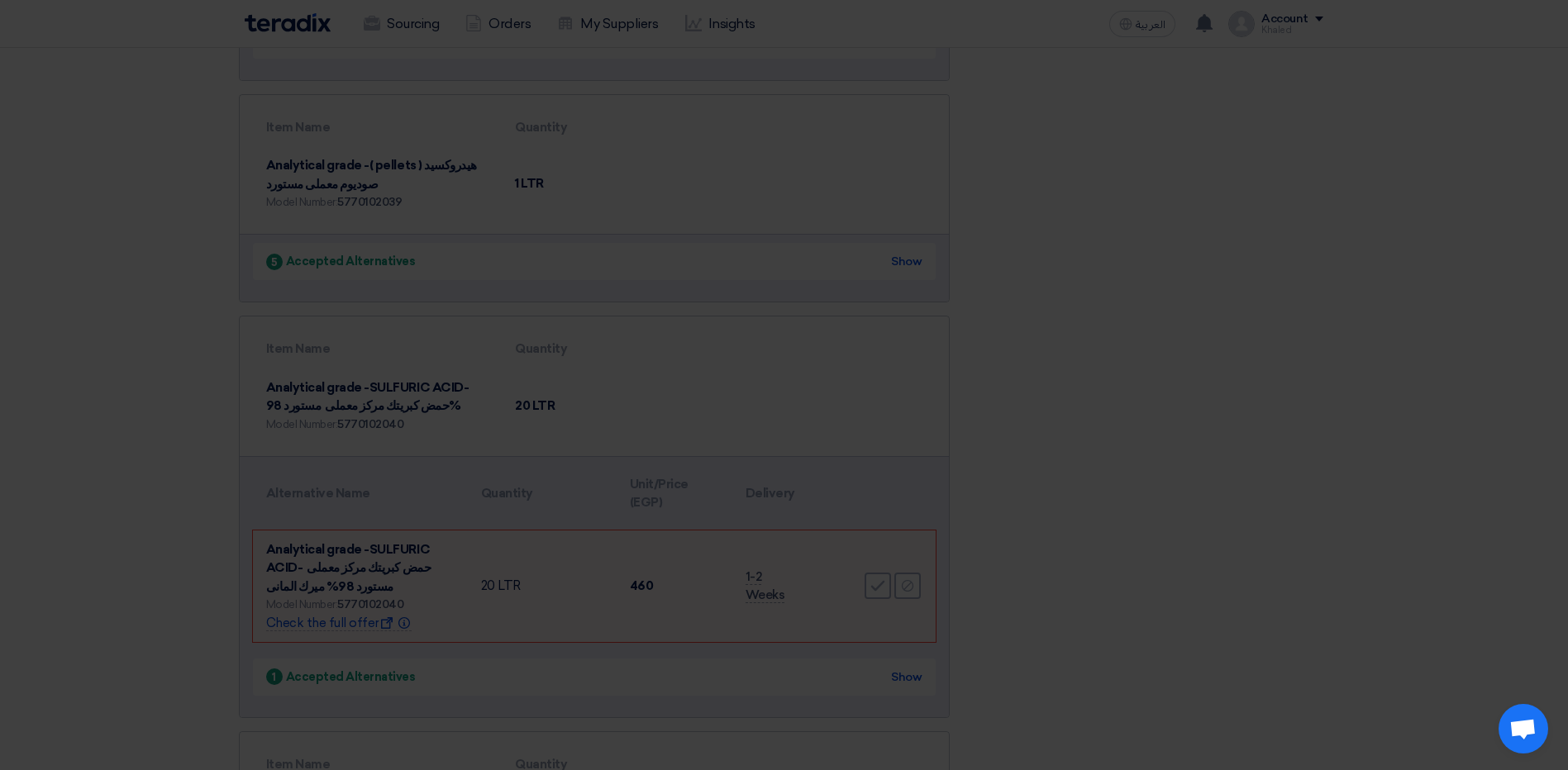
click at [887, 569] on modal-container "Analytical grade -( pellets ) هيدروكسيد صوديوم معملى مستورد هندى براند الفا Can…" at bounding box center [784, 385] width 1568 height 770
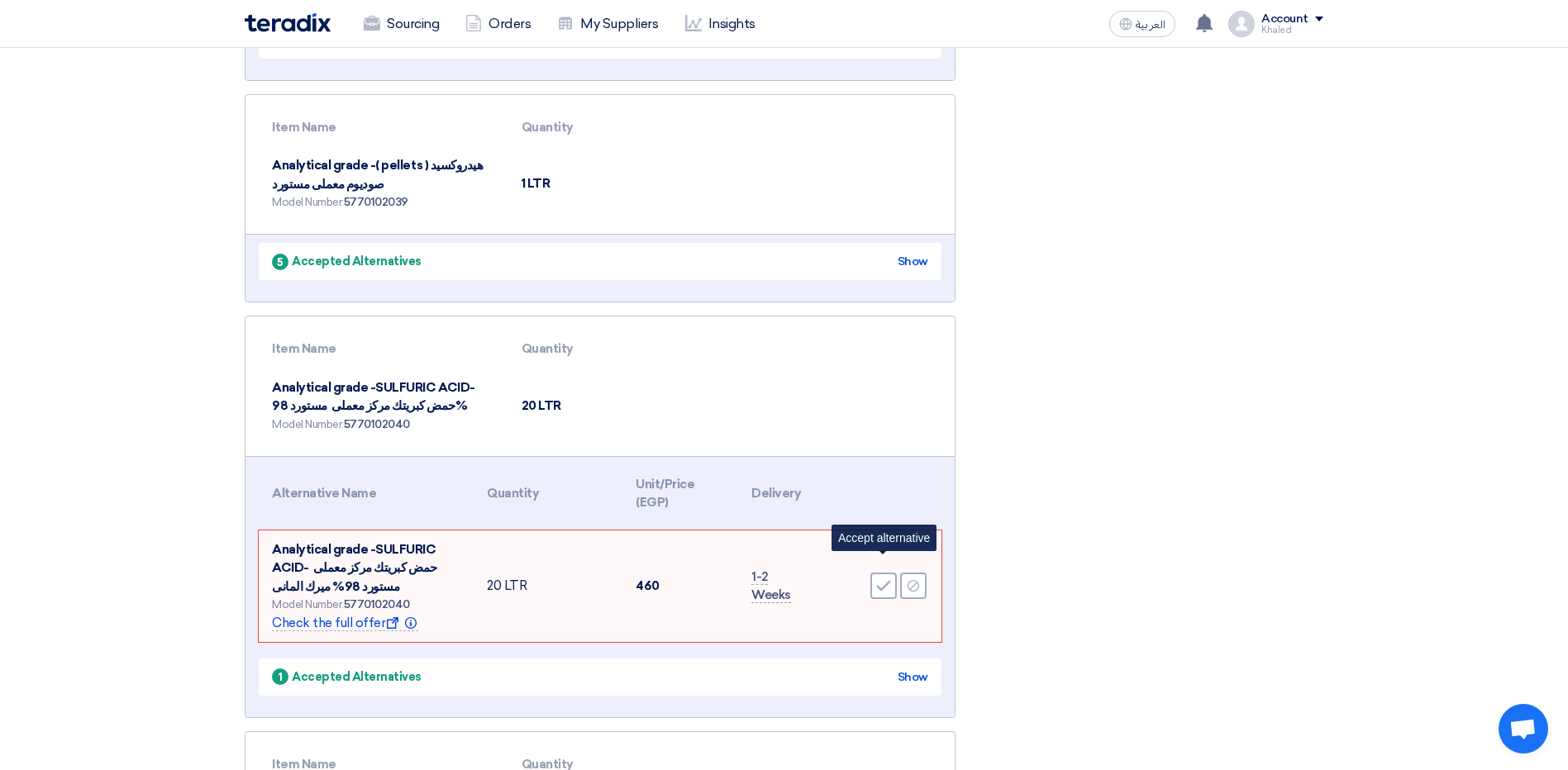
click at [887, 579] on icon "Accept" at bounding box center [884, 586] width 15 height 15
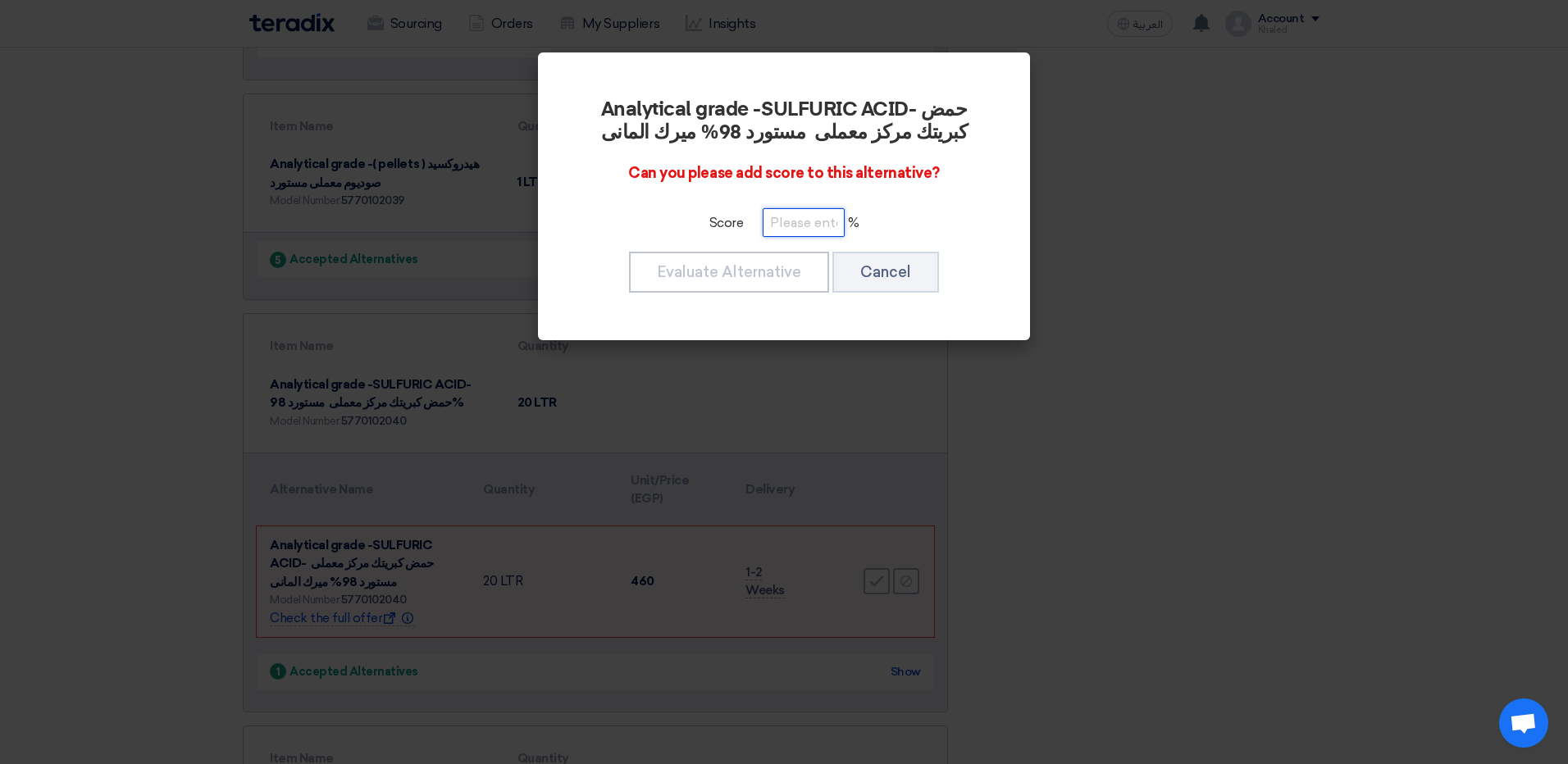
click at [807, 218] on input "number" at bounding box center [803, 222] width 82 height 29
type input "100"
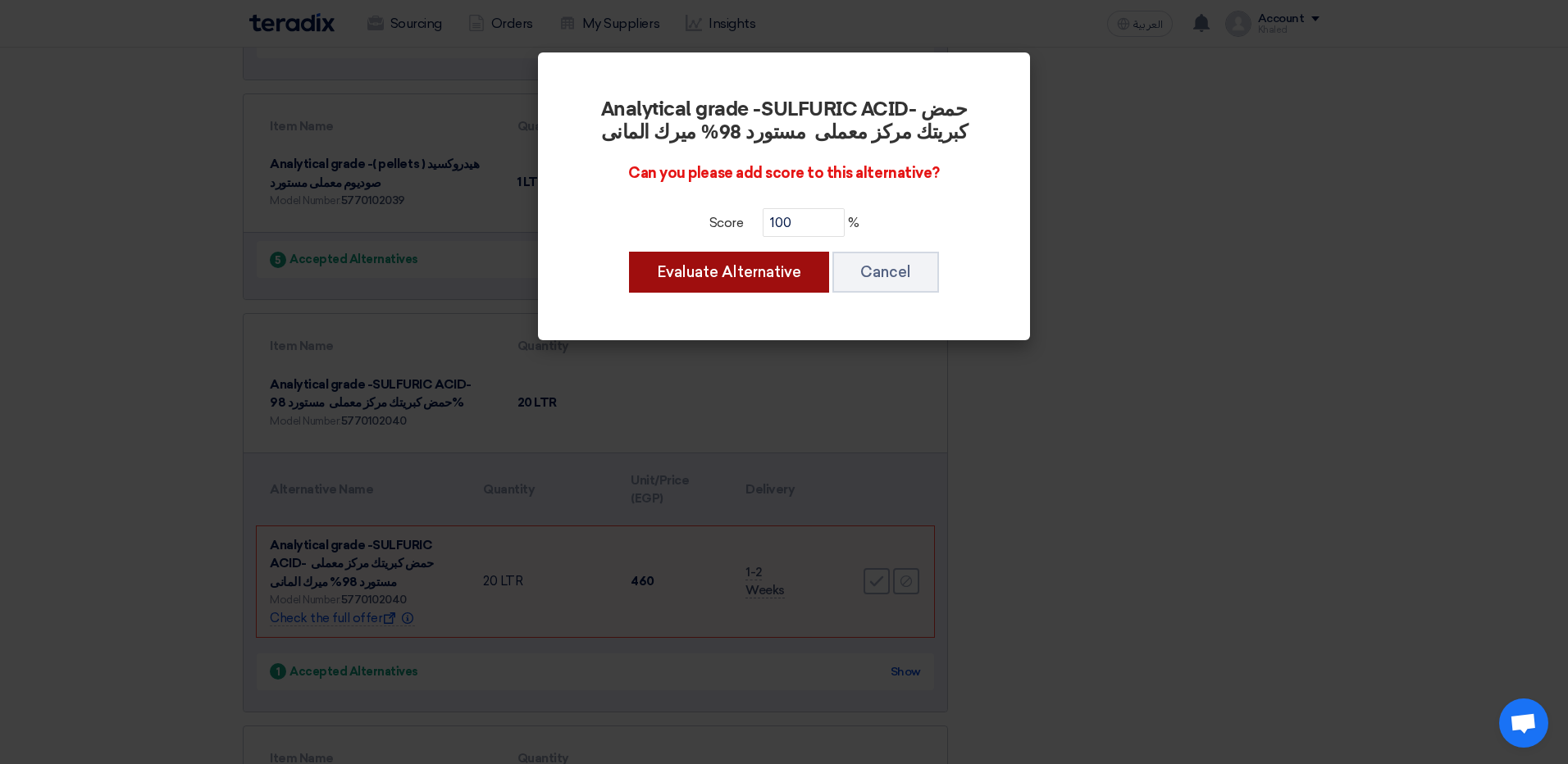
click at [712, 265] on button "Evaluate Alternative" at bounding box center [729, 273] width 200 height 41
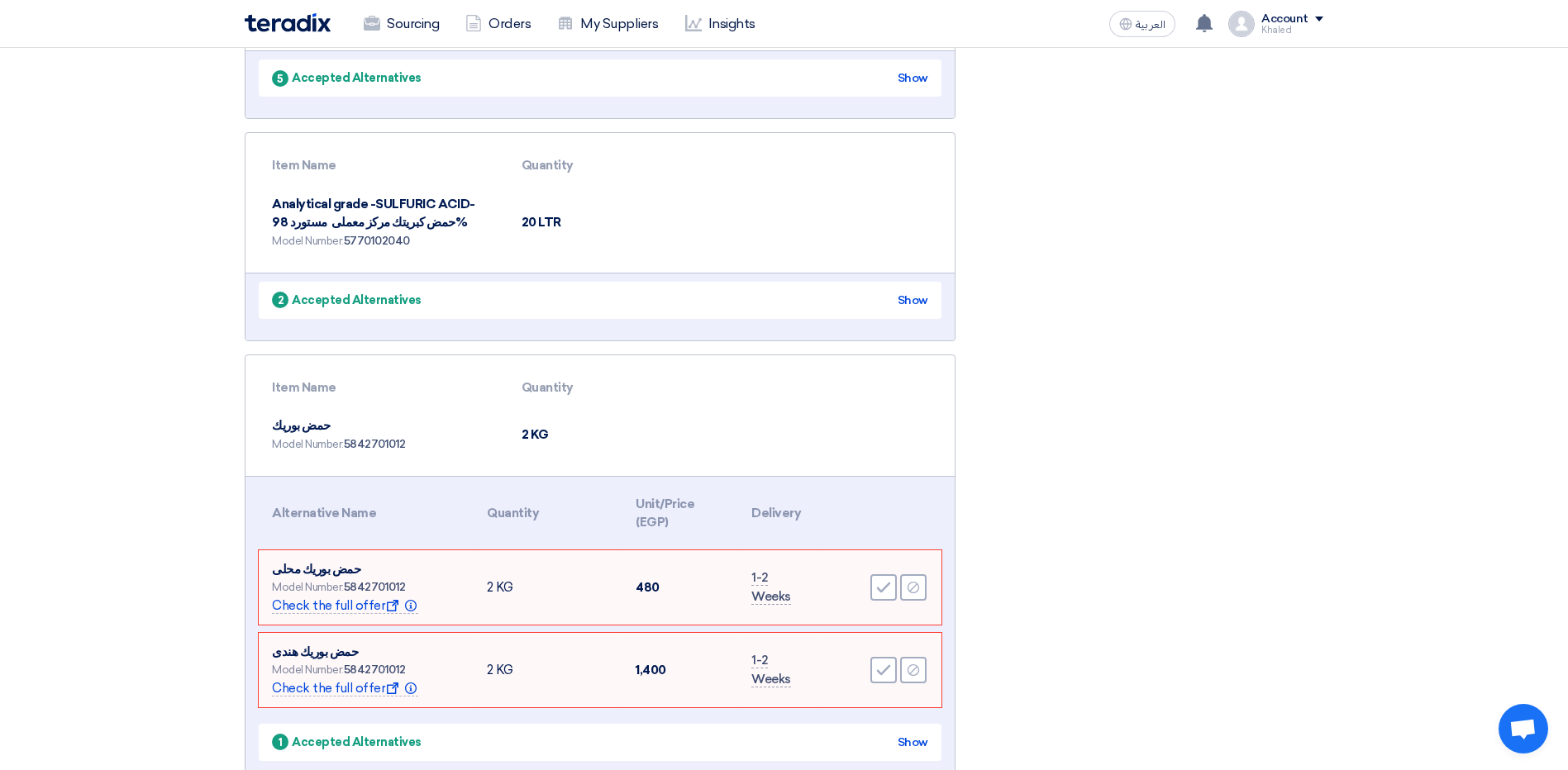
scroll to position [2488, 0]
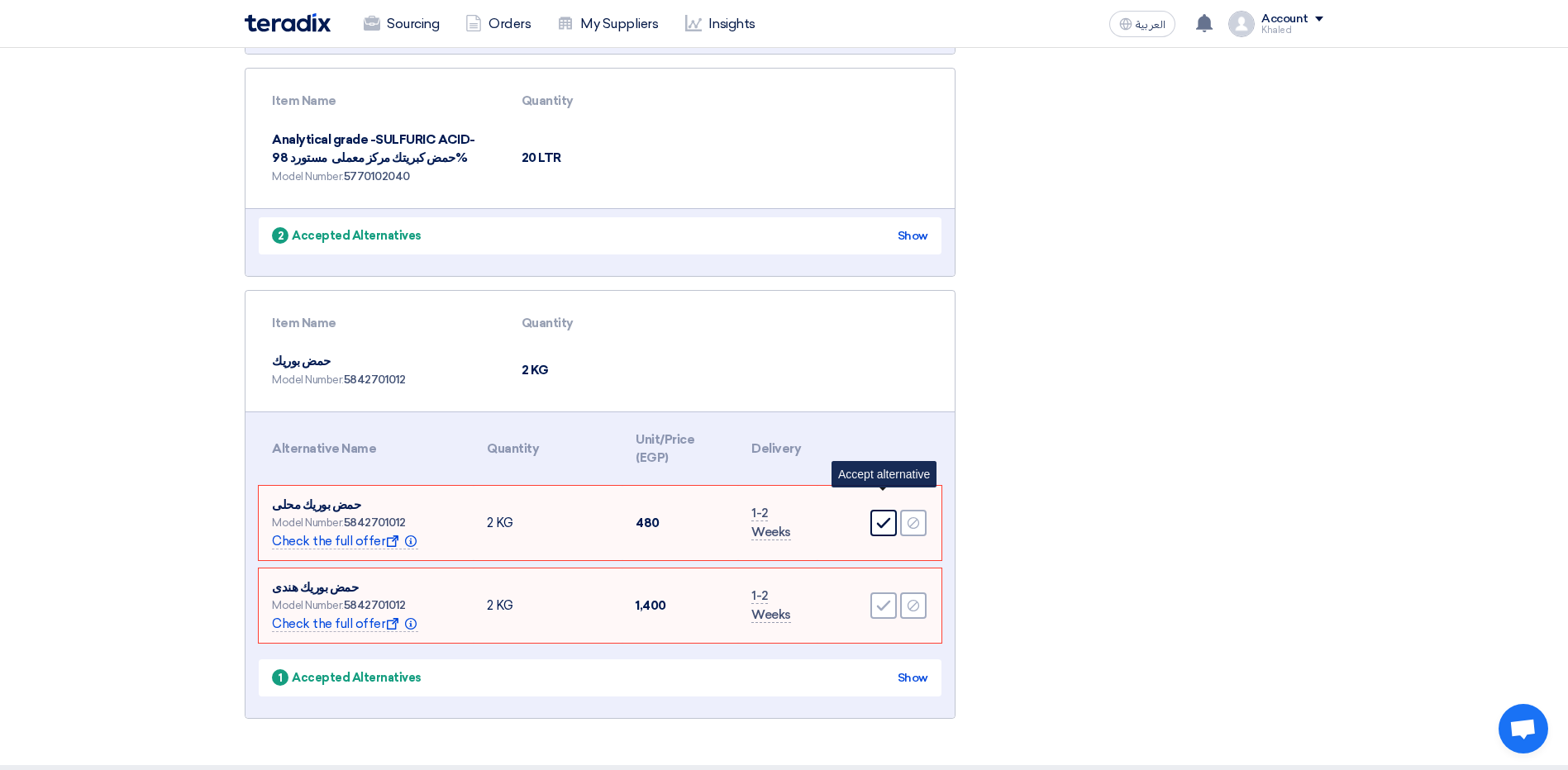
click at [881, 518] on use at bounding box center [884, 523] width 14 height 11
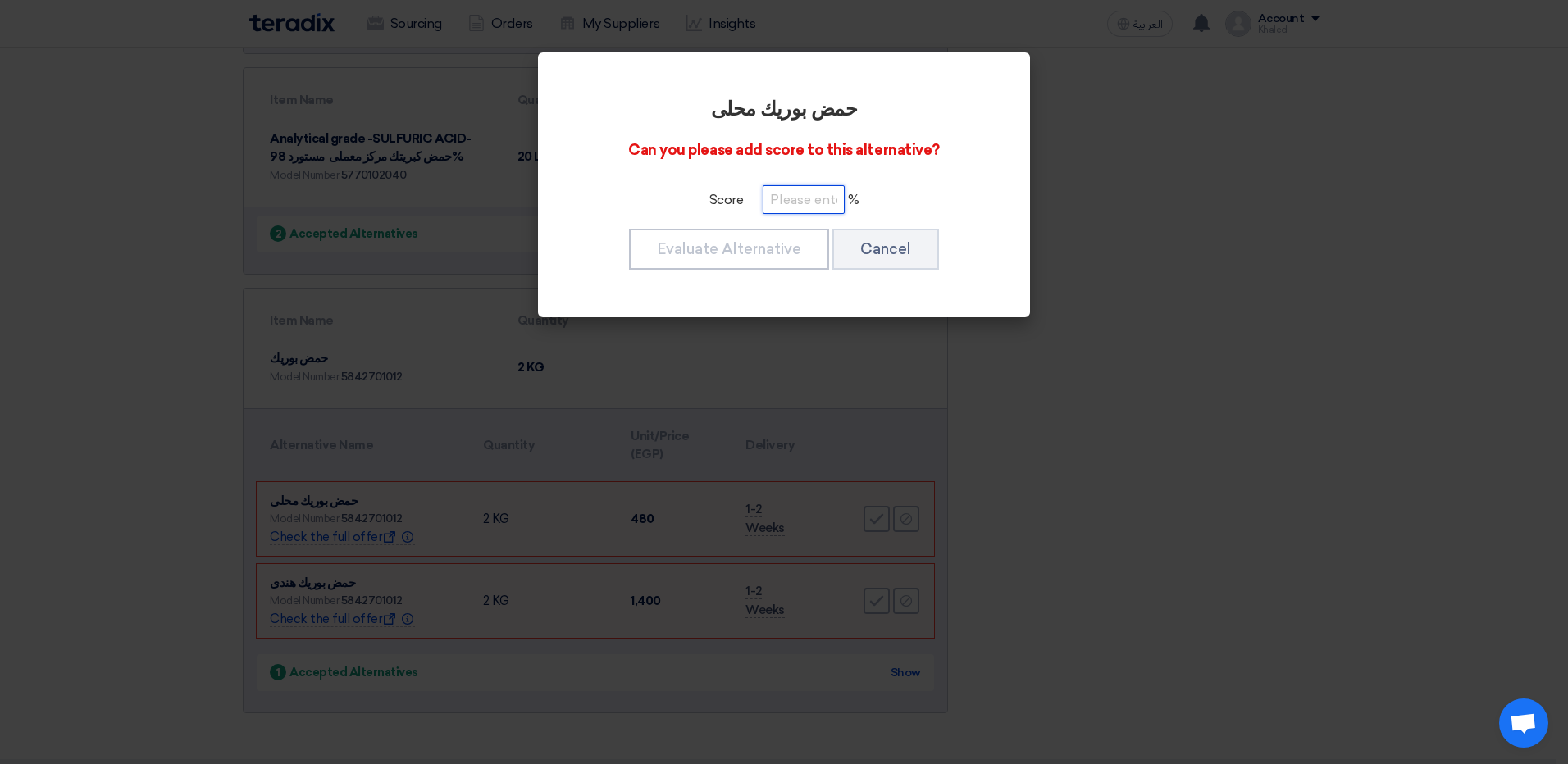
click at [825, 194] on input "number" at bounding box center [803, 199] width 82 height 29
type input "100"
click at [804, 229] on button "Evaluate Alternative" at bounding box center [729, 249] width 200 height 41
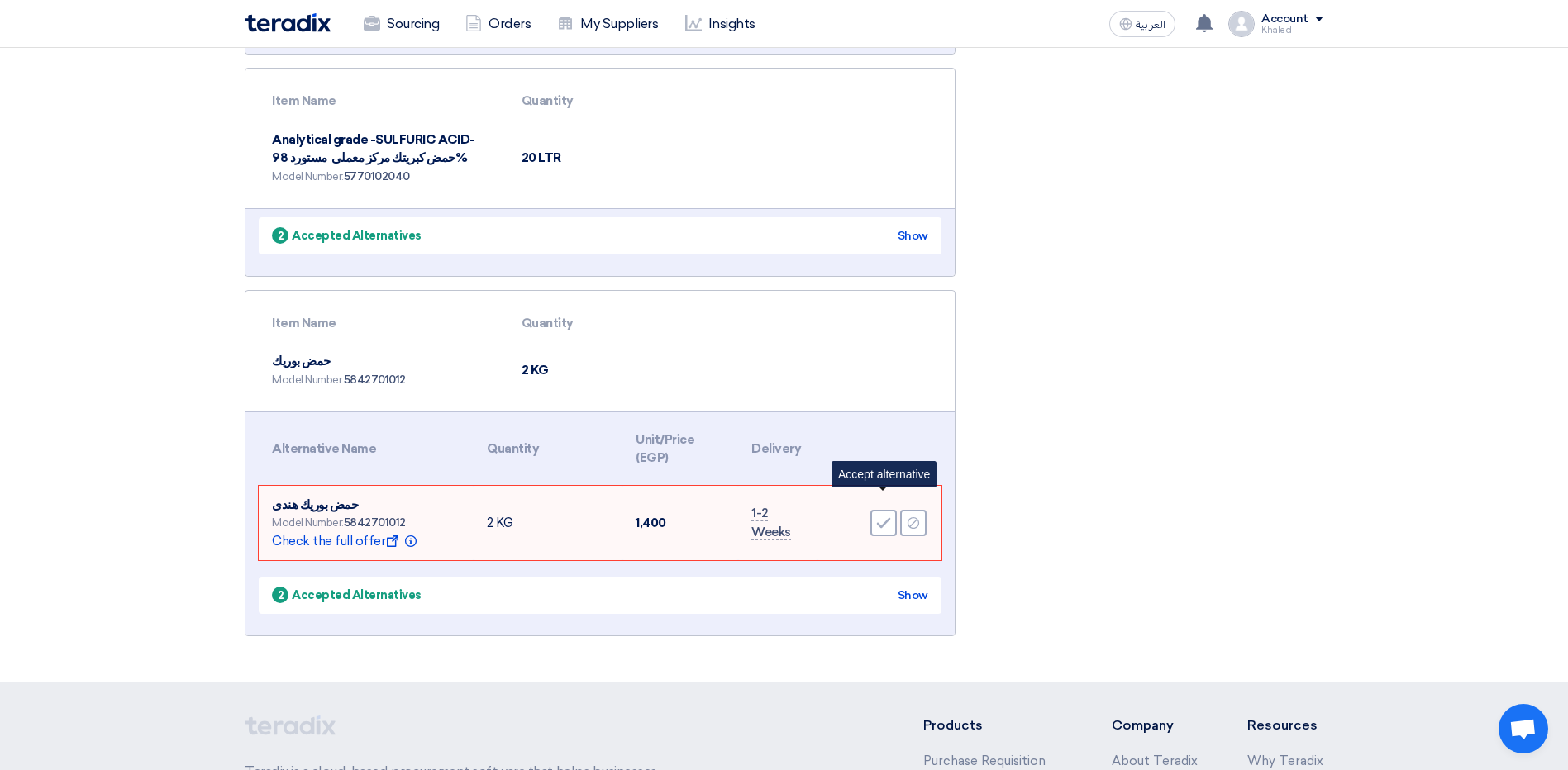
click at [884, 515] on icon "Accept" at bounding box center [884, 523] width 15 height 15
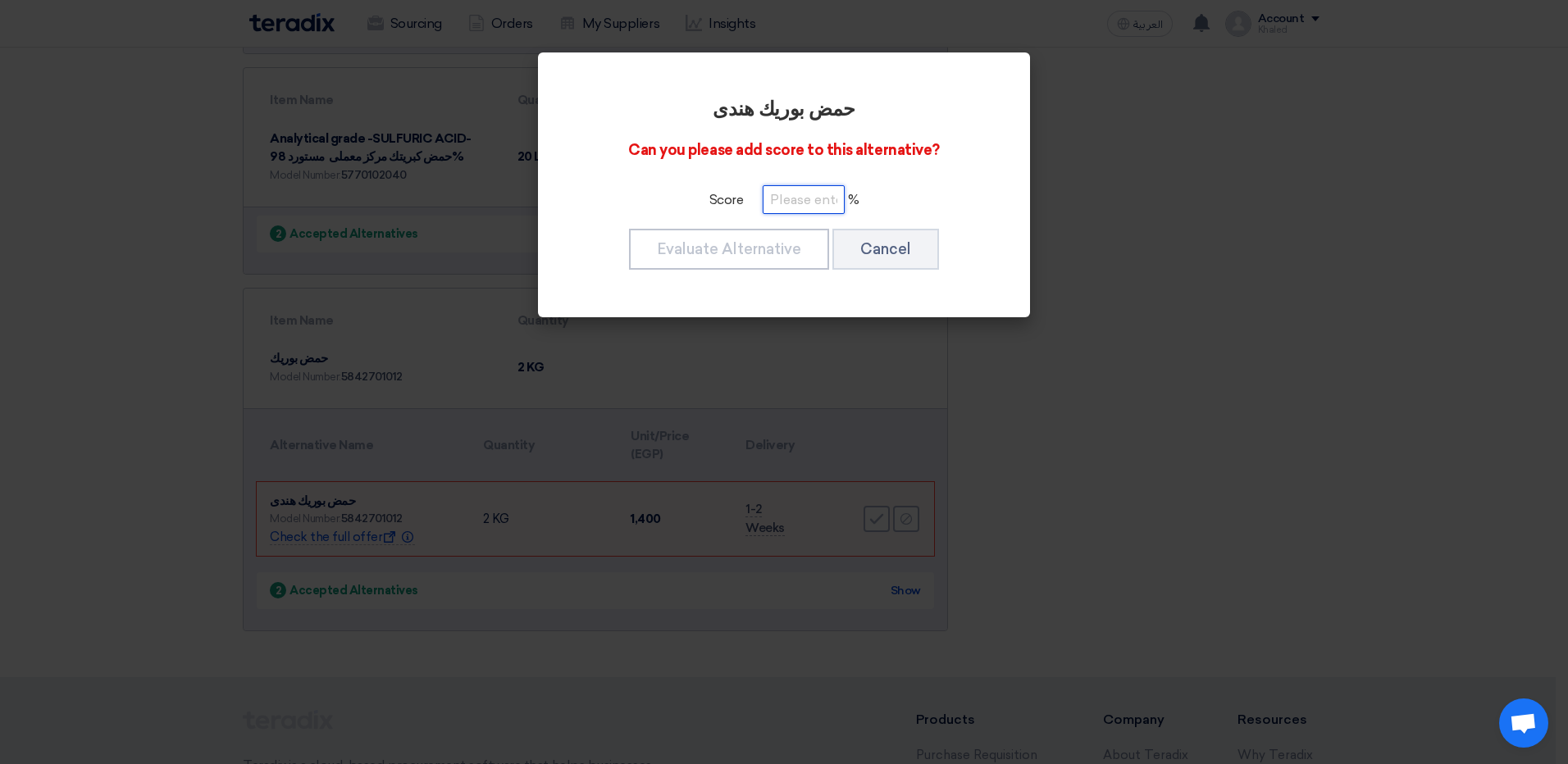
click at [824, 196] on input "number" at bounding box center [803, 199] width 82 height 29
type input "100"
click at [770, 245] on button "Evaluate Alternative" at bounding box center [729, 249] width 200 height 41
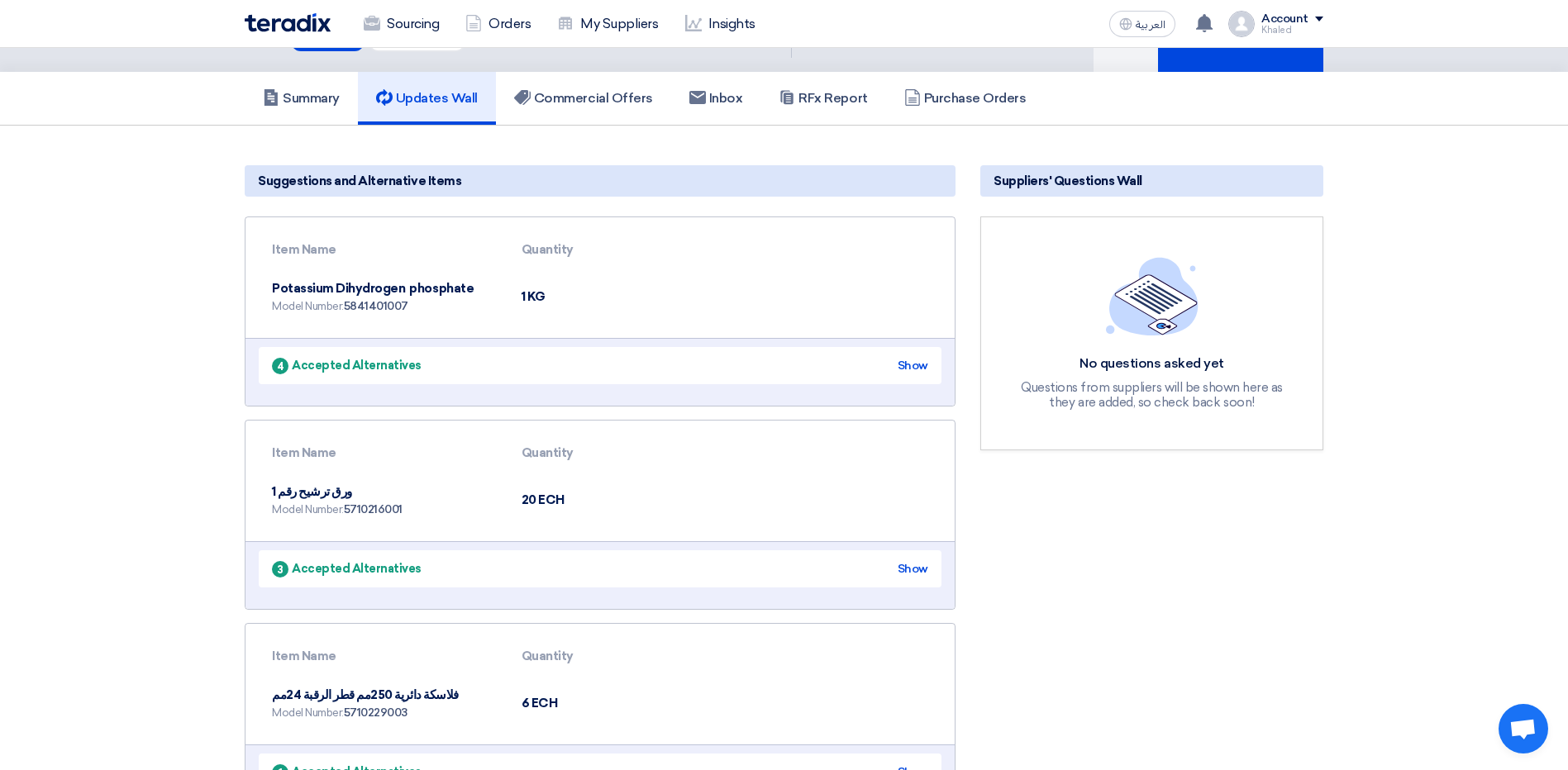
scroll to position [0, 0]
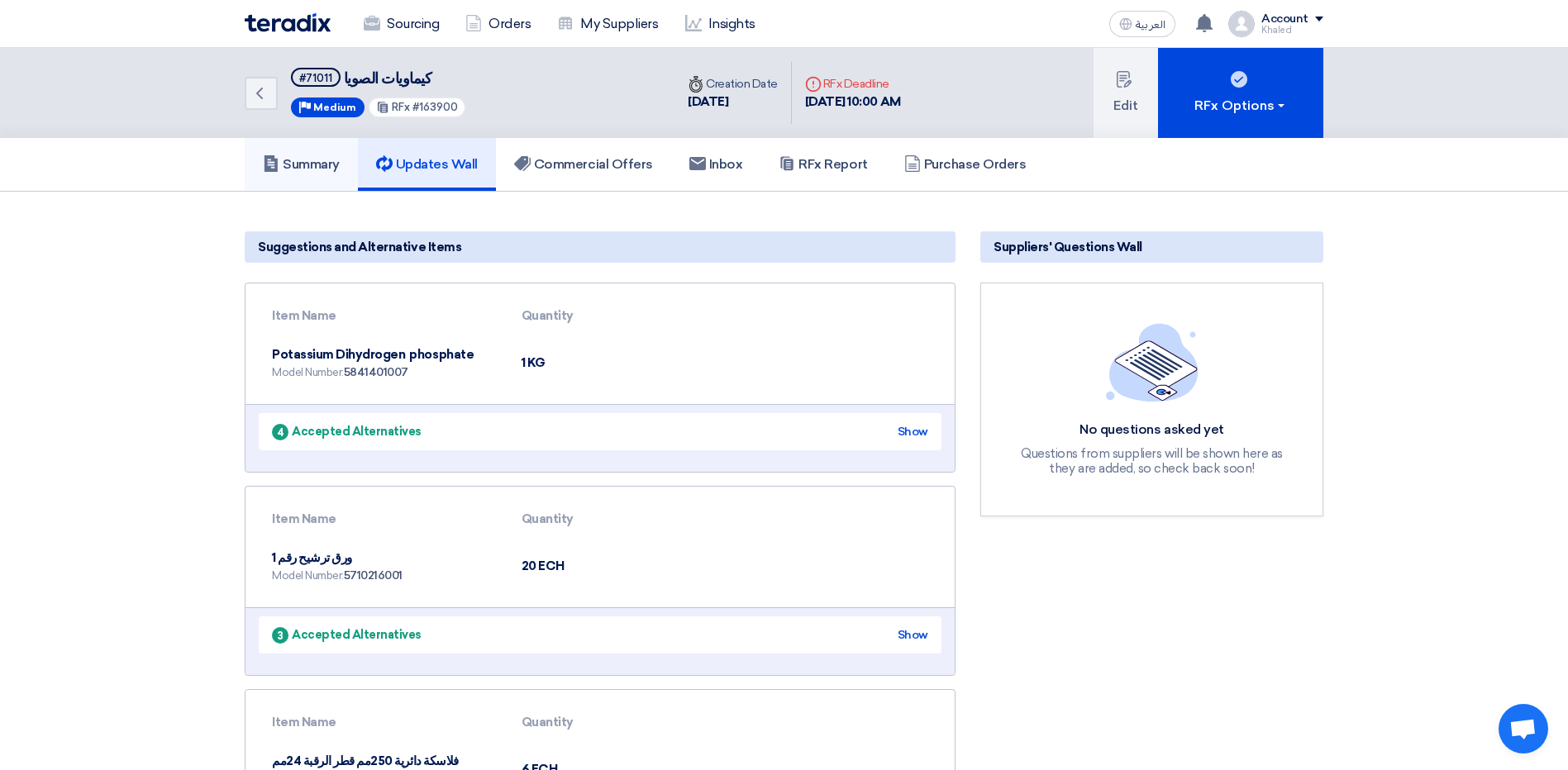
click at [340, 169] on h5 "Summary" at bounding box center [301, 165] width 77 height 17
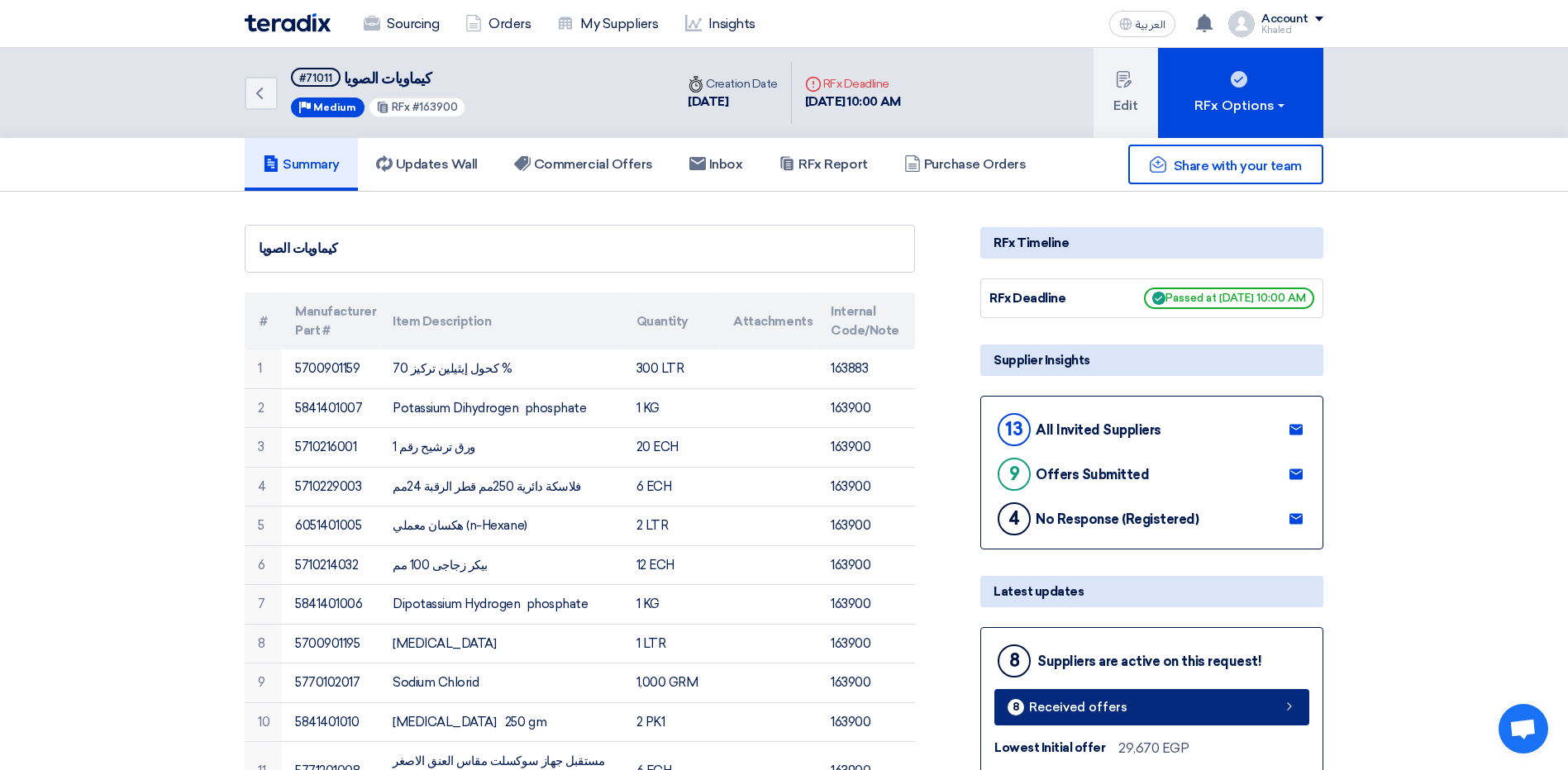
click at [1266, 706] on link "8 Received offers" at bounding box center [1152, 708] width 315 height 37
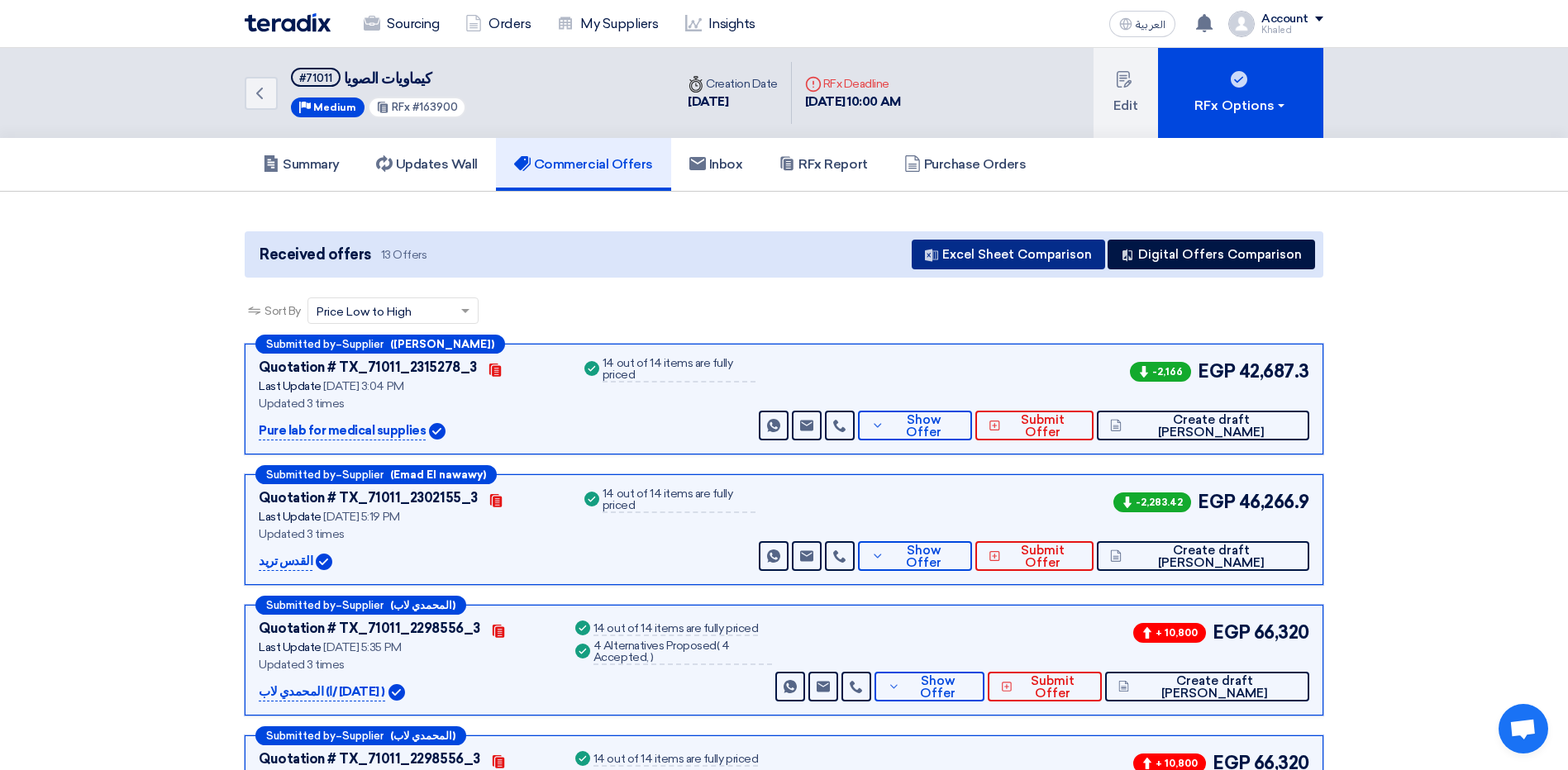
click at [942, 247] on button "Excel Sheet Comparison" at bounding box center [1008, 255] width 193 height 30
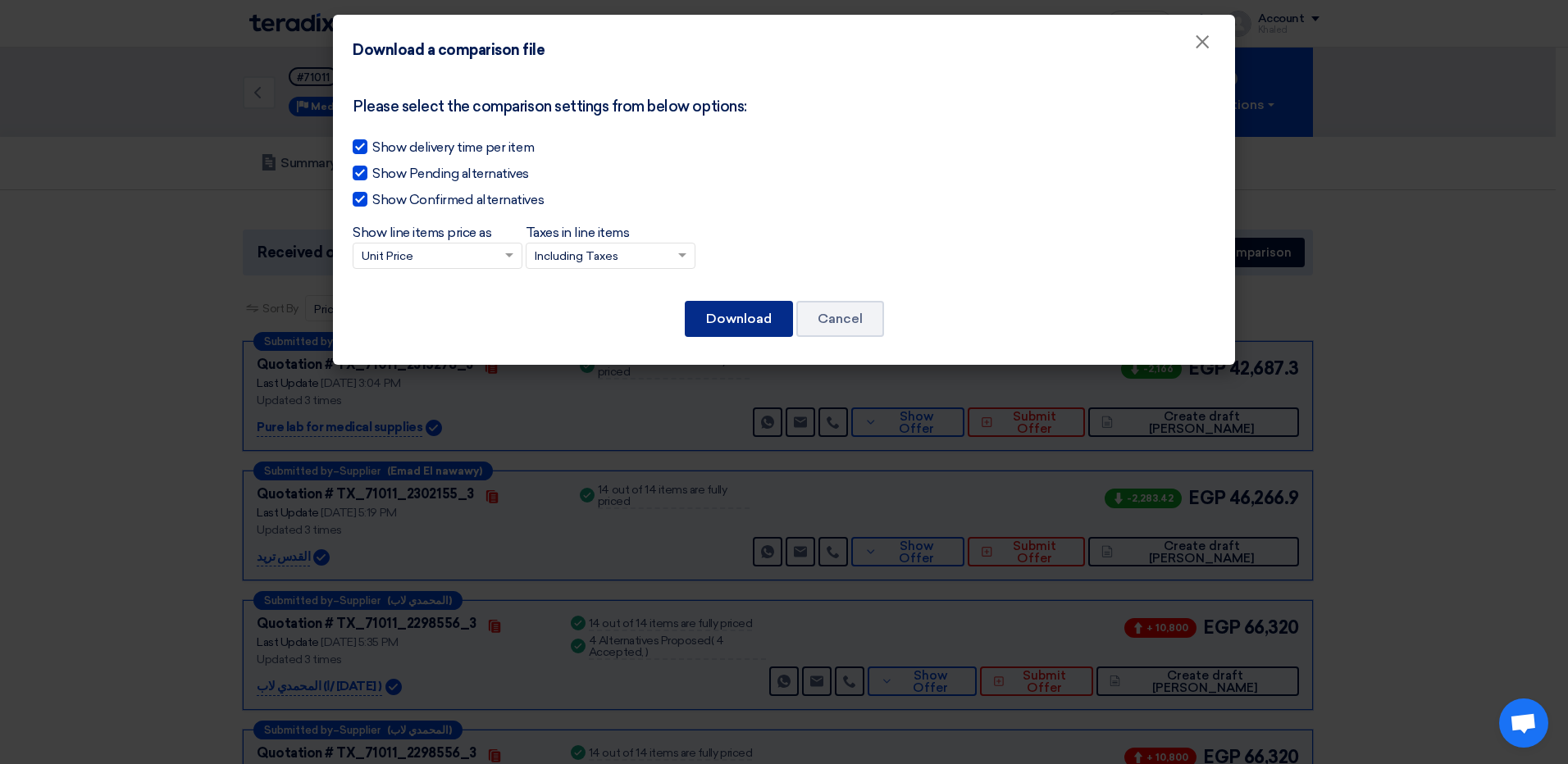
click at [744, 320] on button "Download" at bounding box center [739, 319] width 108 height 36
